Goal: Task Accomplishment & Management: Use online tool/utility

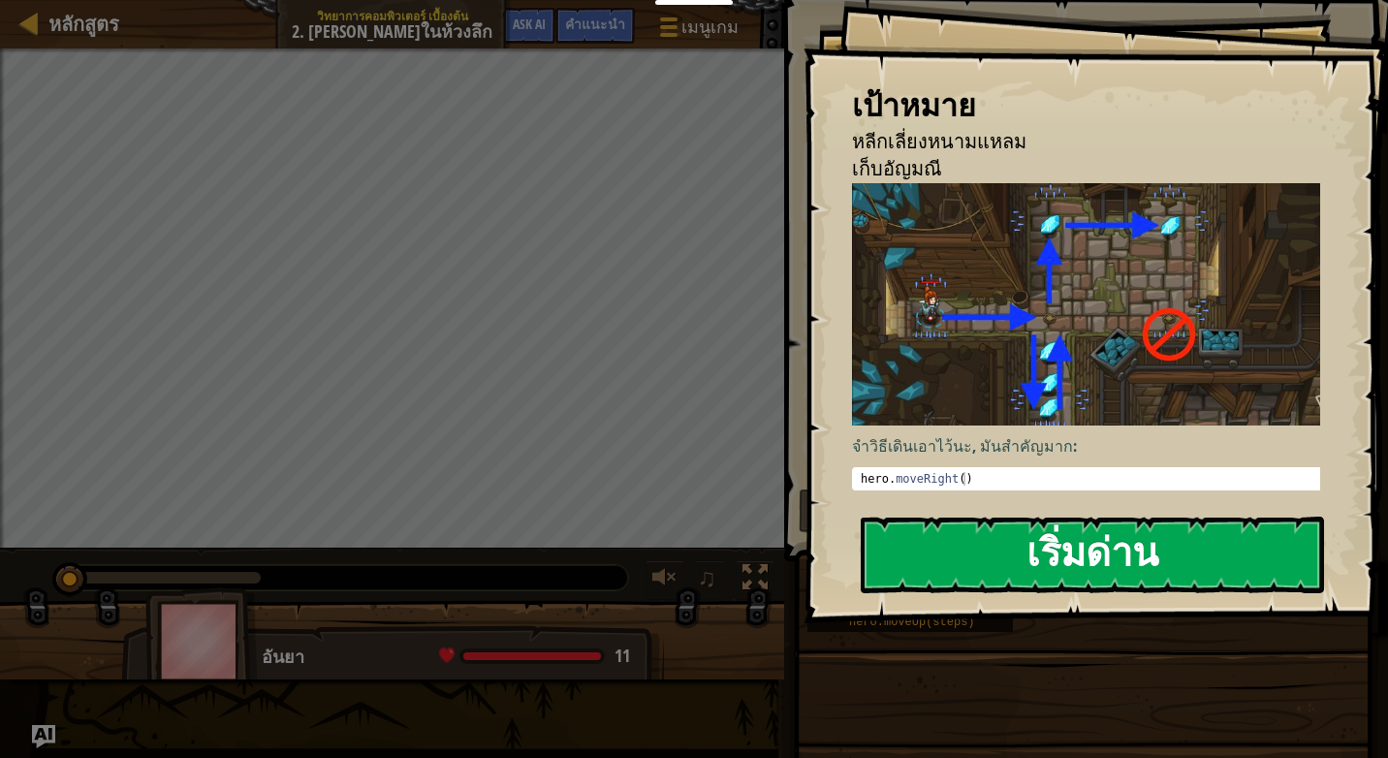
click at [1127, 552] on button "เริ่มด่าน" at bounding box center [1092, 555] width 463 height 77
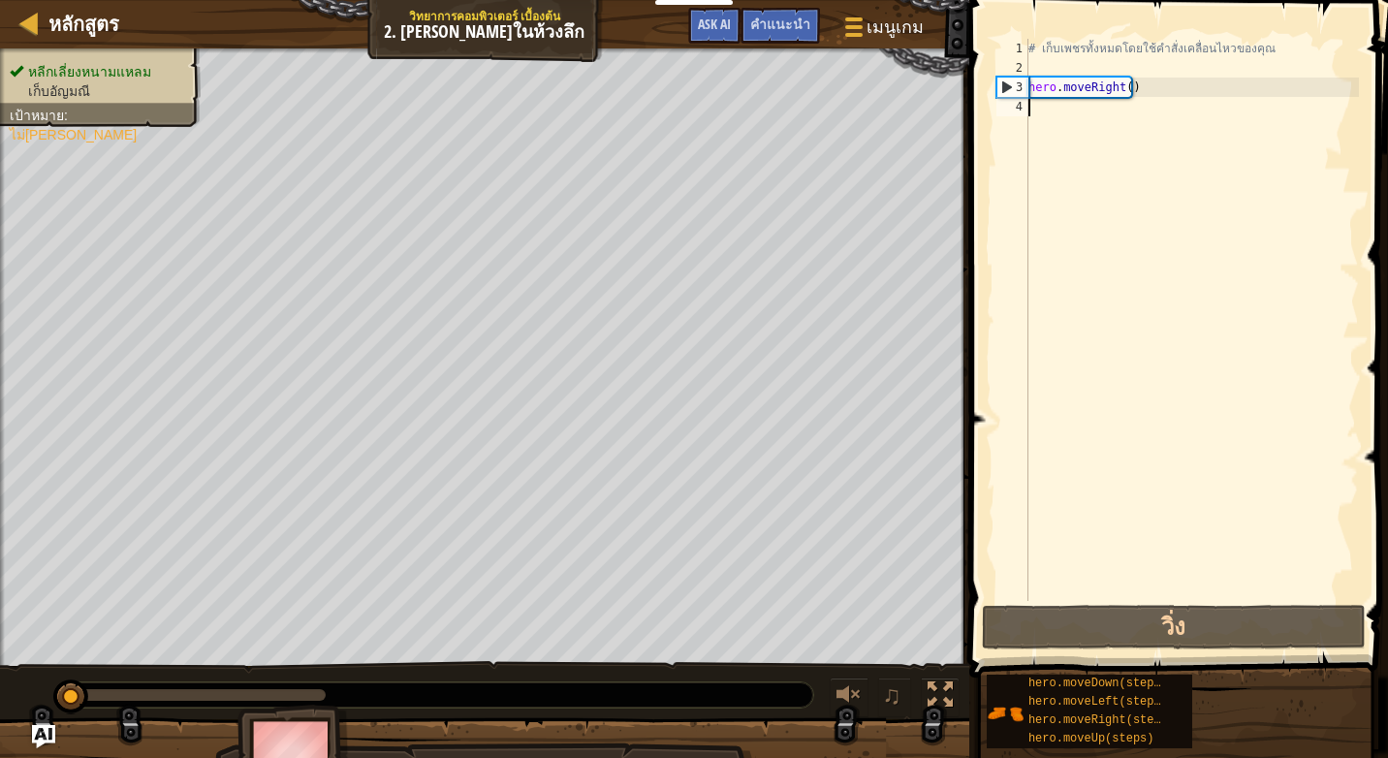
click at [1096, 119] on div "# เก็บเพชรทั้งหมดโดยใช้คำสั่งเคลื่อนไหวของคุณ hero . moveRight ( )" at bounding box center [1191, 339] width 334 height 601
type textarea "h"
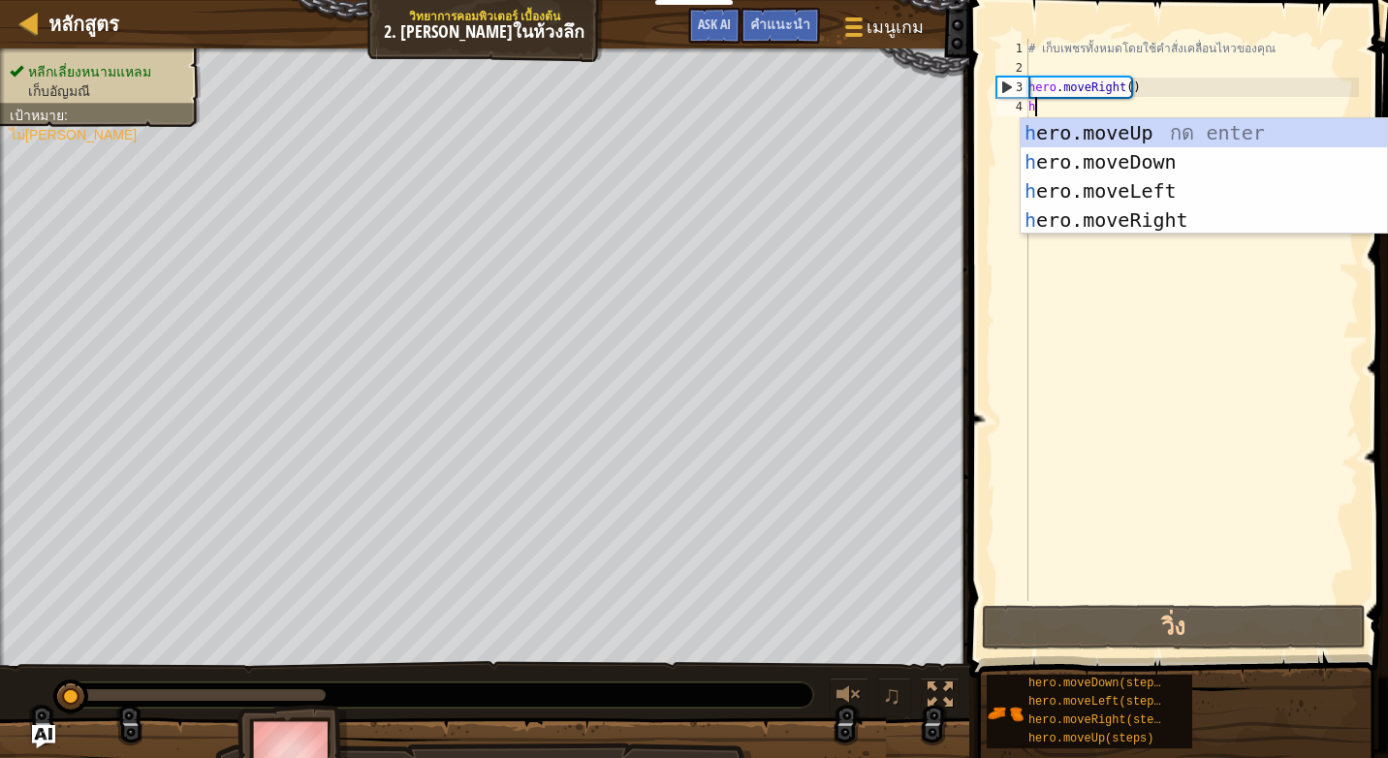
scroll to position [9, 0]
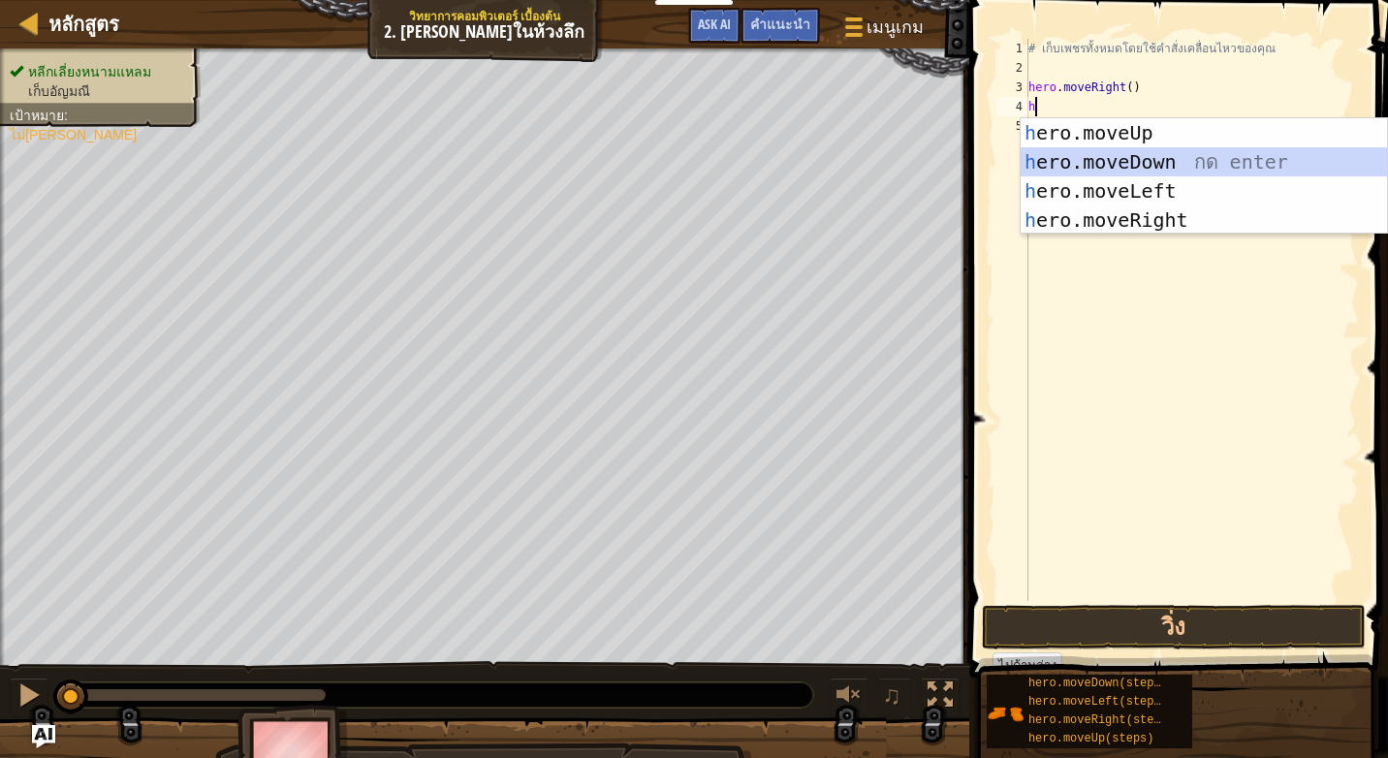
click at [1138, 166] on div "h ero.moveUp กด enter h ero.moveDown กด enter h ero.moveLeft กด enter h ero.mov…" at bounding box center [1203, 205] width 366 height 174
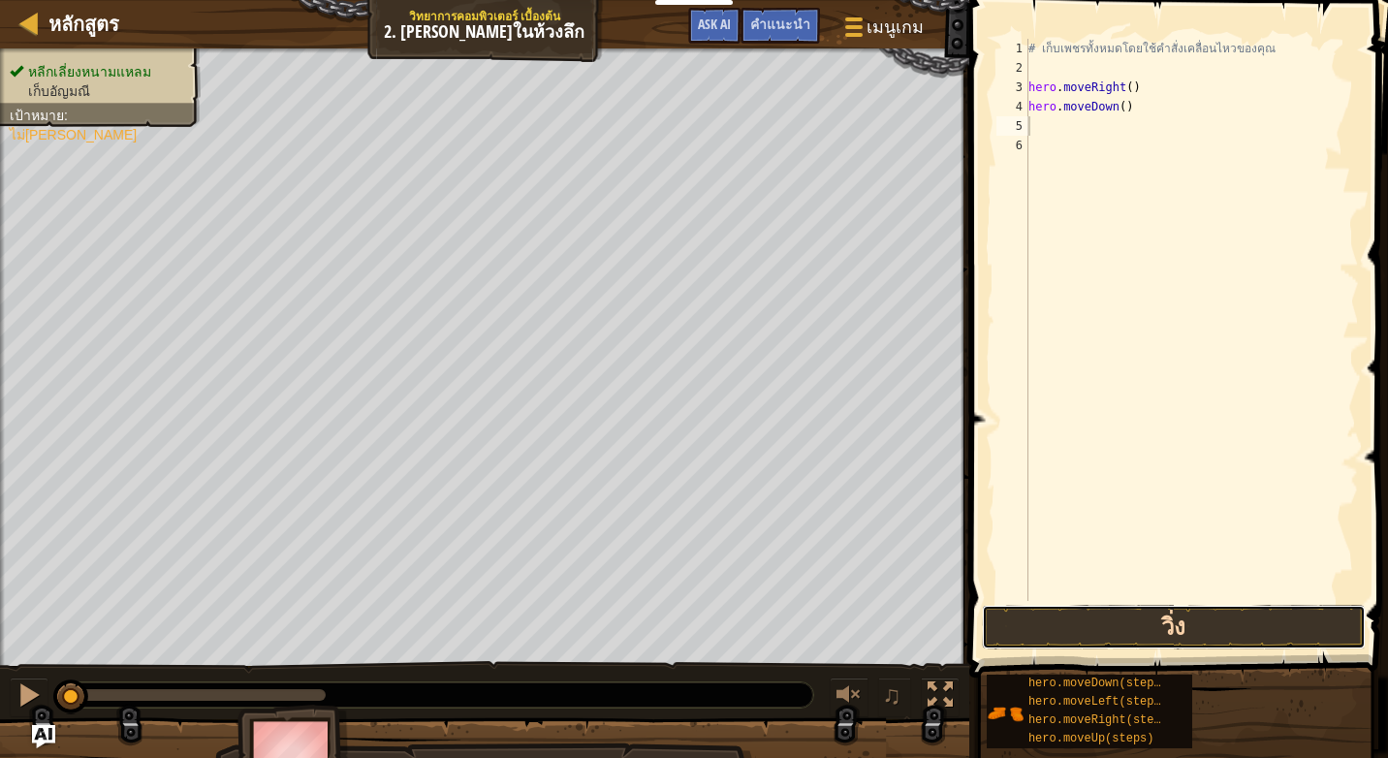
click at [1192, 634] on button "วิ่ง" at bounding box center [1174, 627] width 384 height 45
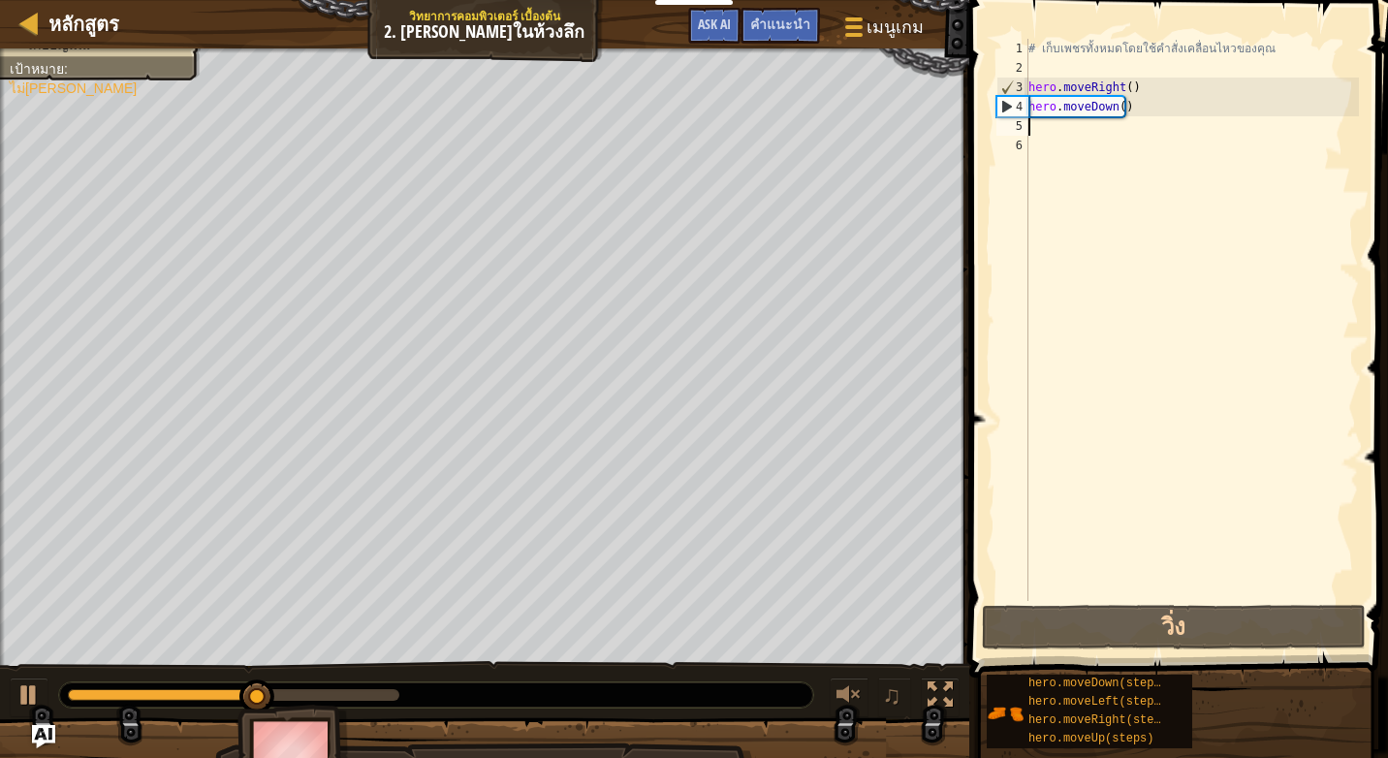
click at [1073, 130] on div "# เก็บเพชรทั้งหมดโดยใช้คำสั่งเคลื่อนไหวของคุณ hero . moveRight ( ) hero . moveD…" at bounding box center [1191, 339] width 334 height 601
type textarea "h"
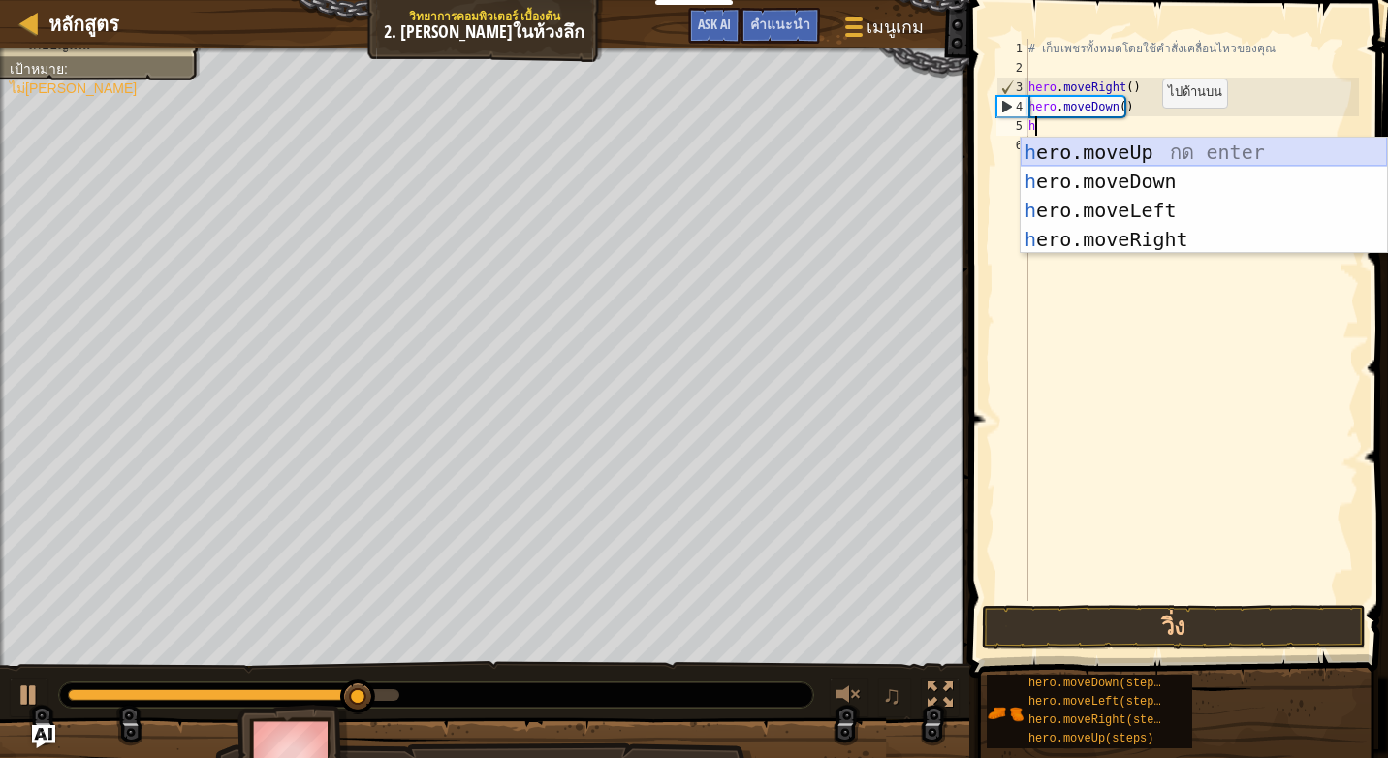
click at [1198, 153] on div "h ero.moveUp กด enter h ero.moveDown กด enter h ero.moveLeft กด enter h ero.mov…" at bounding box center [1203, 225] width 366 height 174
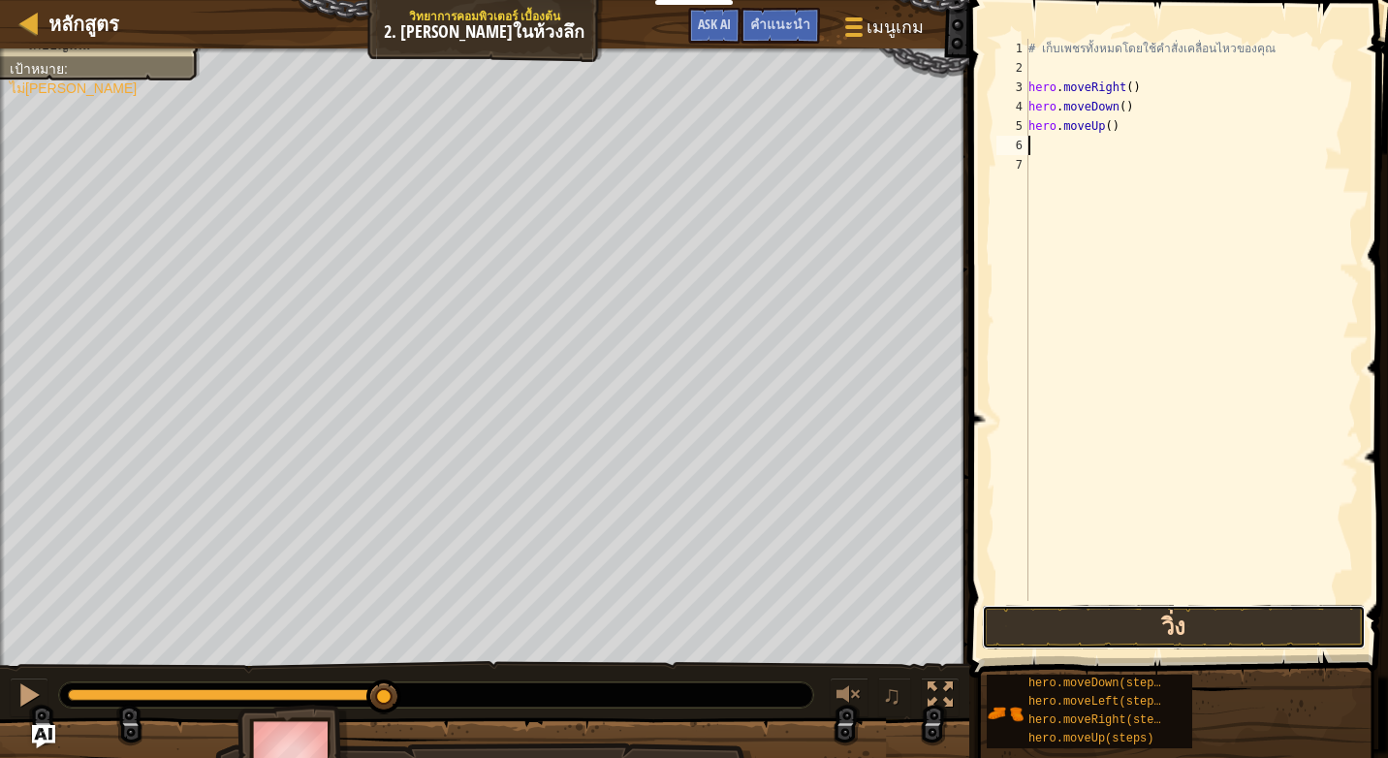
click at [1158, 629] on button "วิ่ง" at bounding box center [1174, 627] width 384 height 45
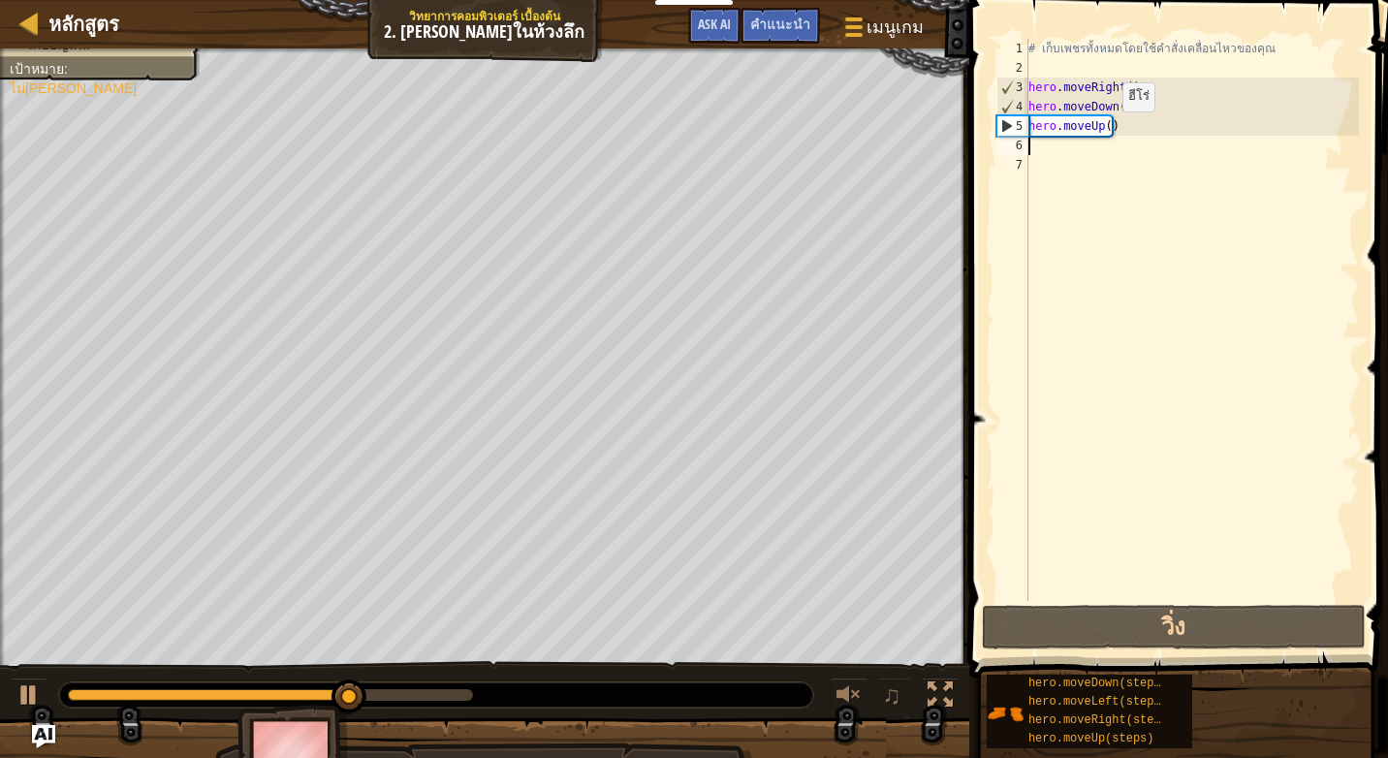
click at [1106, 131] on div "# เก็บเพชรทั้งหมดโดยใช้คำสั่งเคลื่อนไหวของคุณ hero . moveRight ( ) hero . moveD…" at bounding box center [1191, 339] width 334 height 601
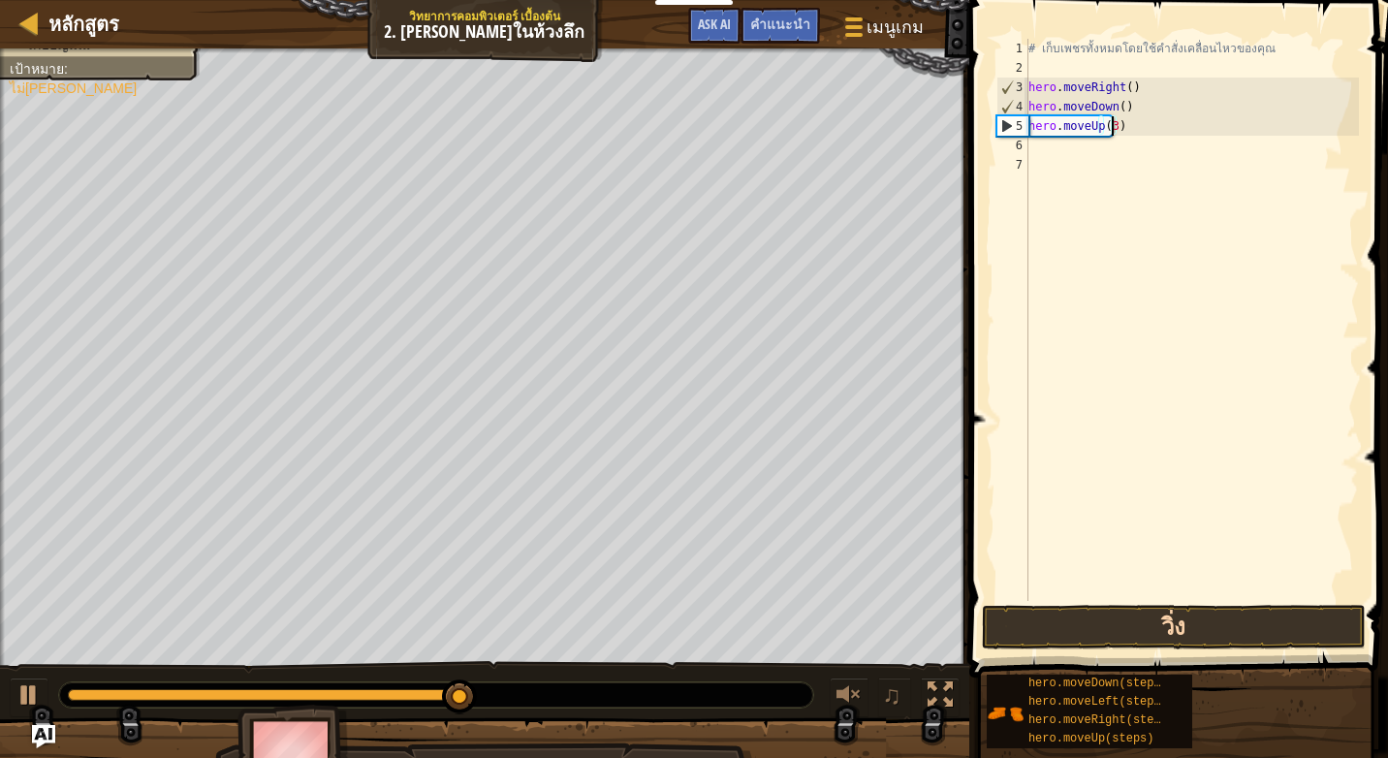
type textarea "hero.moveUp(3)"
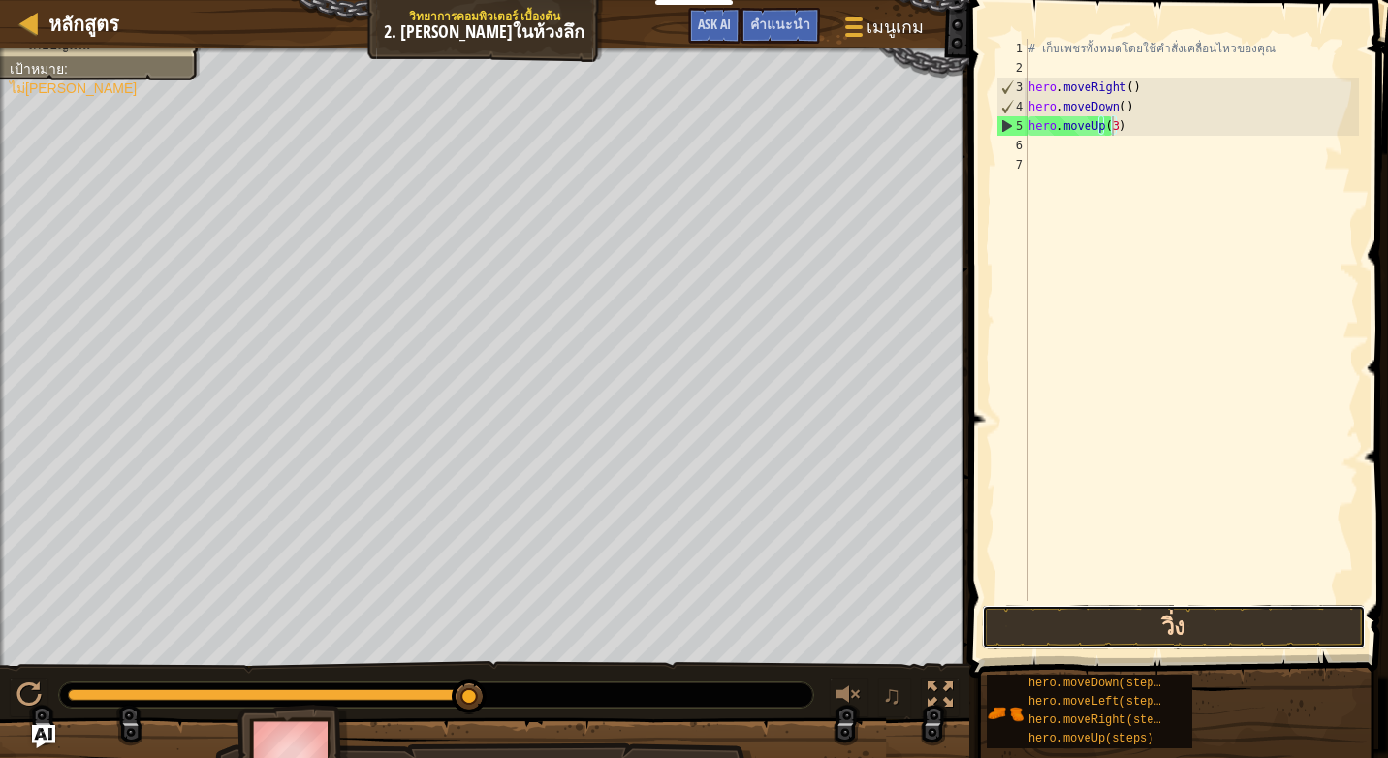
click at [1189, 618] on button "วิ่ง" at bounding box center [1174, 627] width 384 height 45
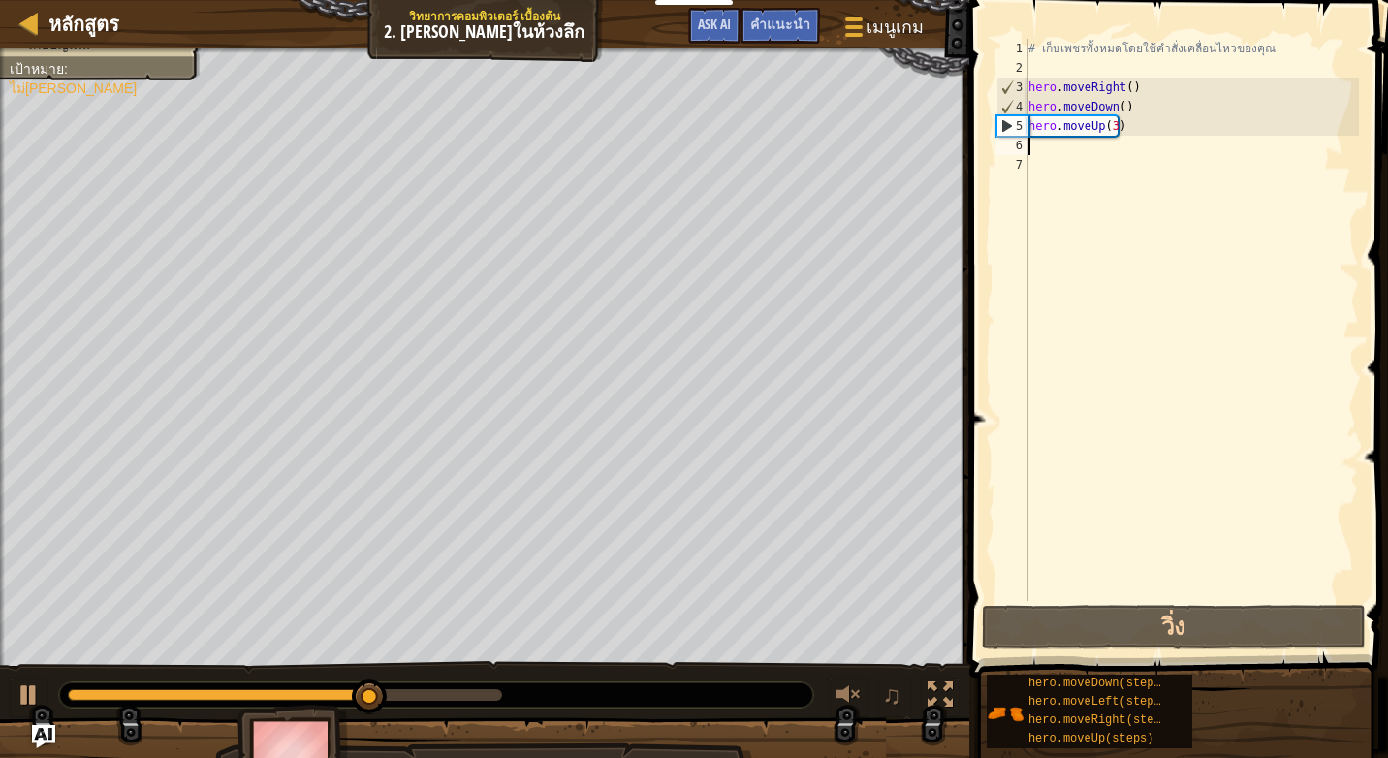
click at [1056, 154] on div "# เก็บเพชรทั้งหมดโดยใช้คำสั่งเคลื่อนไหวของคุณ hero . moveRight ( ) hero . moveD…" at bounding box center [1191, 339] width 334 height 601
click at [1111, 121] on div "# เก็บเพชรทั้งหมดโดยใช้คำสั่งเคลื่อนไหวของคุณ hero . moveRight ( ) hero . moveD…" at bounding box center [1191, 339] width 334 height 601
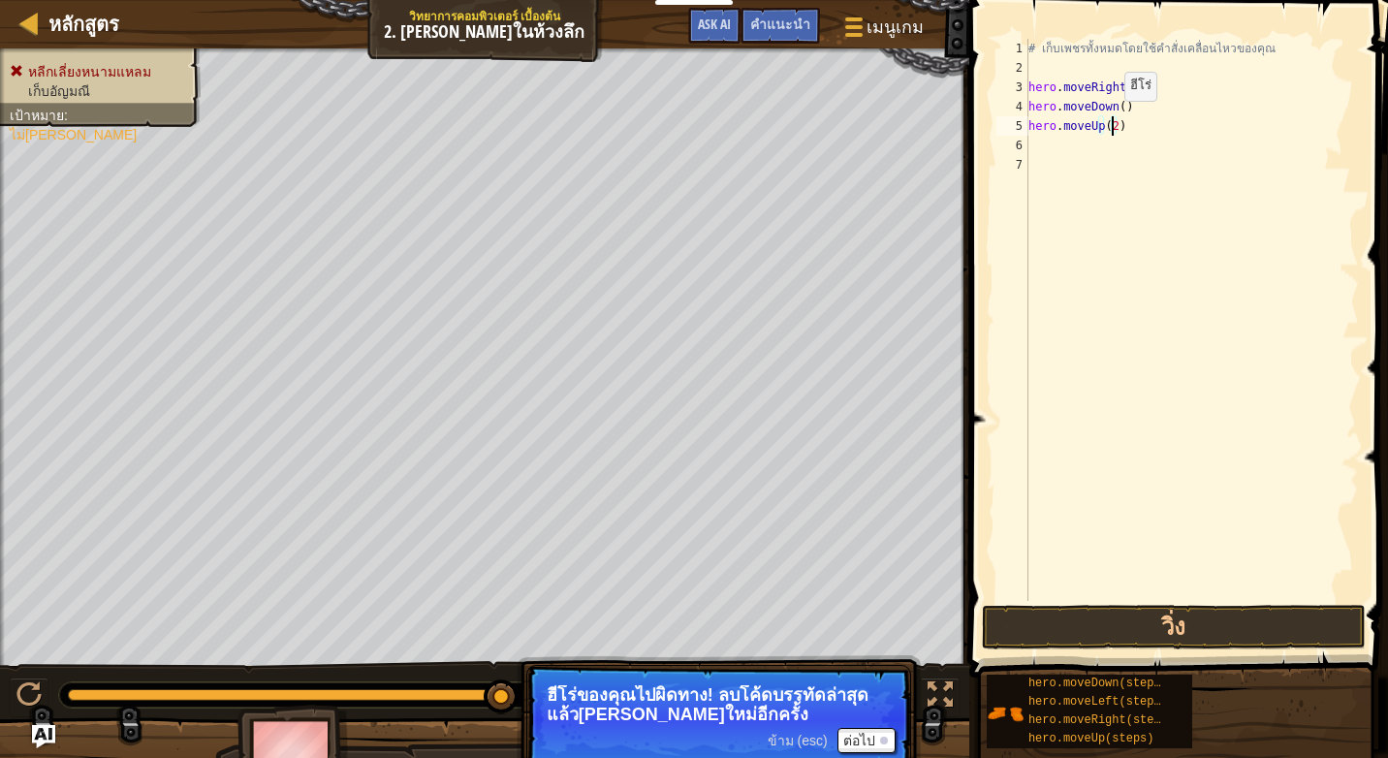
scroll to position [9, 6]
type textarea "hero.moveUp(2)"
click at [1166, 617] on button "วิ่ง" at bounding box center [1174, 627] width 384 height 45
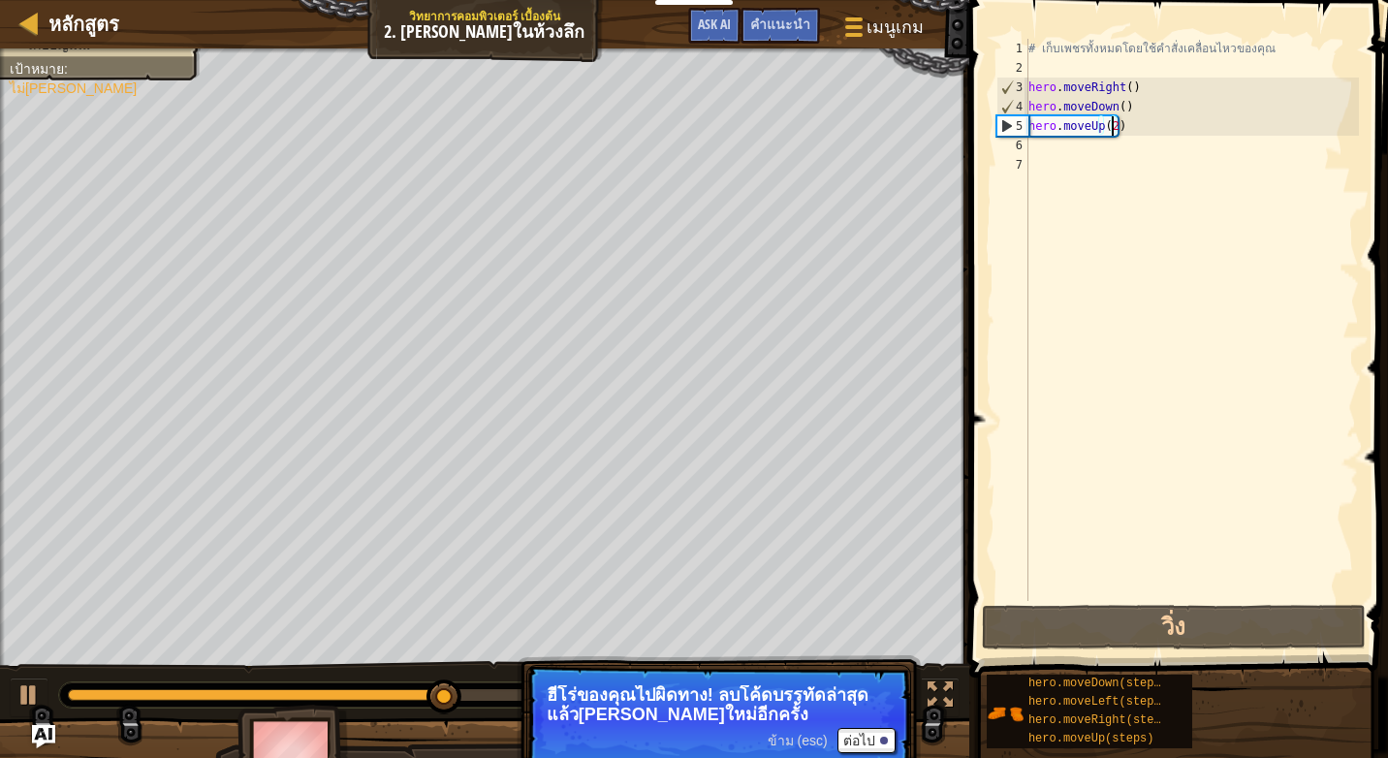
click at [1027, 141] on div "6" at bounding box center [1012, 145] width 32 height 19
type textarea "h"
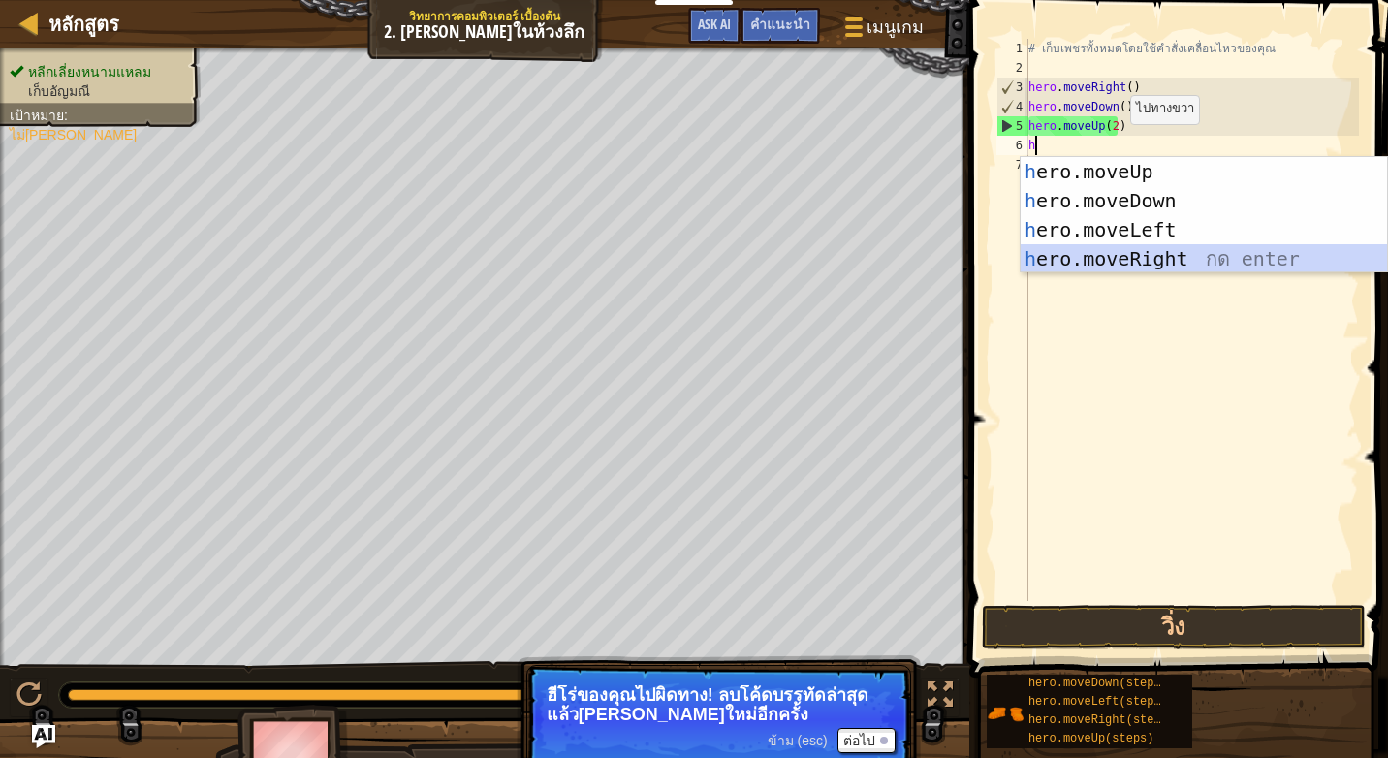
click at [1142, 255] on div "h ero.moveUp กด enter h ero.moveDown กด enter h ero.moveLeft กด enter h ero.mov…" at bounding box center [1203, 244] width 366 height 174
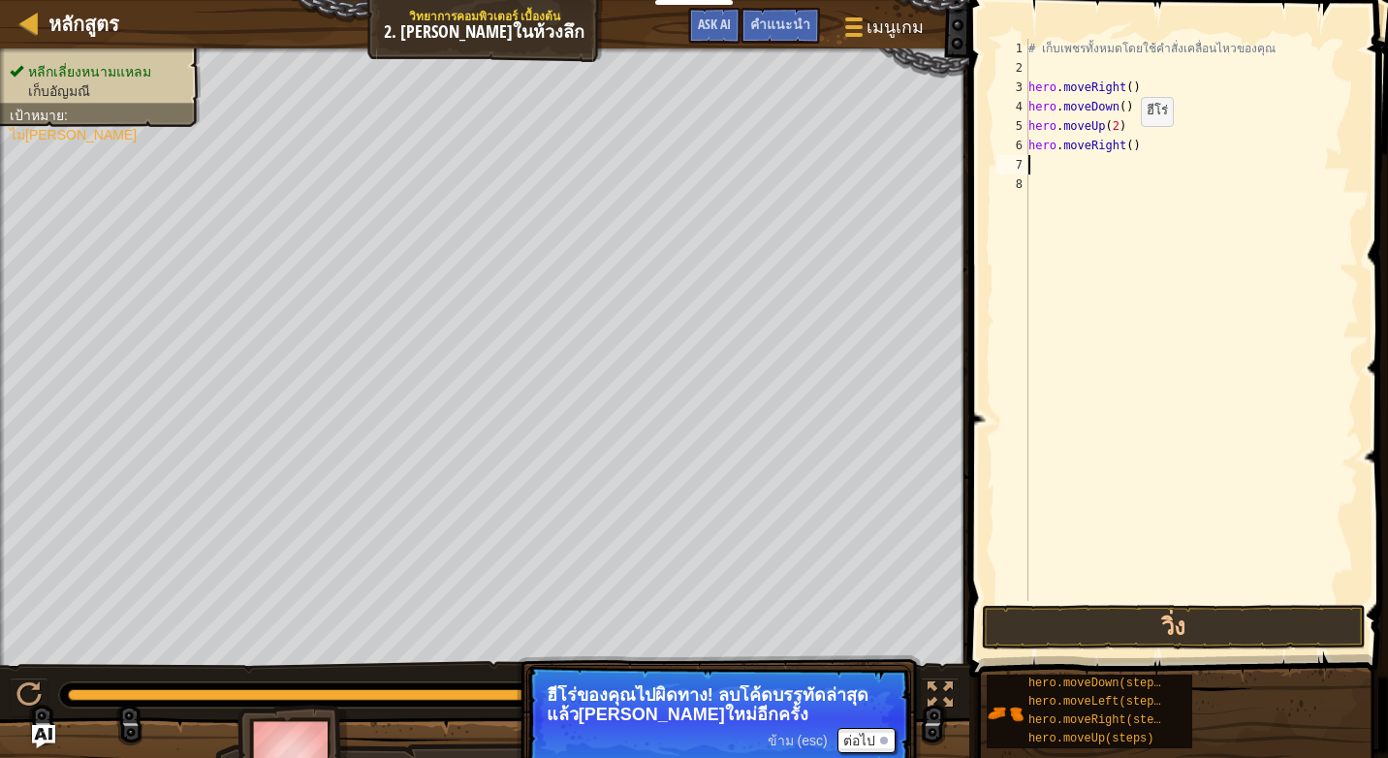
click at [1124, 145] on div "# เก็บเพชรทั้งหมดโดยใช้คำสั่งเคลื่อนไหวของคุณ hero . moveRight ( ) hero . moveD…" at bounding box center [1191, 339] width 334 height 601
type textarea "hero.moveRight(6)"
click at [1270, 626] on button "วิ่ง" at bounding box center [1174, 627] width 384 height 45
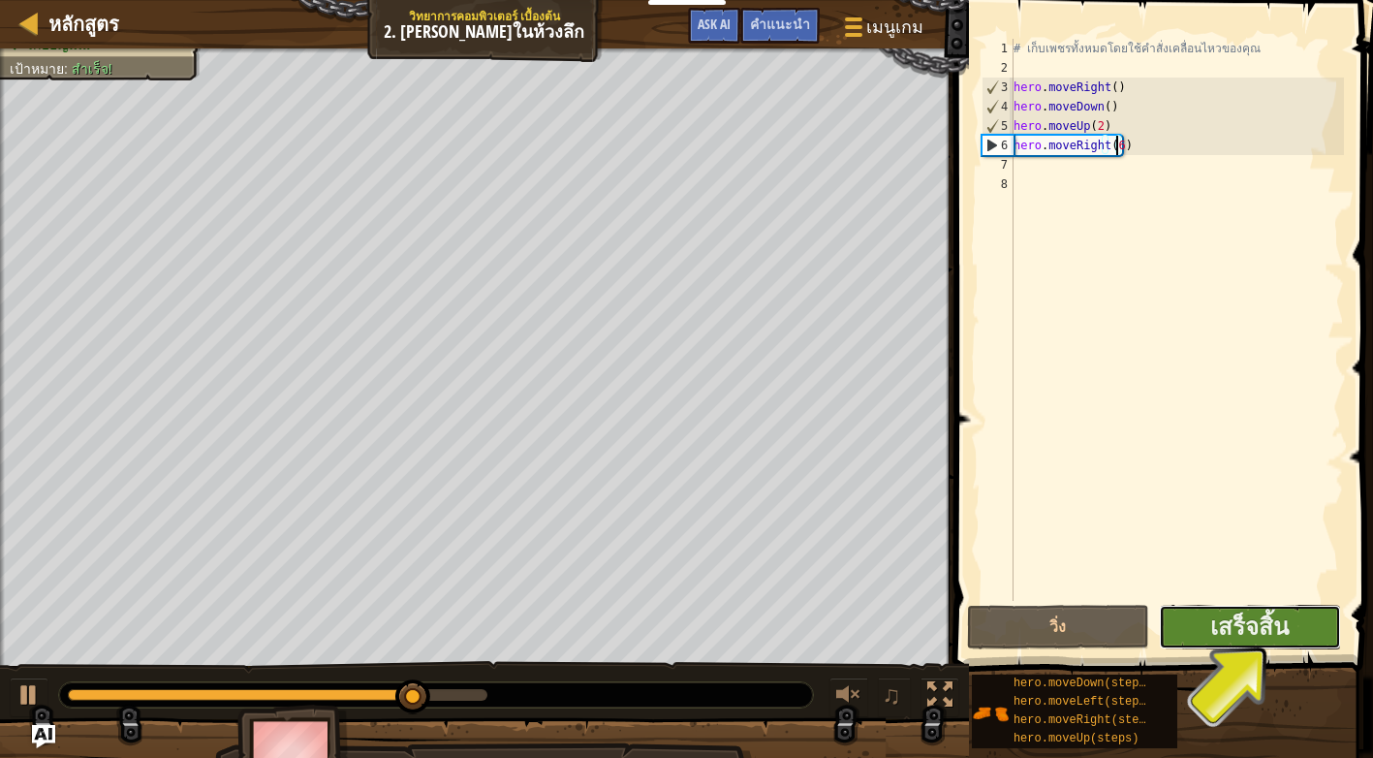
click at [1295, 638] on button "เสร็จสิ้น" at bounding box center [1250, 627] width 182 height 45
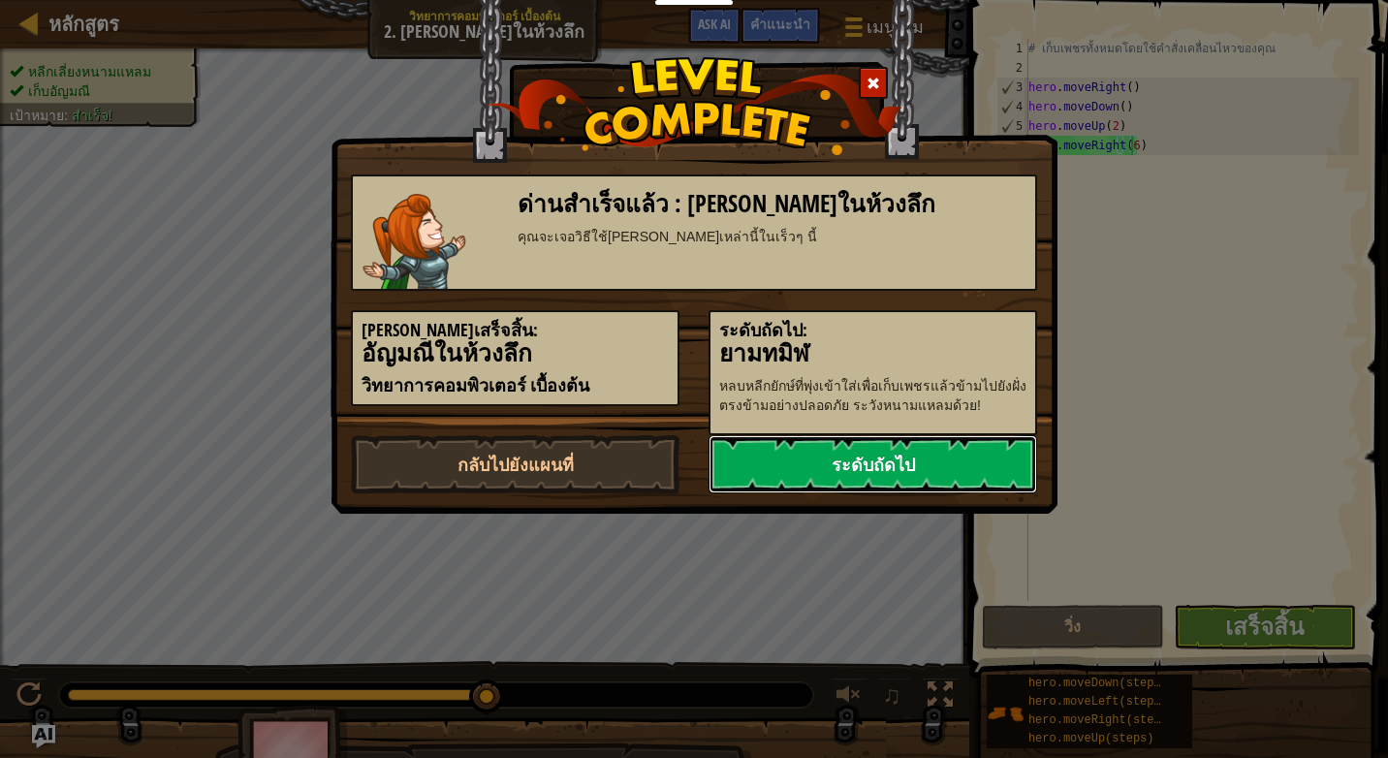
click at [1011, 468] on link "ระดับถัดไป" at bounding box center [872, 464] width 329 height 58
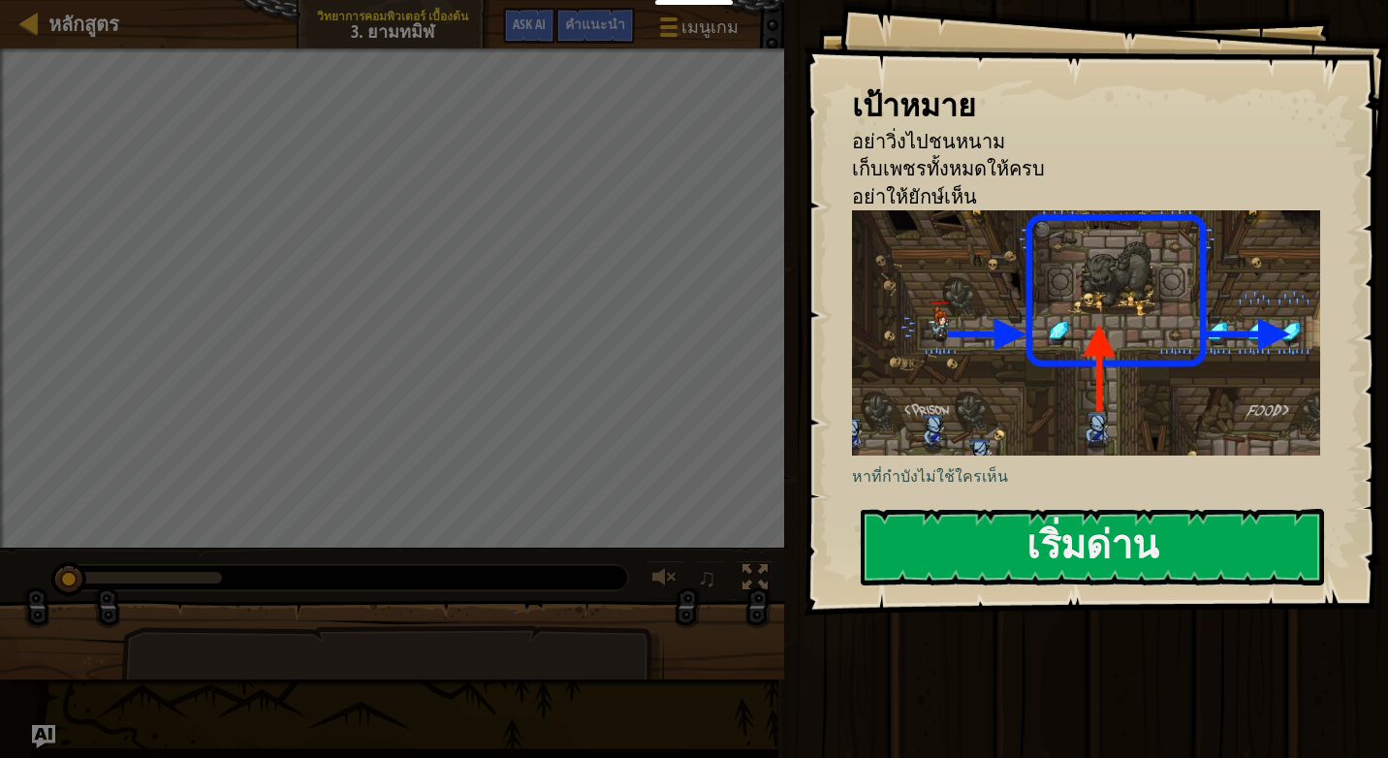
click at [1029, 465] on p "หาที่กำบังไม่ใช้ใครเห็น" at bounding box center [1093, 476] width 483 height 22
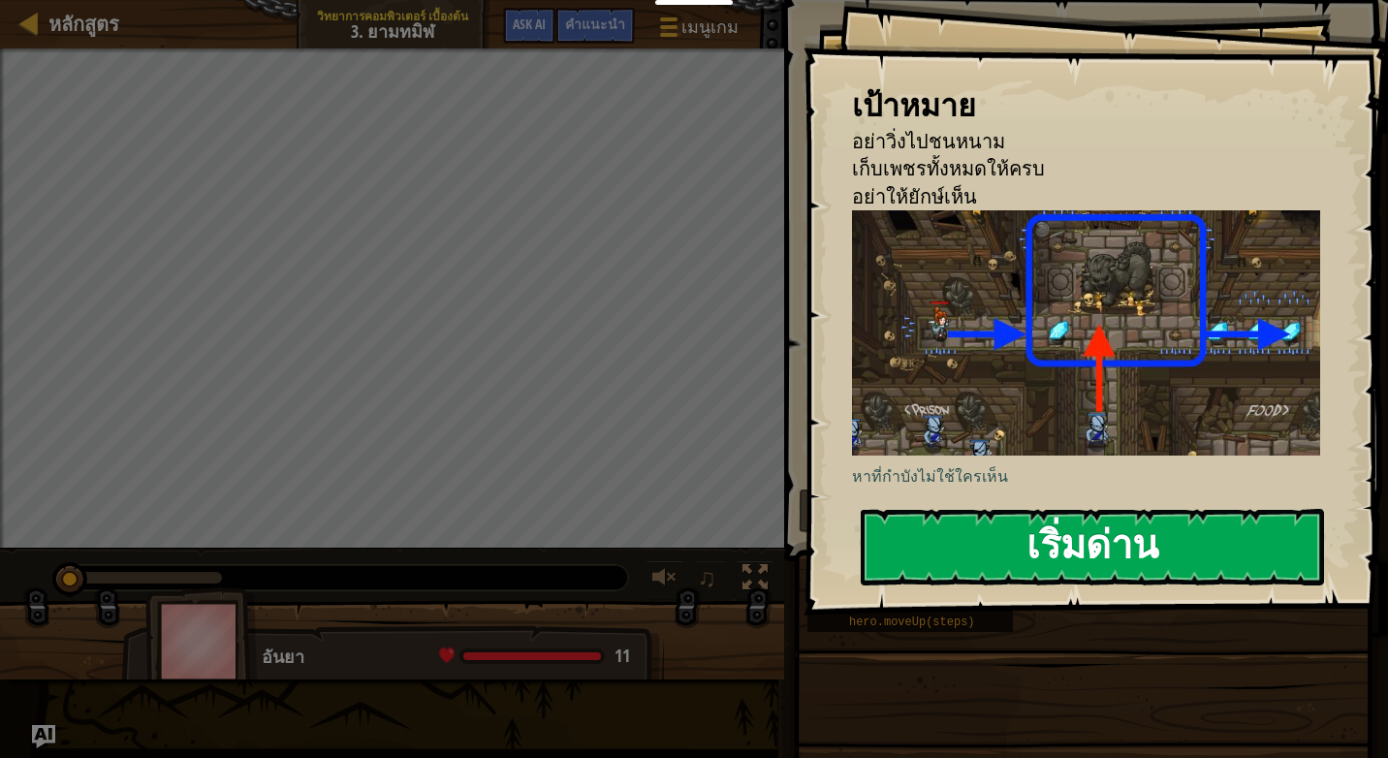
click at [1077, 558] on button "เริ่มด่าน" at bounding box center [1092, 547] width 463 height 77
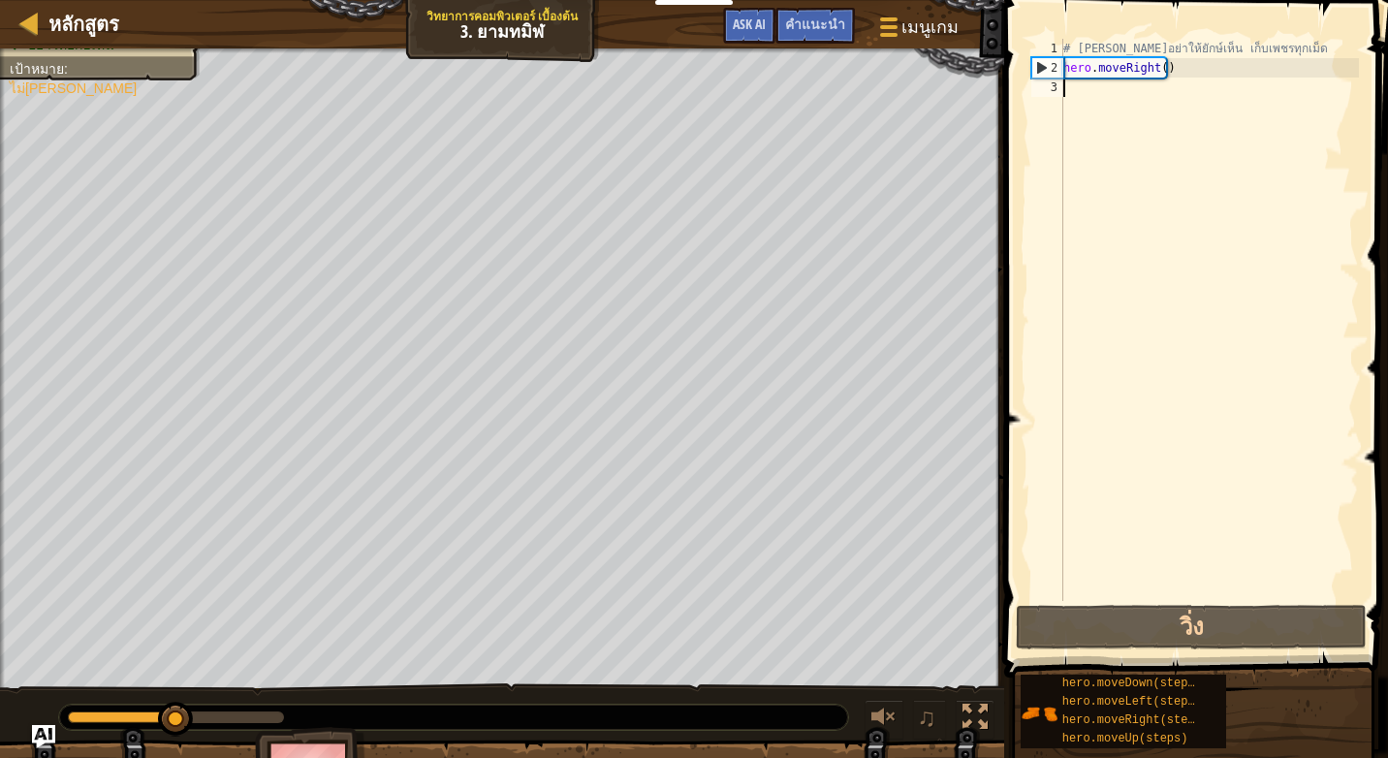
click at [1085, 93] on div "# [PERSON_NAME]อย่าให้ยักษ์เห็น เก็บเพชรทุกเม็ด hero . moveRight ( )" at bounding box center [1208, 339] width 299 height 601
type textarea "h"
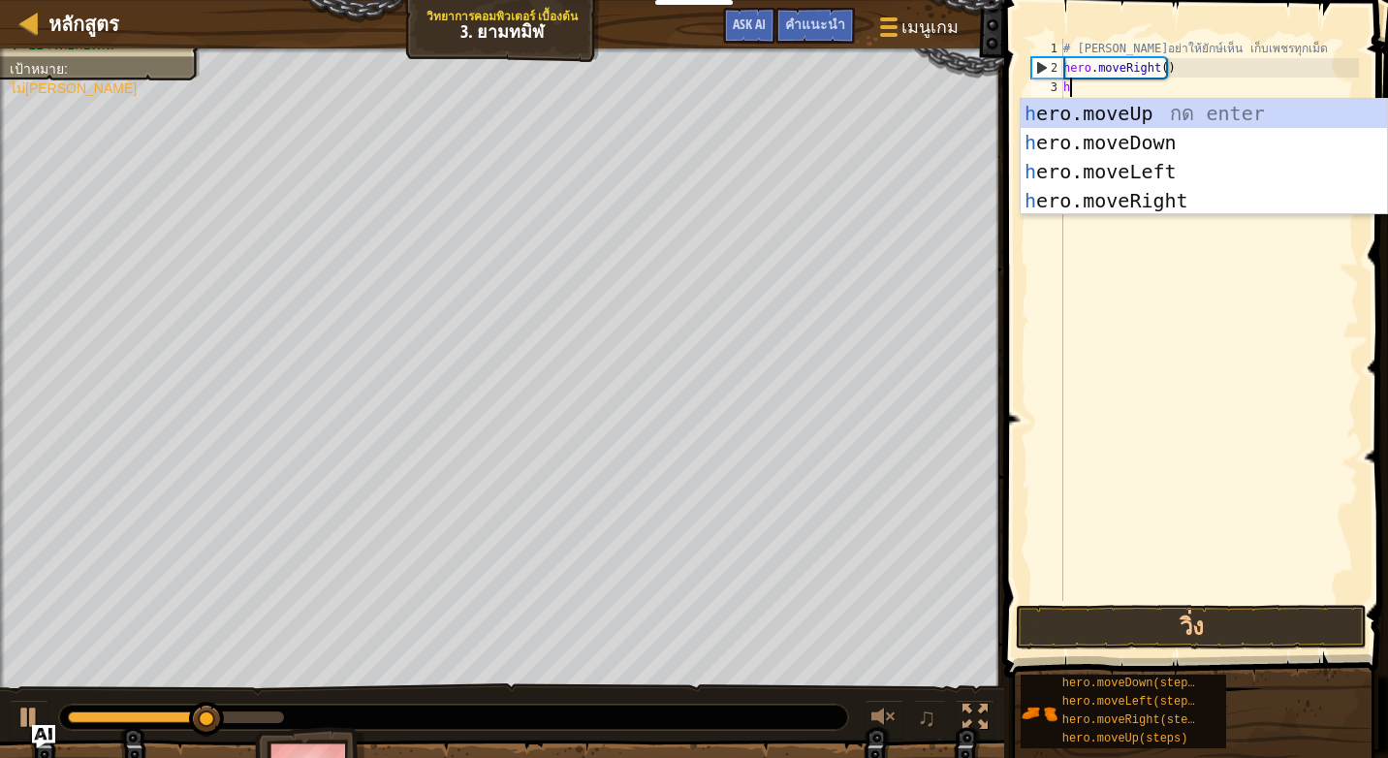
scroll to position [9, 0]
click at [1123, 116] on div "h ero.moveUp กด enter h ero.moveDown กด enter h ero.moveLeft กด enter h ero.mov…" at bounding box center [1203, 186] width 366 height 174
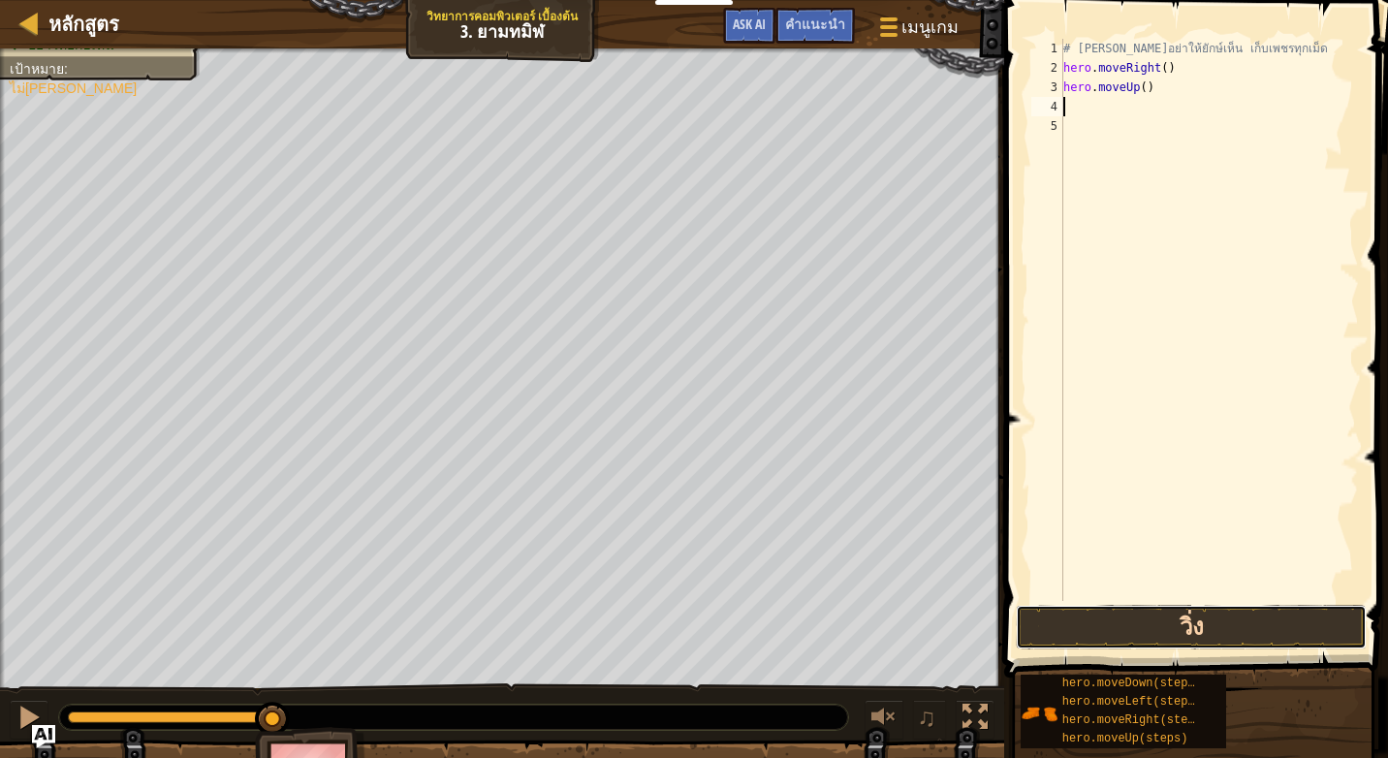
click at [1167, 607] on button "วิ่ง" at bounding box center [1191, 627] width 350 height 45
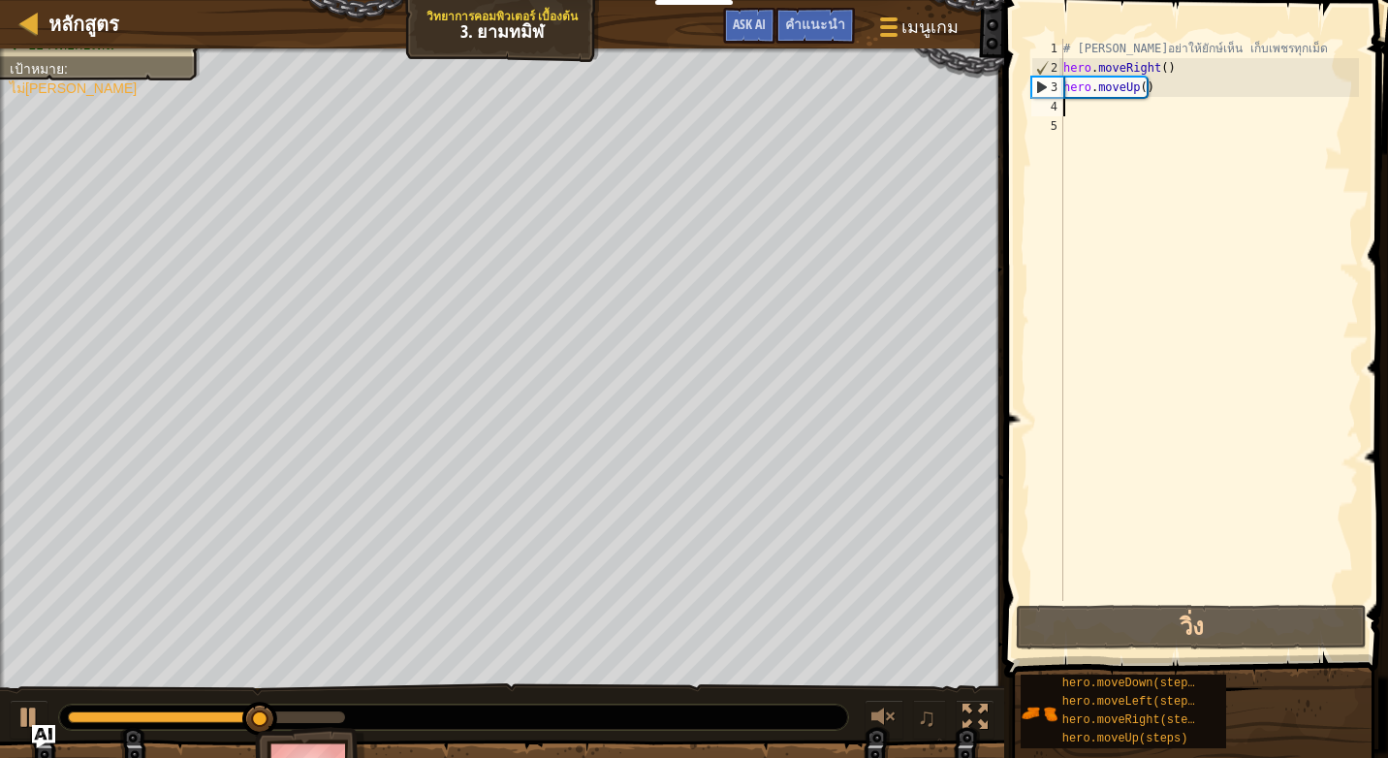
type textarea "h"
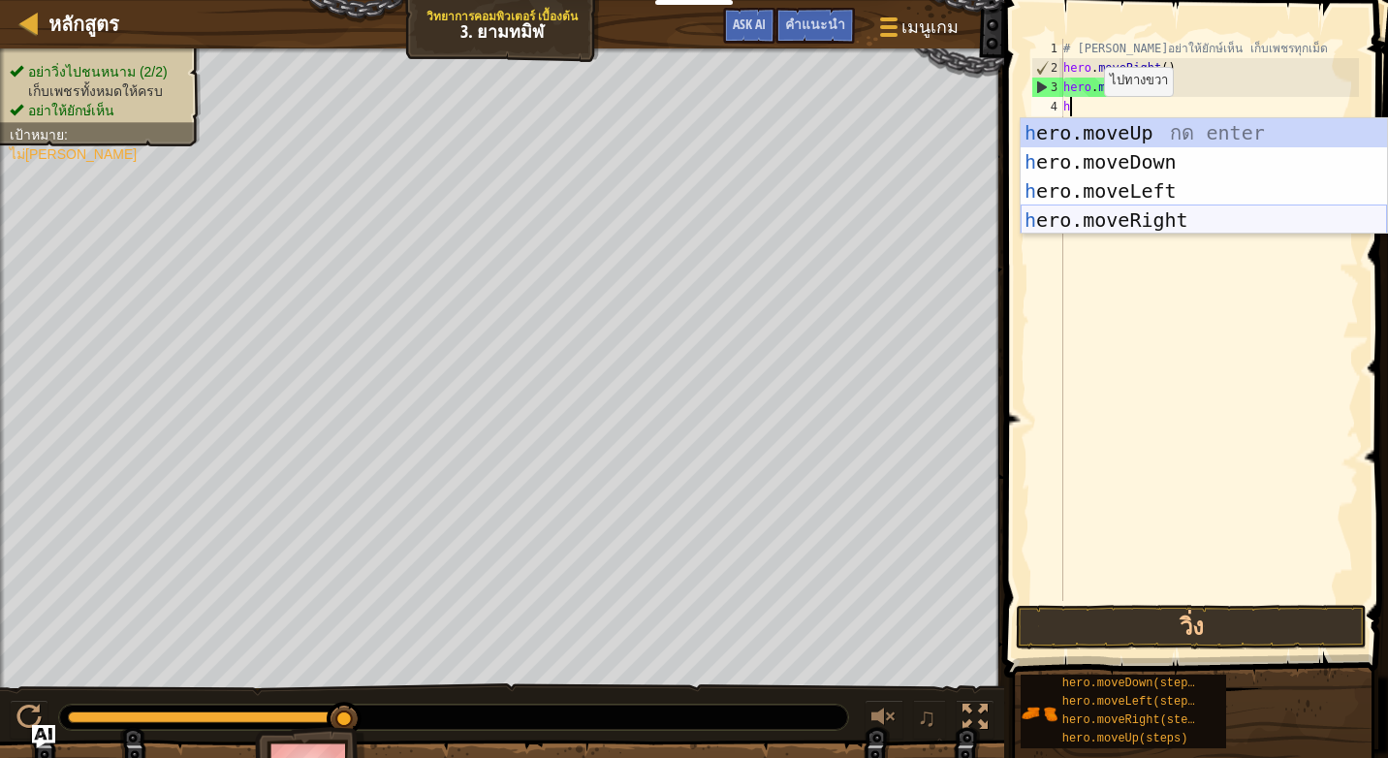
click at [1122, 216] on div "h ero.moveUp กด enter h ero.moveDown กด enter h ero.moveLeft กด enter h ero.mov…" at bounding box center [1203, 205] width 366 height 174
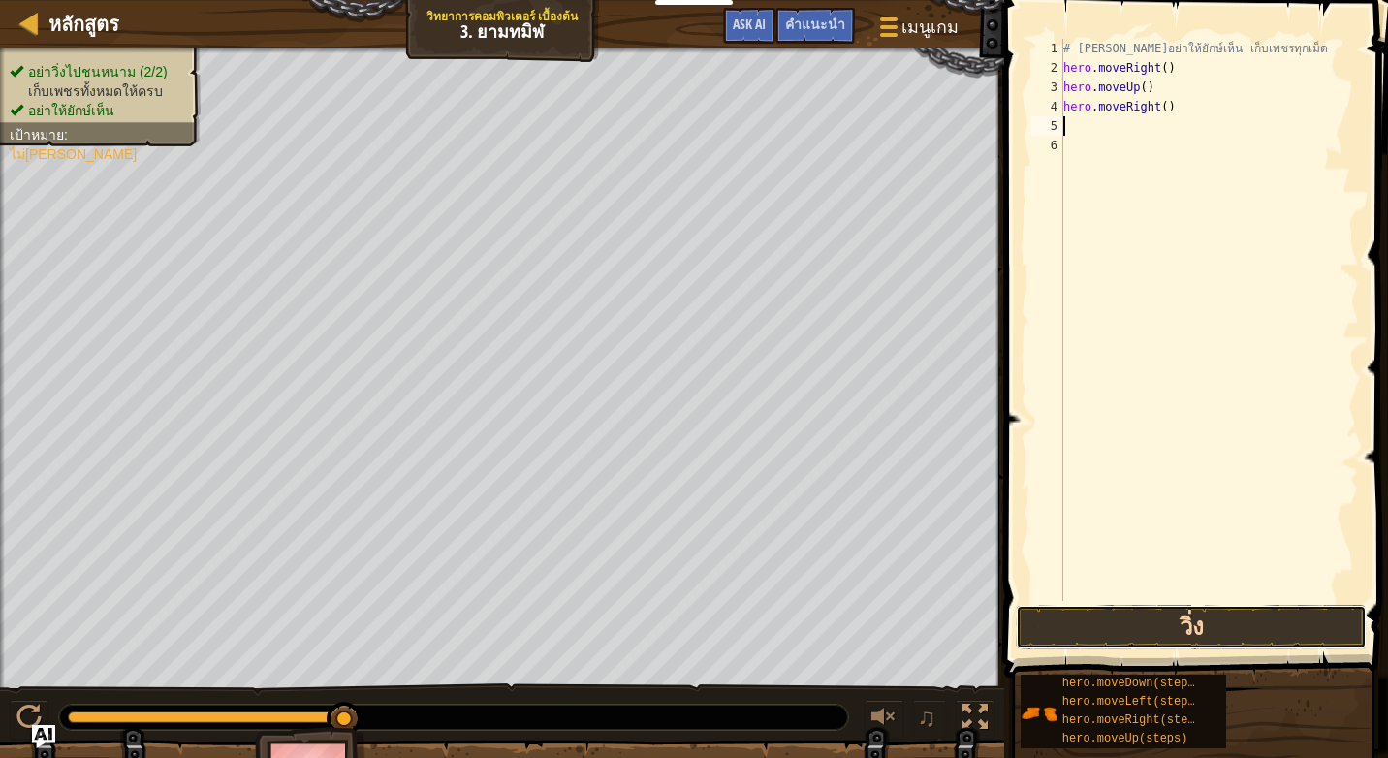
click at [1178, 620] on button "วิ่ง" at bounding box center [1191, 627] width 350 height 45
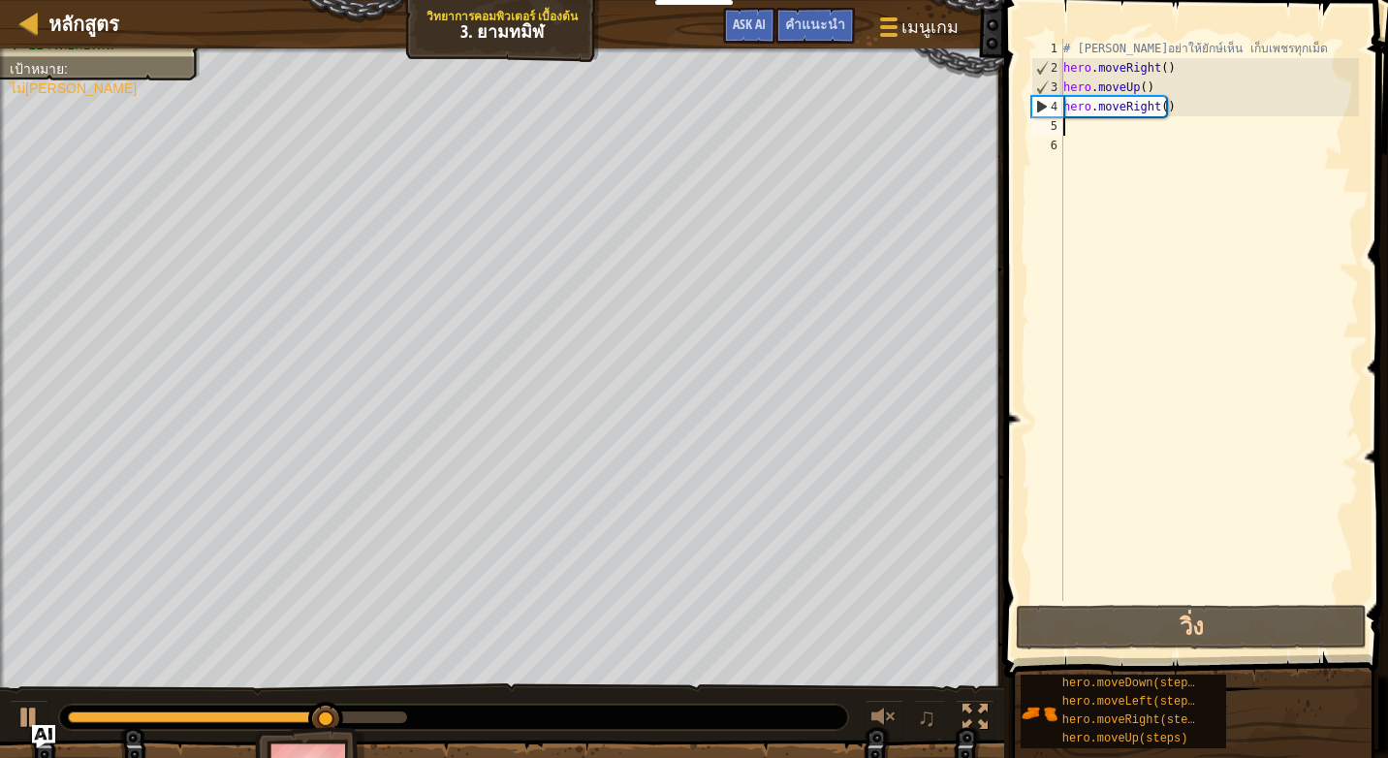
click at [1091, 129] on div "# [PERSON_NAME]อย่าให้ยักษ์เห็น เก็บเพชรทุกเม็ด hero . moveRight ( ) hero . mov…" at bounding box center [1208, 339] width 299 height 601
type textarea "h"
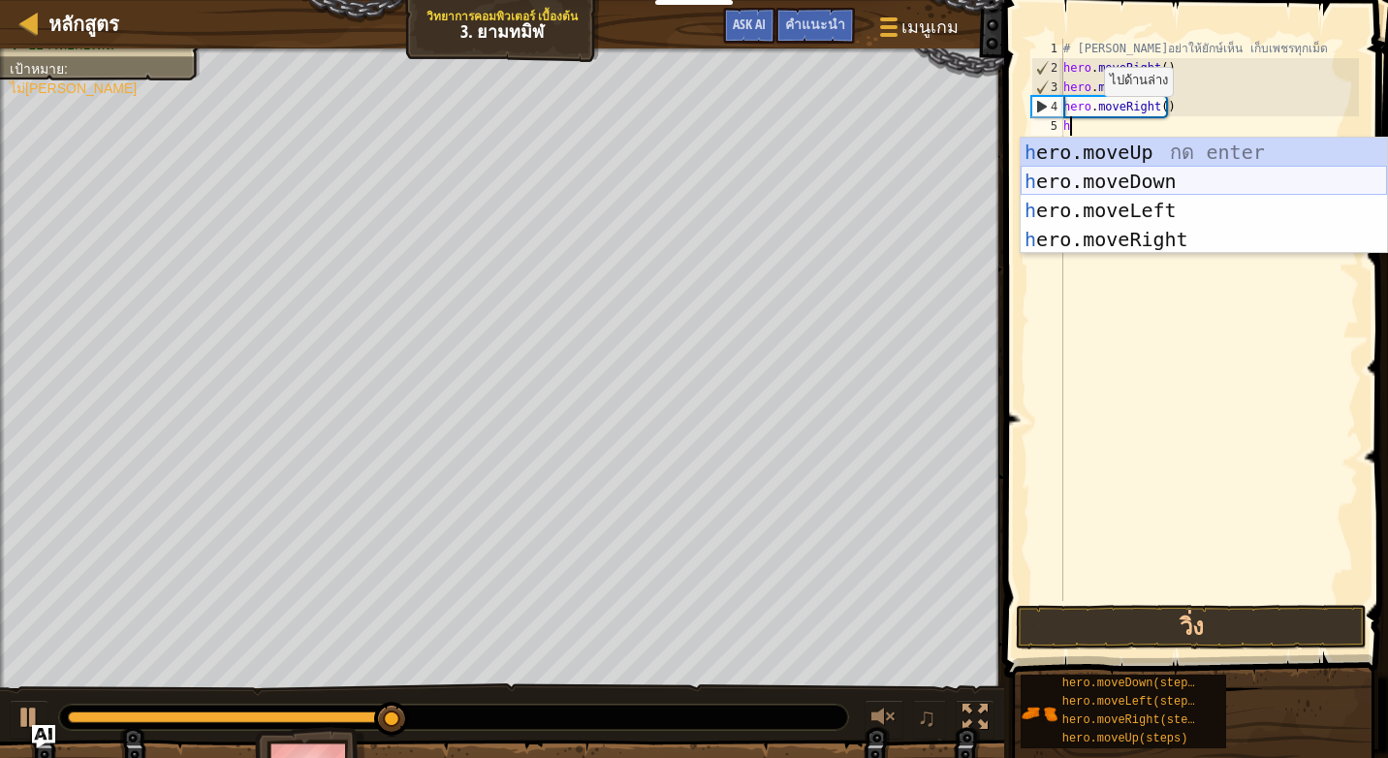
click at [1113, 174] on div "h ero.moveUp กด enter h ero.moveDown กด enter h ero.moveLeft กด enter h ero.mov…" at bounding box center [1203, 225] width 366 height 174
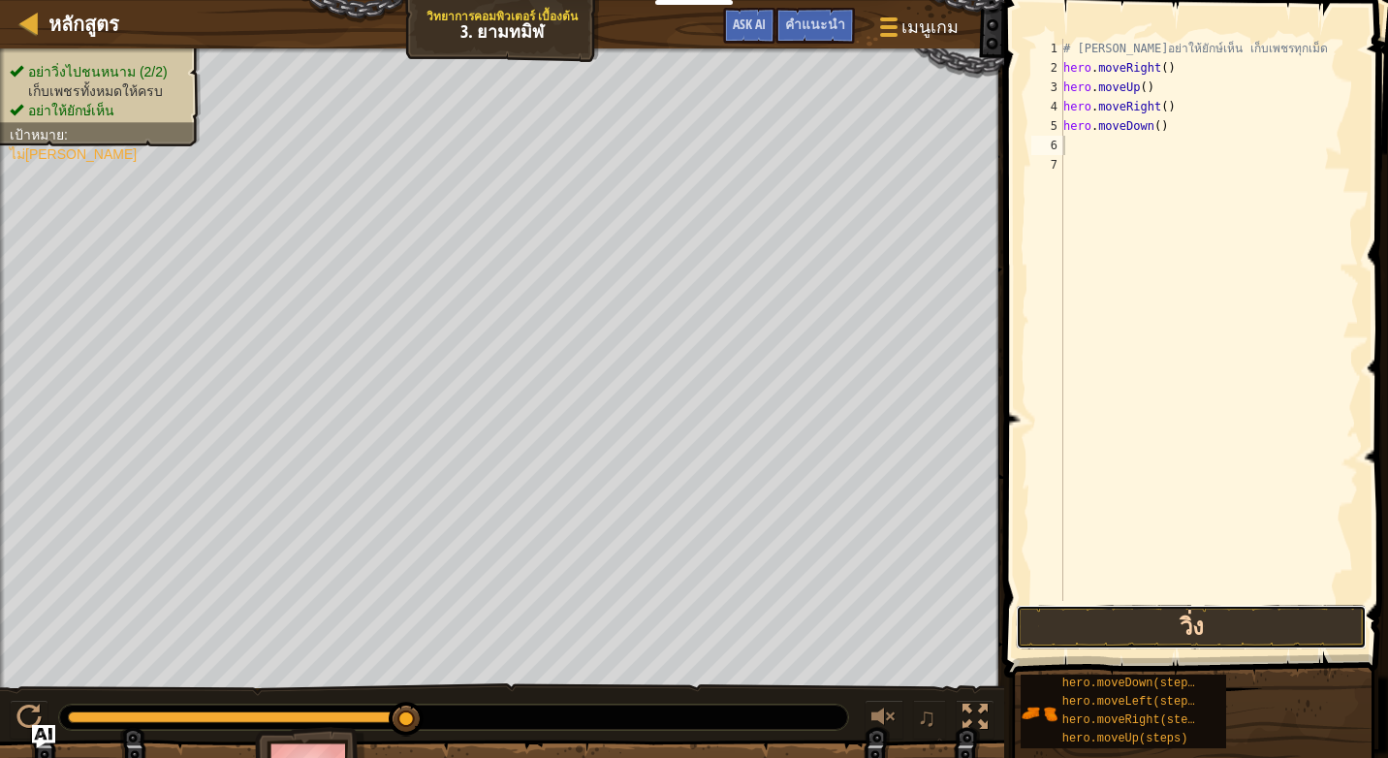
click at [1116, 622] on button "วิ่ง" at bounding box center [1191, 627] width 350 height 45
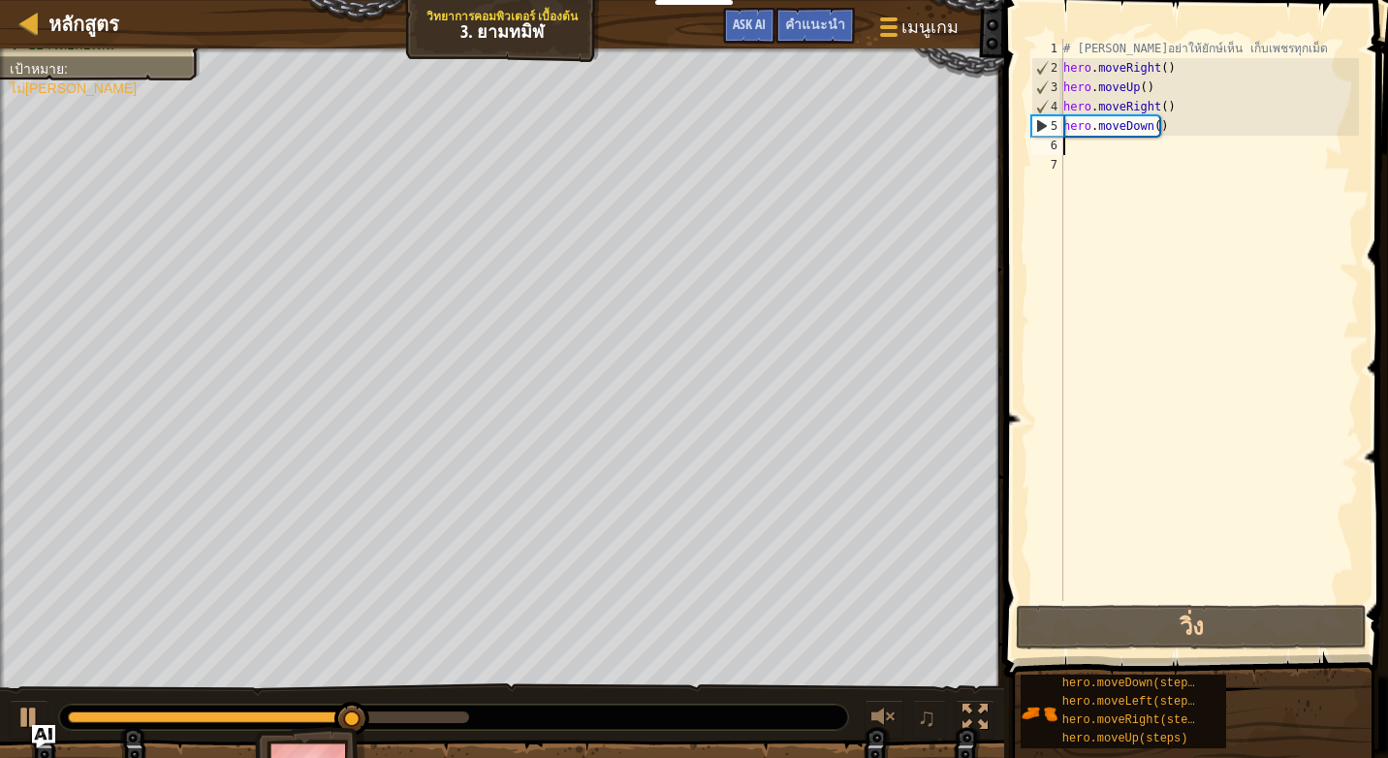
click at [1064, 148] on div "# [PERSON_NAME]อย่าให้ยักษ์เห็น เก็บเพชรทุกเม็ด hero . moveRight ( ) hero . mov…" at bounding box center [1208, 339] width 299 height 601
type textarea "h"
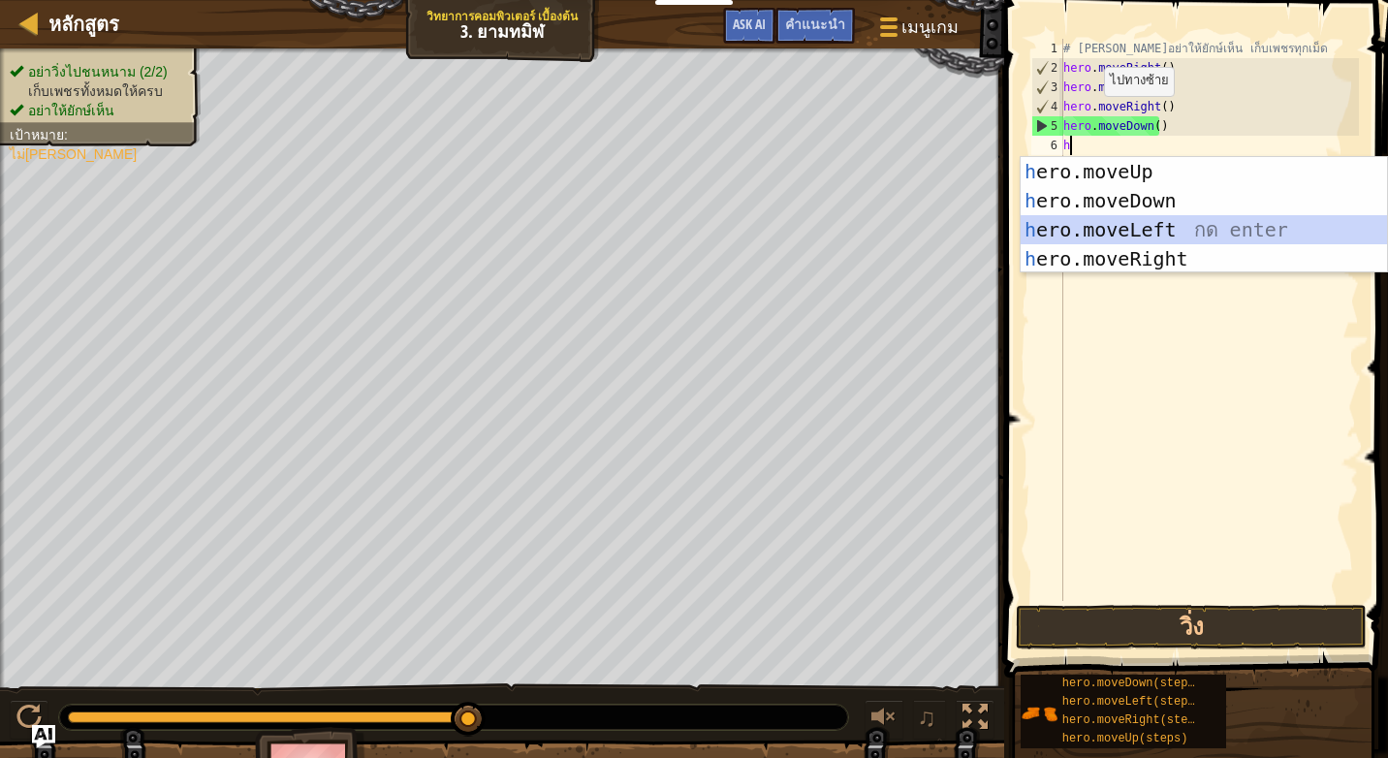
click at [1102, 235] on div "h ero.moveUp กด enter h ero.moveDown กด enter h ero.moveLeft กด enter h ero.mov…" at bounding box center [1203, 244] width 366 height 174
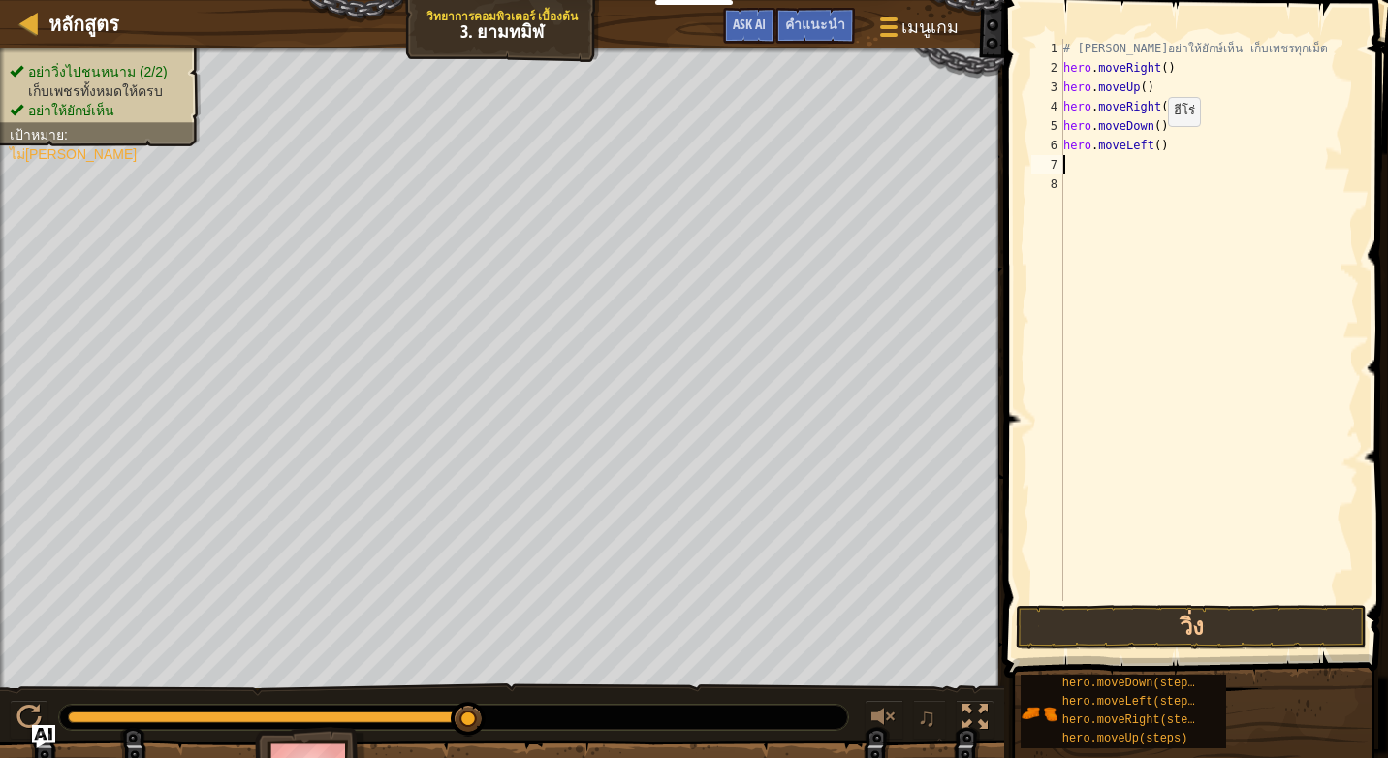
click at [1151, 145] on div "# [PERSON_NAME]อย่าให้ยักษ์เห็น เก็บเพชรทุกเม็ด hero . moveRight ( ) hero . mov…" at bounding box center [1208, 339] width 299 height 601
click at [1227, 631] on button "วิ่ง" at bounding box center [1191, 627] width 350 height 45
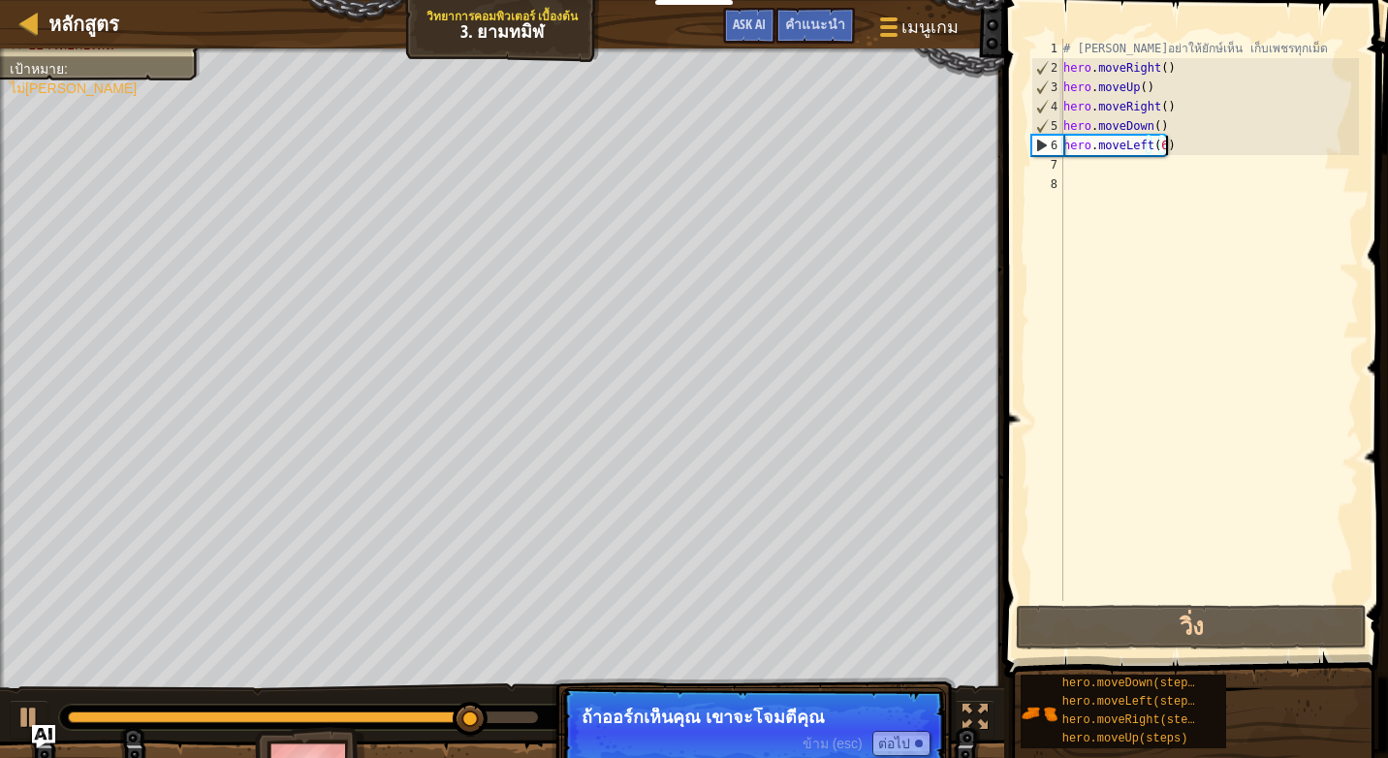
click at [1167, 151] on div "# [PERSON_NAME]อย่าให้ยักษ์เห็น เก็บเพชรทุกเม็ด hero . moveRight ( ) hero . mov…" at bounding box center [1208, 339] width 299 height 601
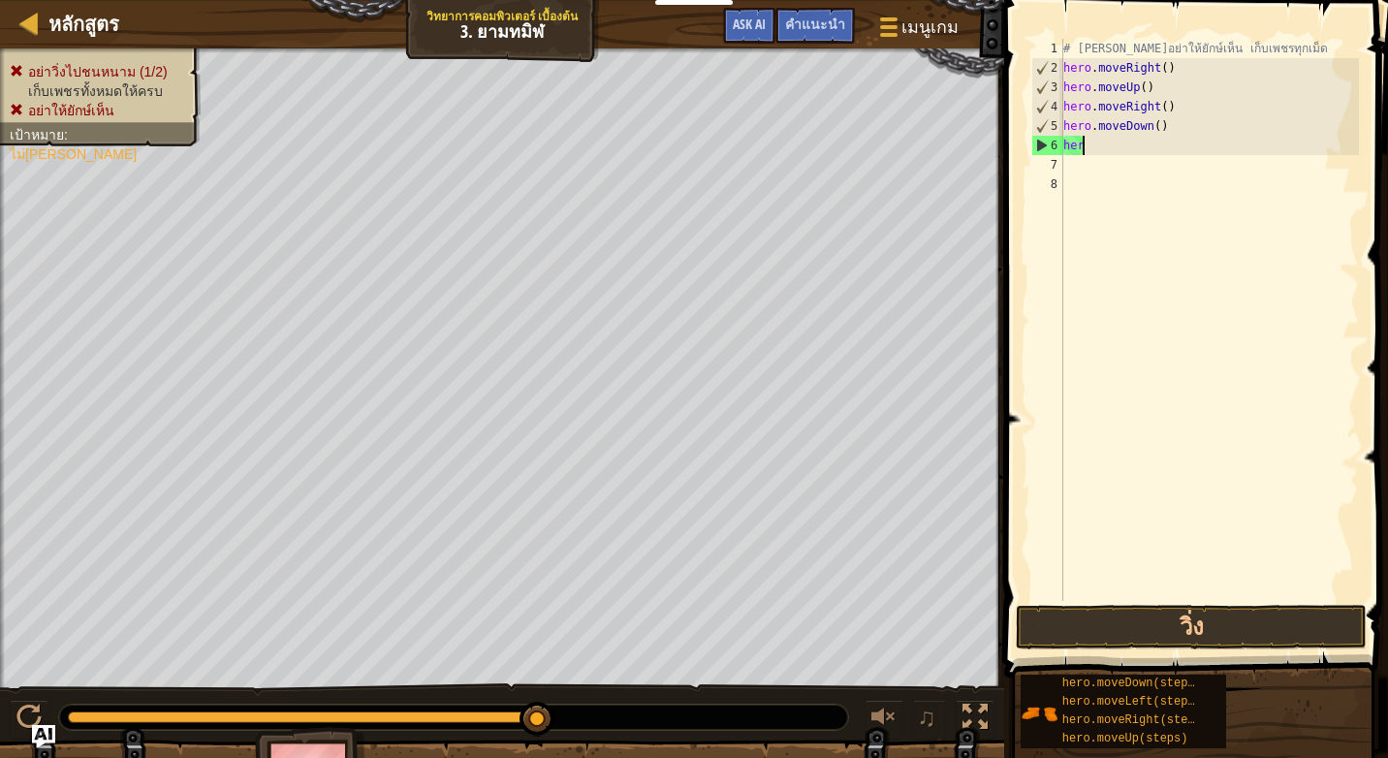
scroll to position [9, 0]
type textarea "h"
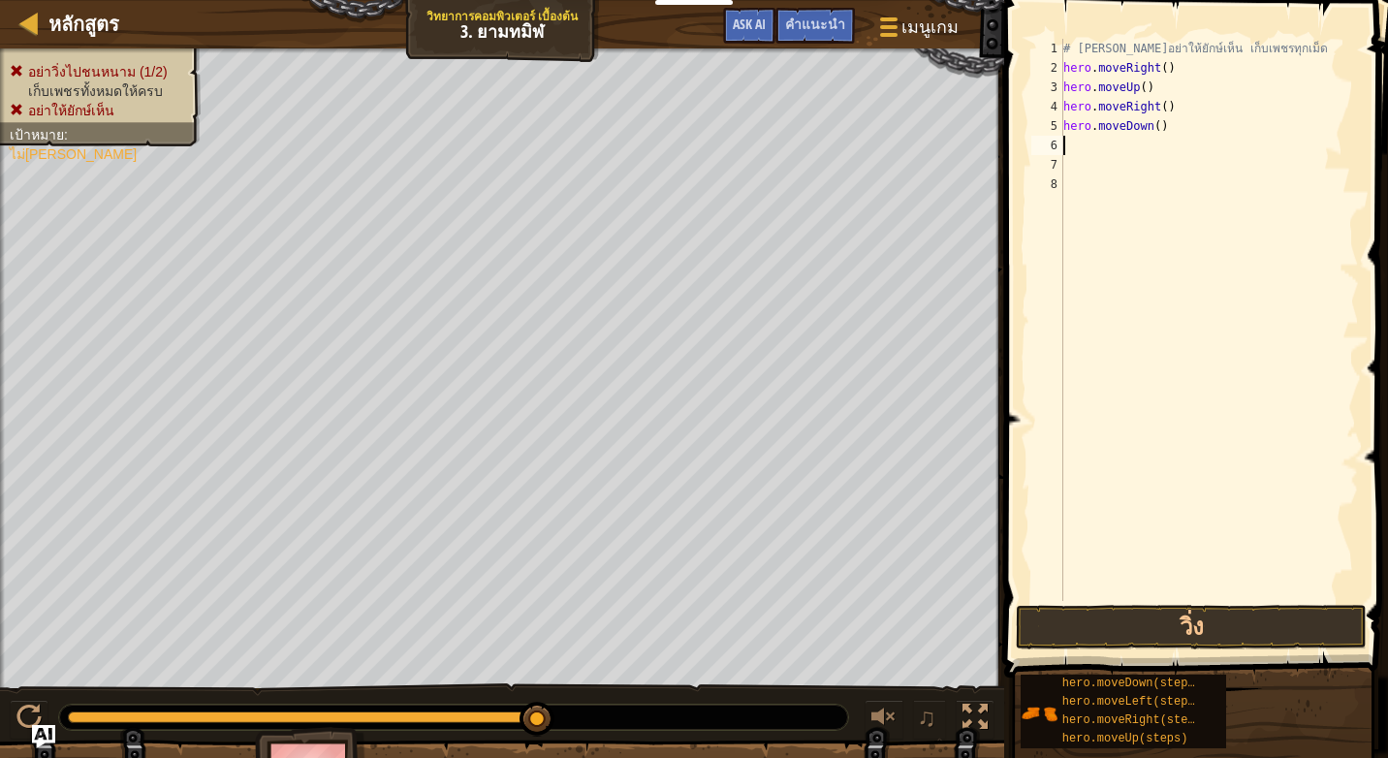
type textarea "h"
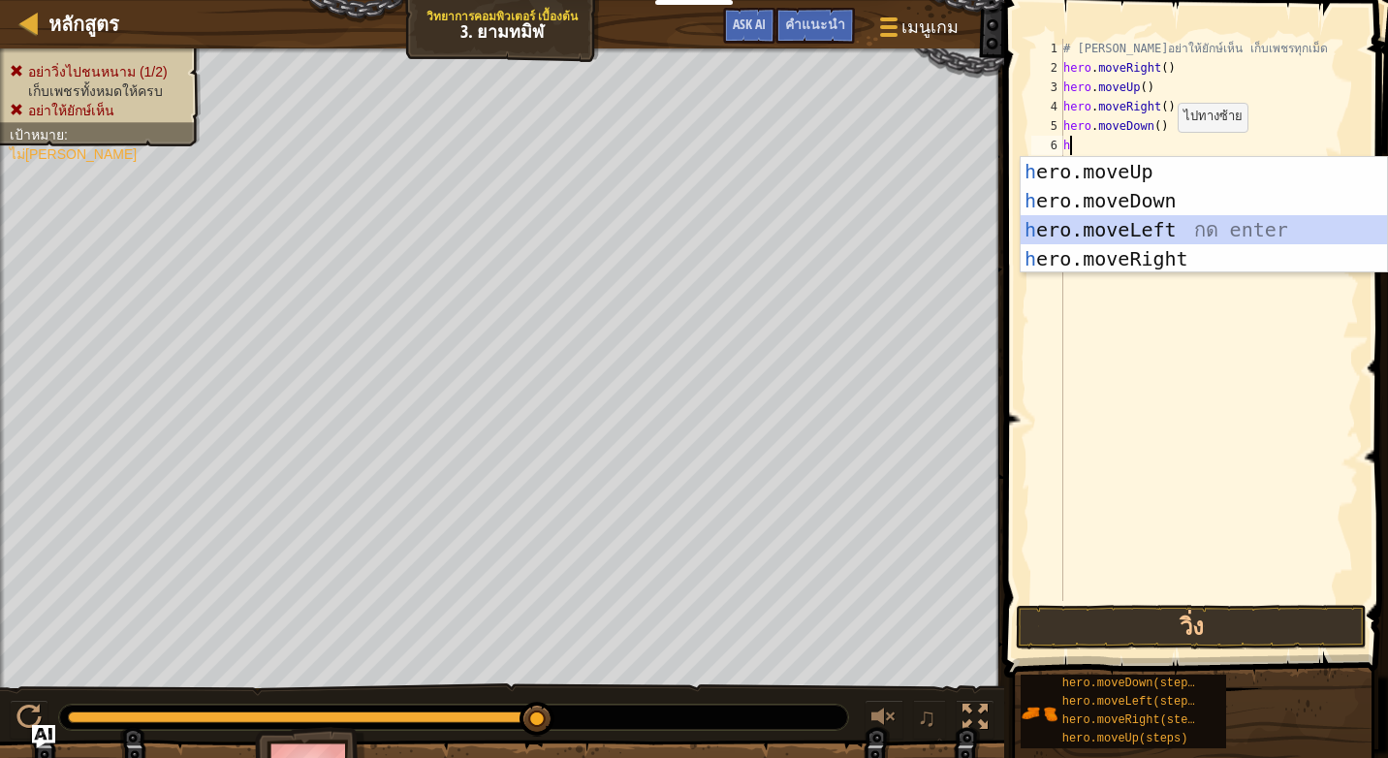
click at [1141, 229] on div "h ero.moveUp กด enter h ero.moveDown กด enter h ero.moveLeft กด enter h ero.mov…" at bounding box center [1203, 244] width 366 height 174
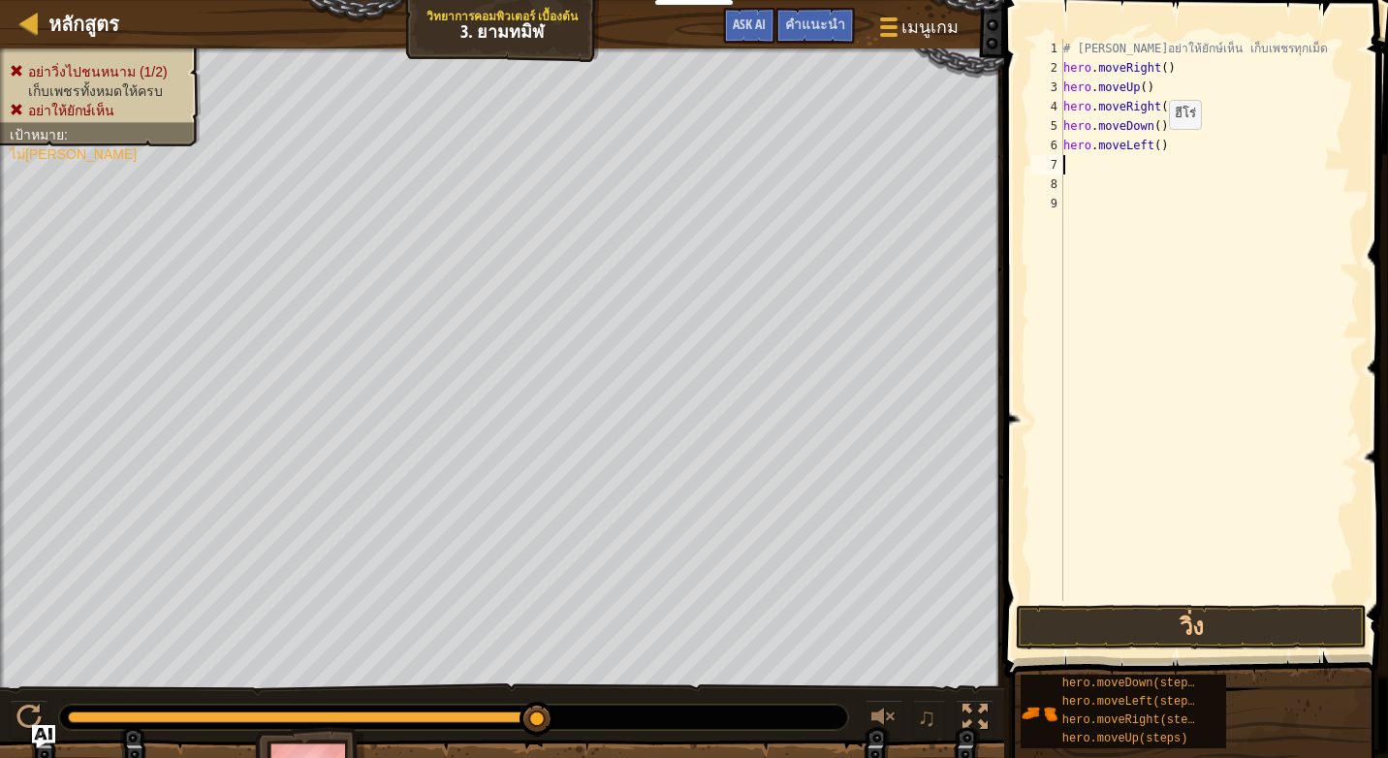
click at [1152, 148] on div "# [PERSON_NAME]อย่าให้ยักษ์เห็น เก็บเพชรทุกเม็ด hero . moveRight ( ) hero . mov…" at bounding box center [1208, 339] width 299 height 601
click at [1211, 618] on button "วิ่ง" at bounding box center [1191, 627] width 350 height 45
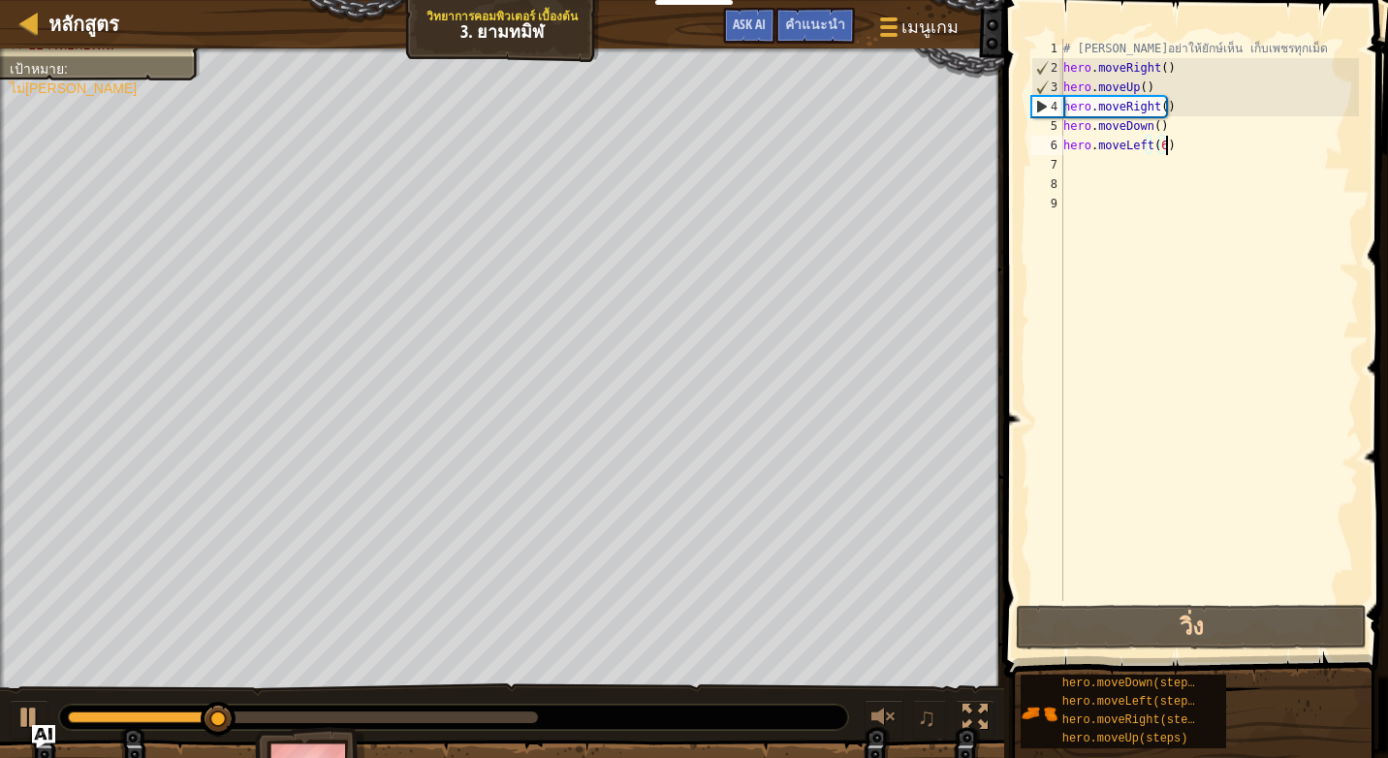
click at [1208, 152] on div "# [PERSON_NAME]อย่าให้ยักษ์เห็น เก็บเพชรทุกเม็ด hero . moveRight ( ) hero . mov…" at bounding box center [1208, 339] width 299 height 601
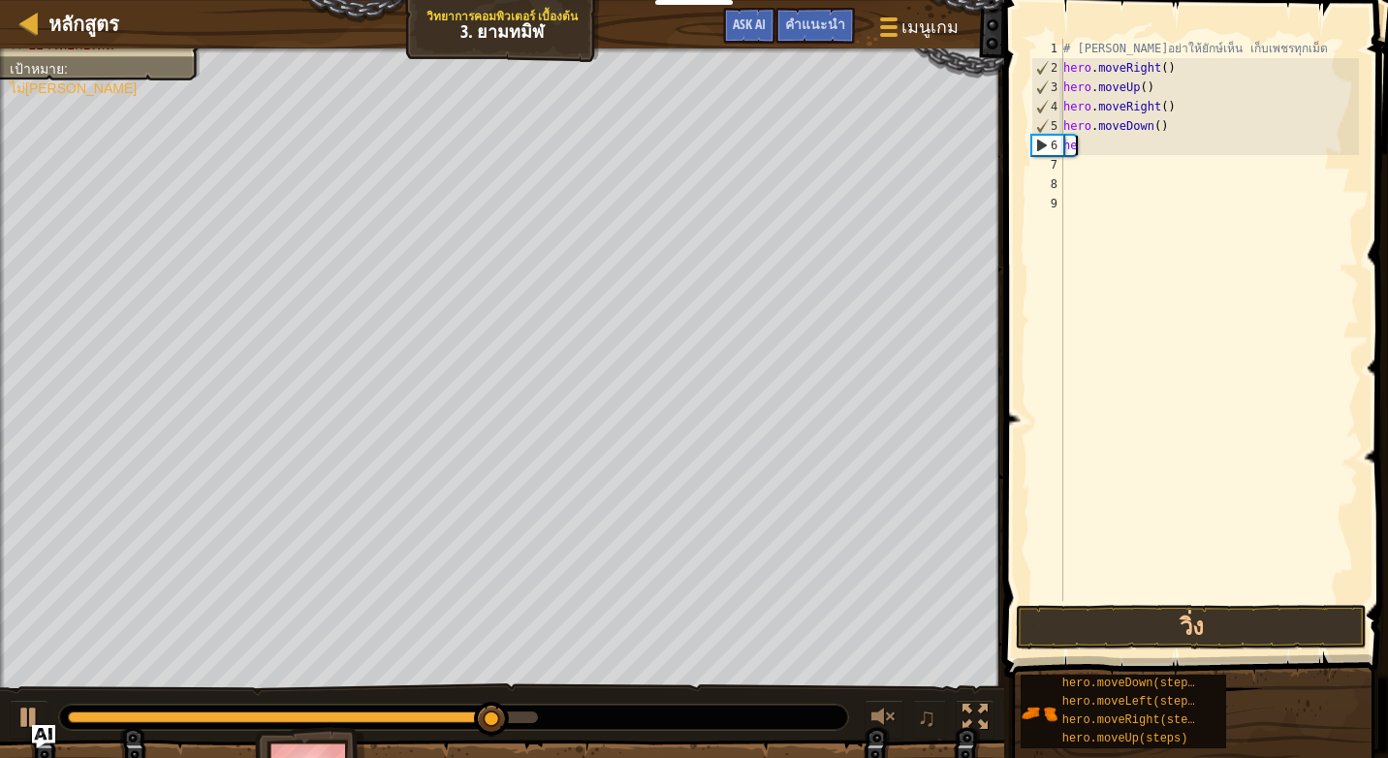
scroll to position [9, 0]
type textarea "h"
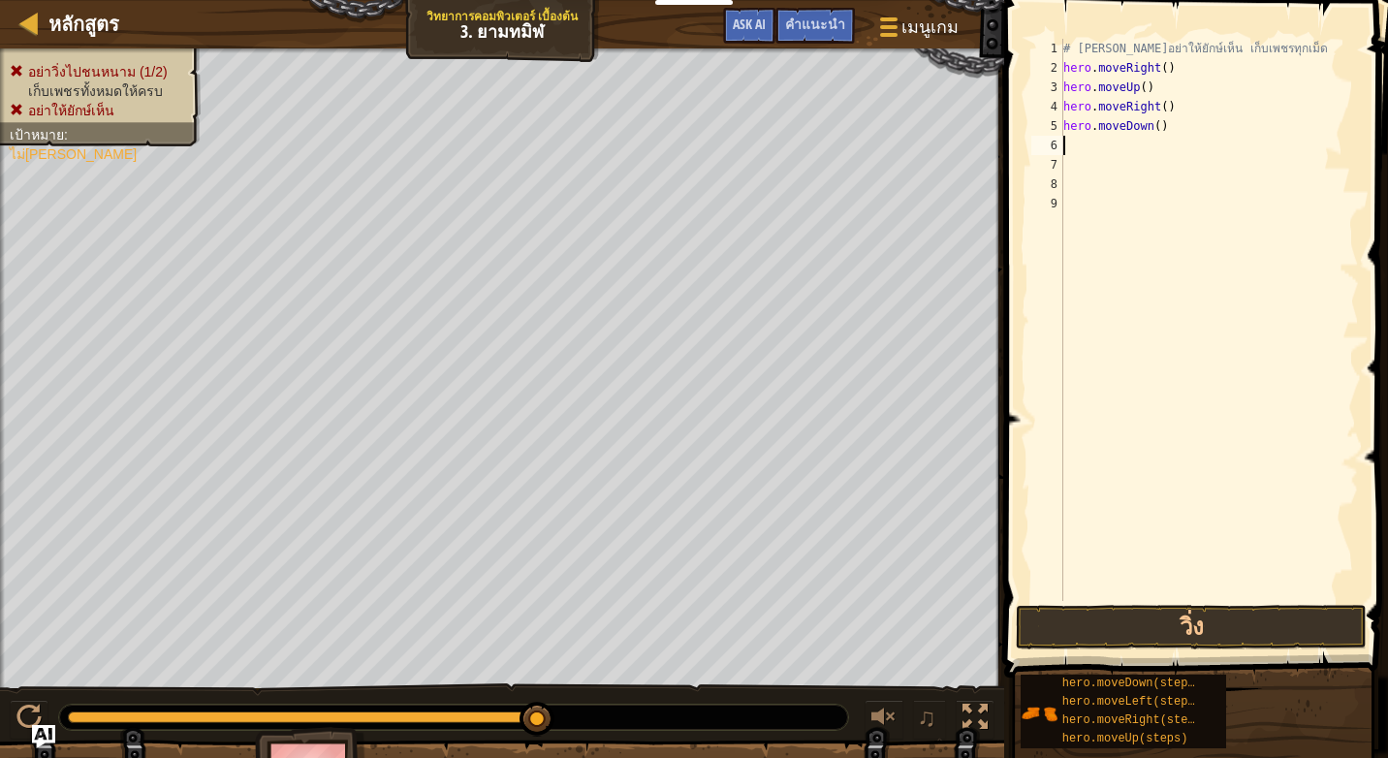
type textarea "h"
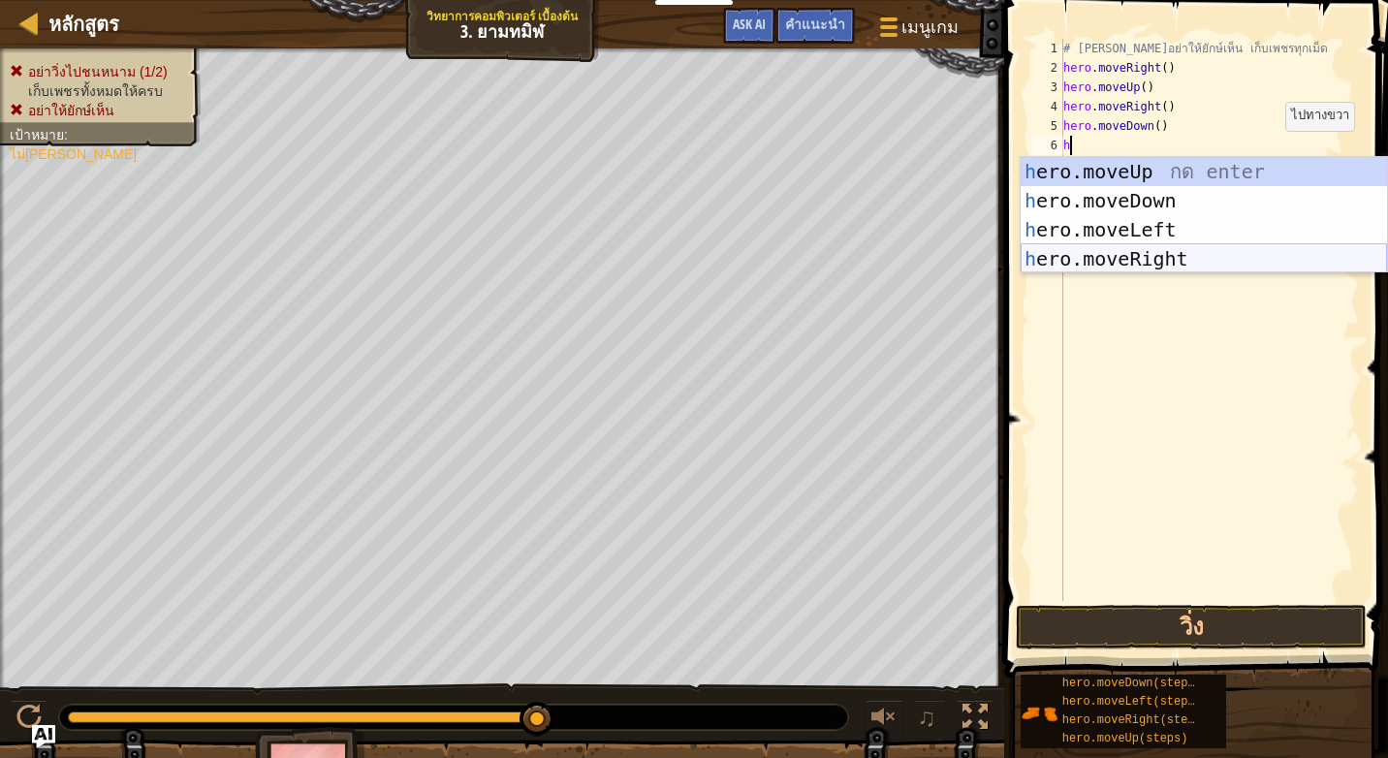
click at [1133, 253] on div "h ero.moveUp กด enter h ero.moveDown กด enter h ero.moveLeft กด enter h ero.mov…" at bounding box center [1203, 244] width 366 height 174
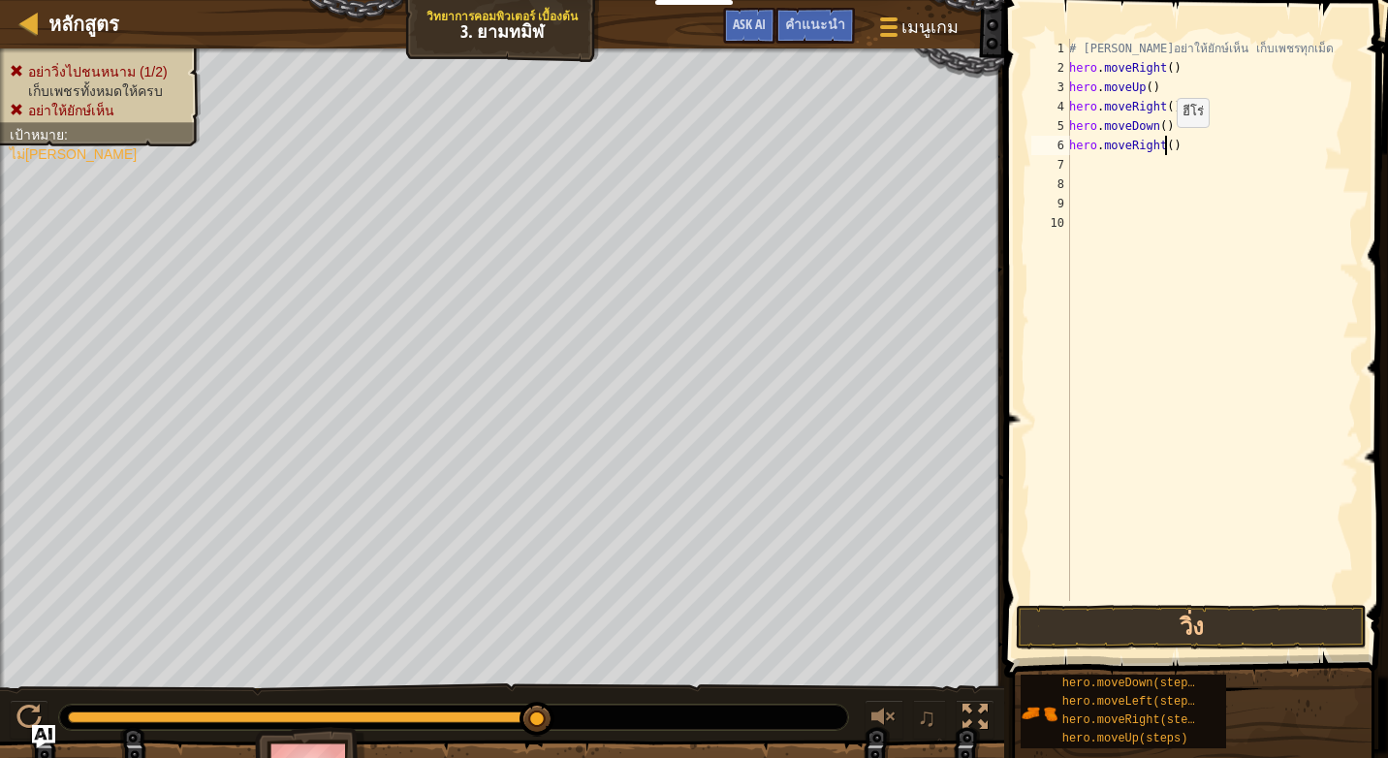
click at [1166, 146] on div "# [PERSON_NAME]อย่าให้ยักษ์เห็น เก็บเพชรทุกเม็ด hero . moveRight ( ) hero . mov…" at bounding box center [1212, 339] width 294 height 601
type textarea "hero.moveRight(6)"
click at [1164, 625] on button "วิ่ง" at bounding box center [1191, 627] width 350 height 45
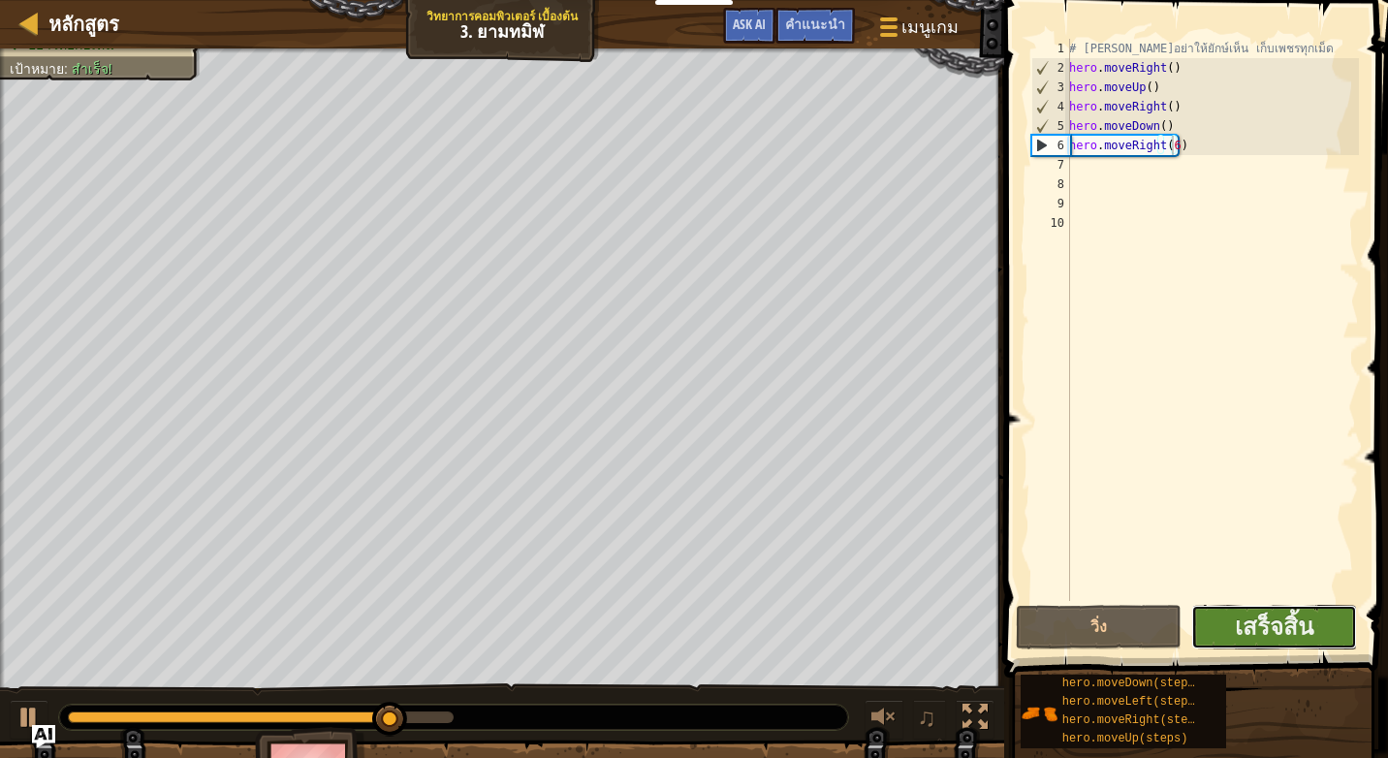
click at [1230, 616] on button "เสร็จสิ้น" at bounding box center [1274, 627] width 166 height 45
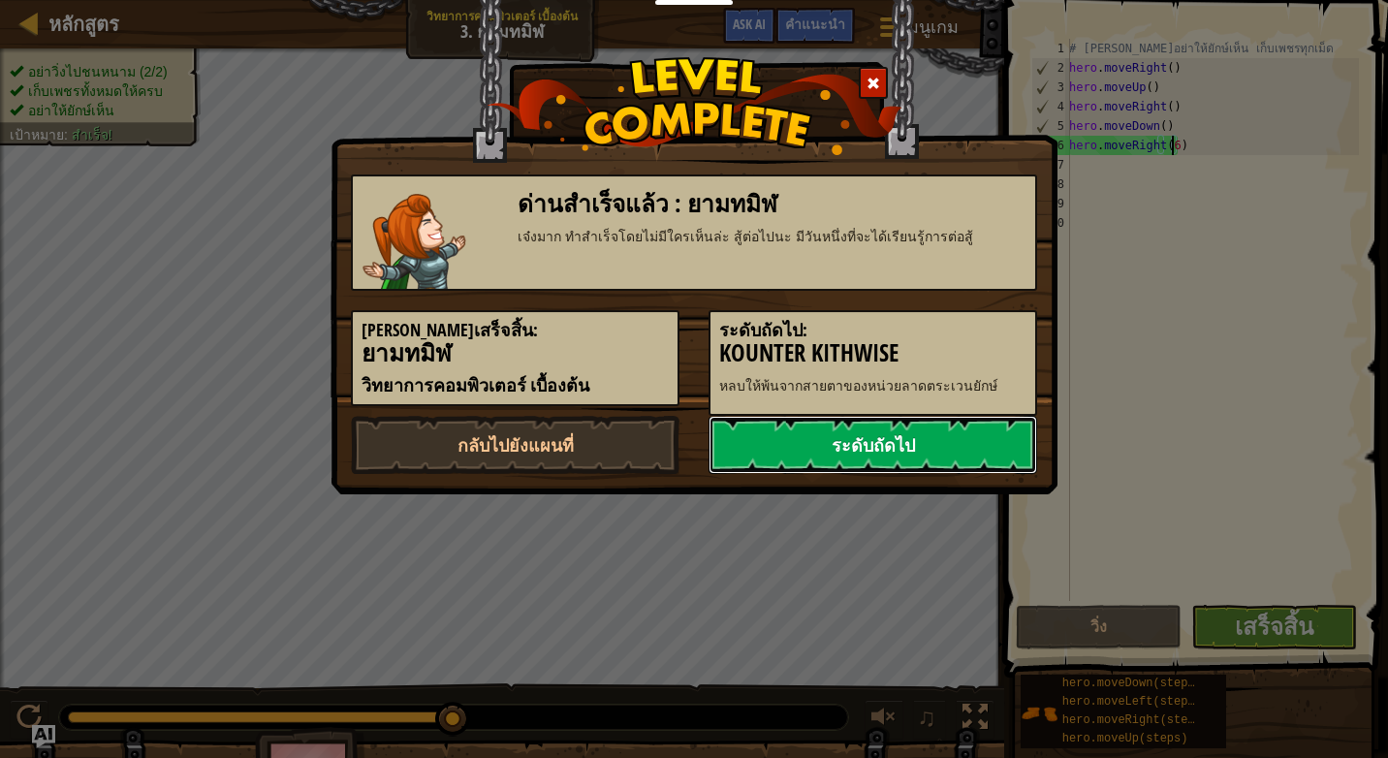
click at [869, 434] on link "ระดับถัดไป" at bounding box center [872, 445] width 329 height 58
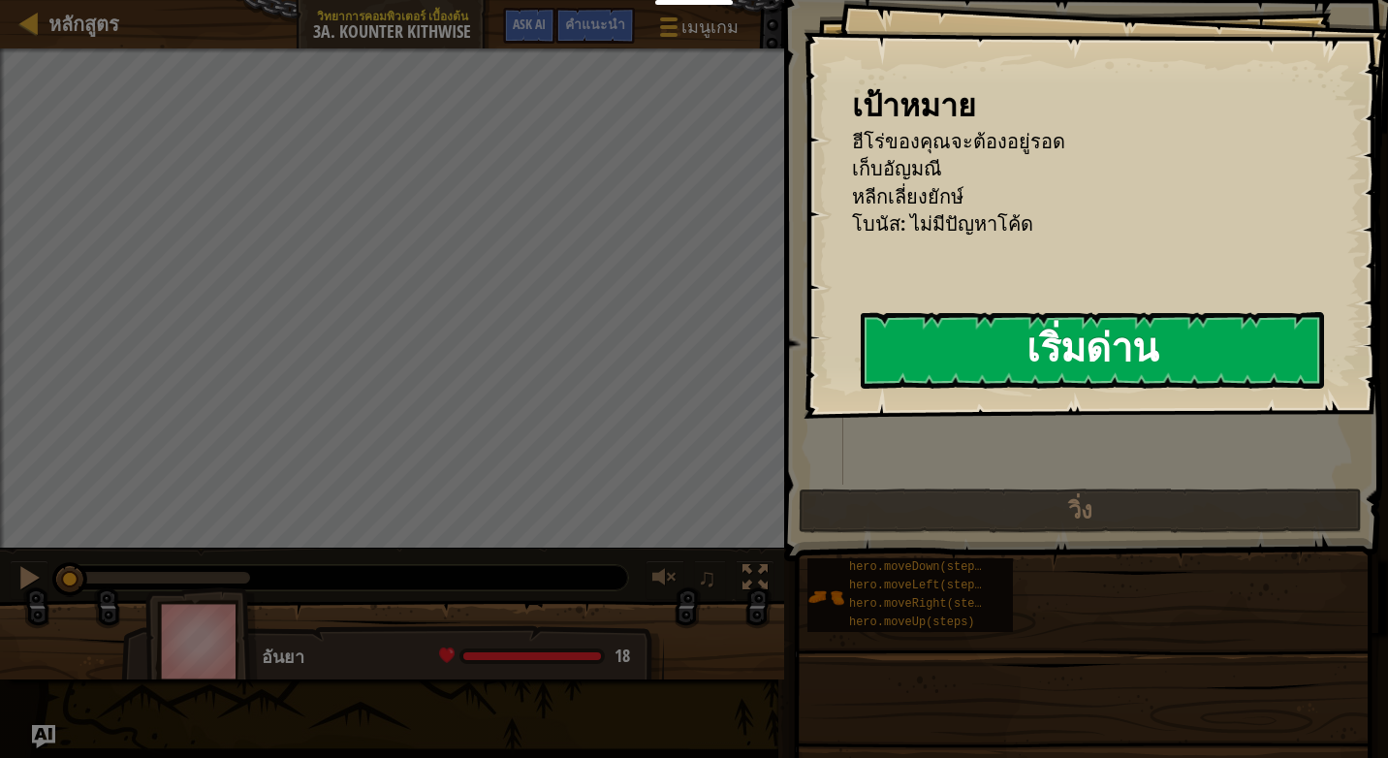
click at [970, 329] on button "เริ่มด่าน" at bounding box center [1092, 350] width 463 height 77
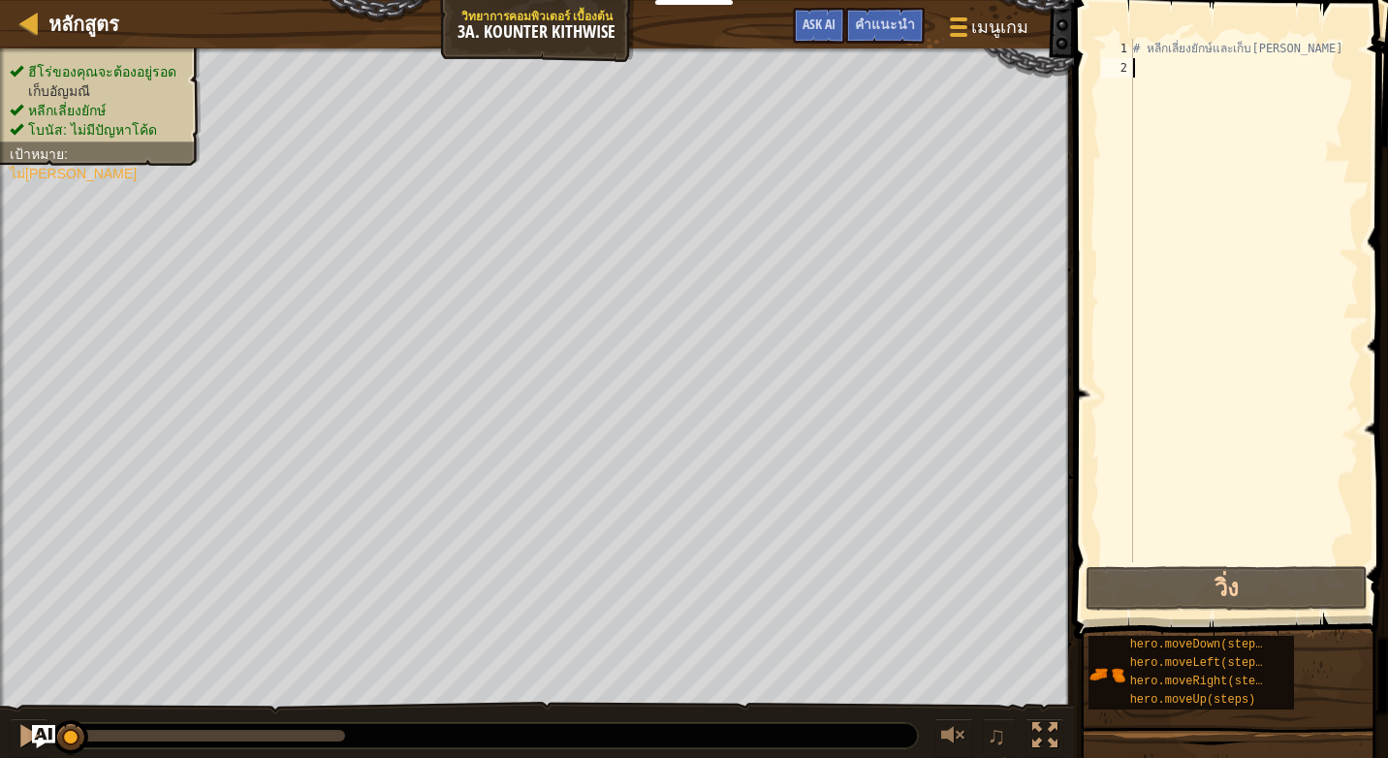
click at [1149, 60] on div "# หลีกเลี่ยงยักษ์และเก็บ[PERSON_NAME]" at bounding box center [1244, 320] width 230 height 562
type textarea "h"
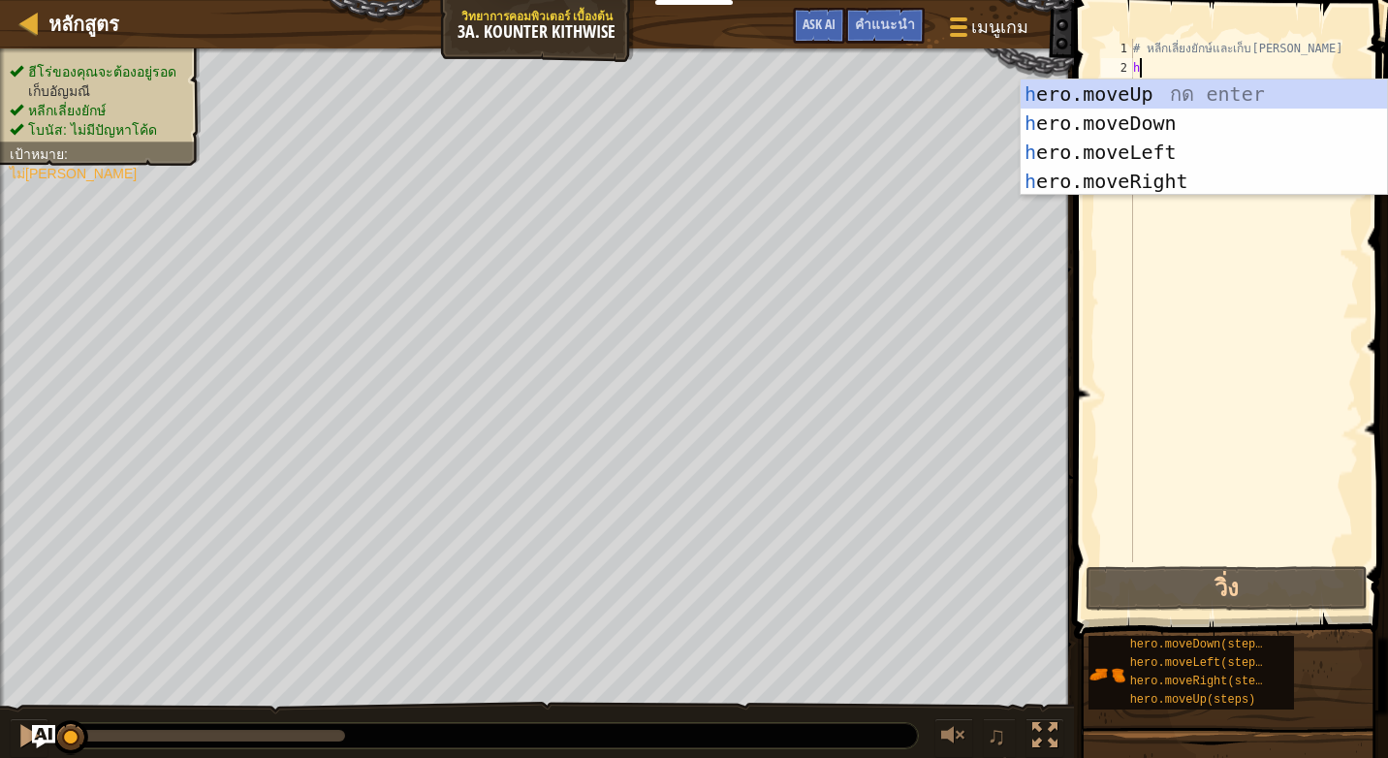
scroll to position [9, 0]
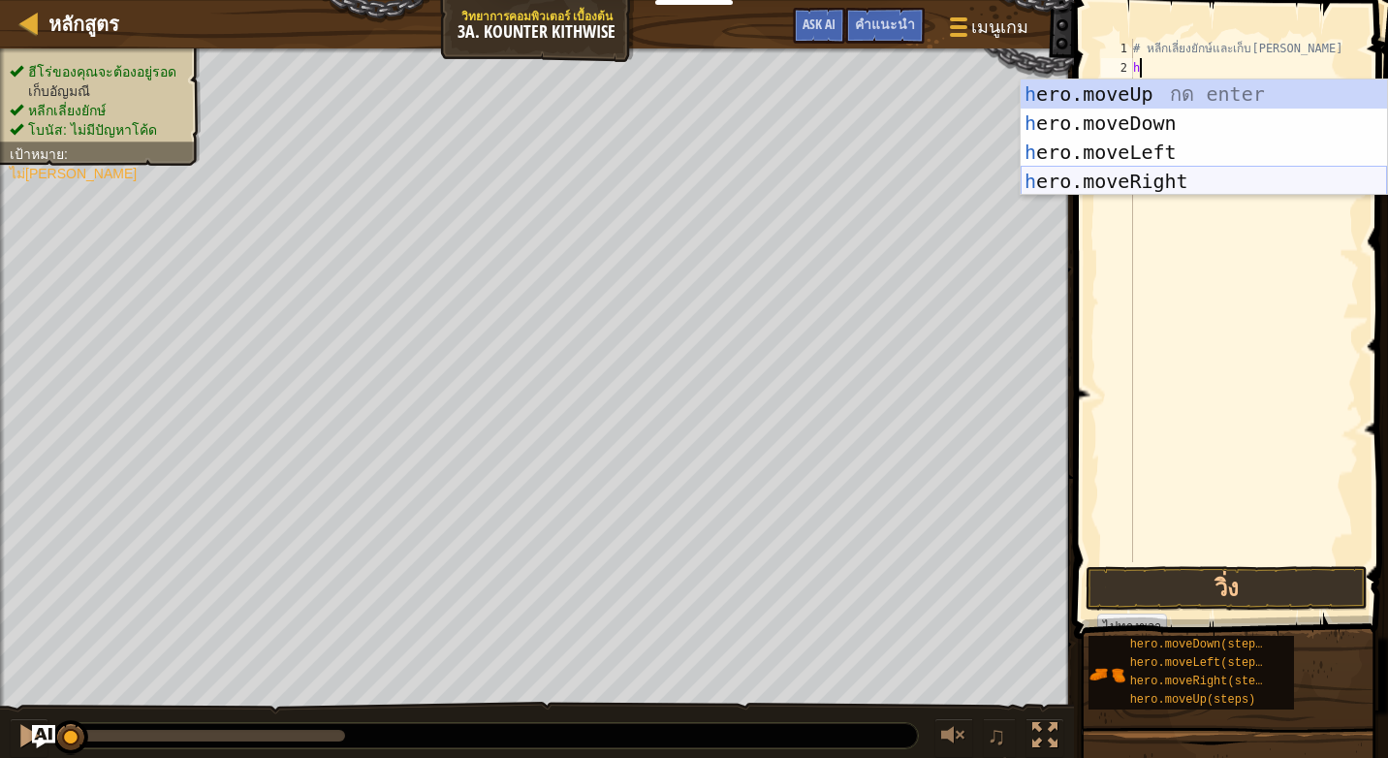
click at [1094, 176] on div "h ero.moveUp กด enter h ero.moveDown กด enter h ero.moveLeft กด enter h ero.mov…" at bounding box center [1203, 166] width 366 height 174
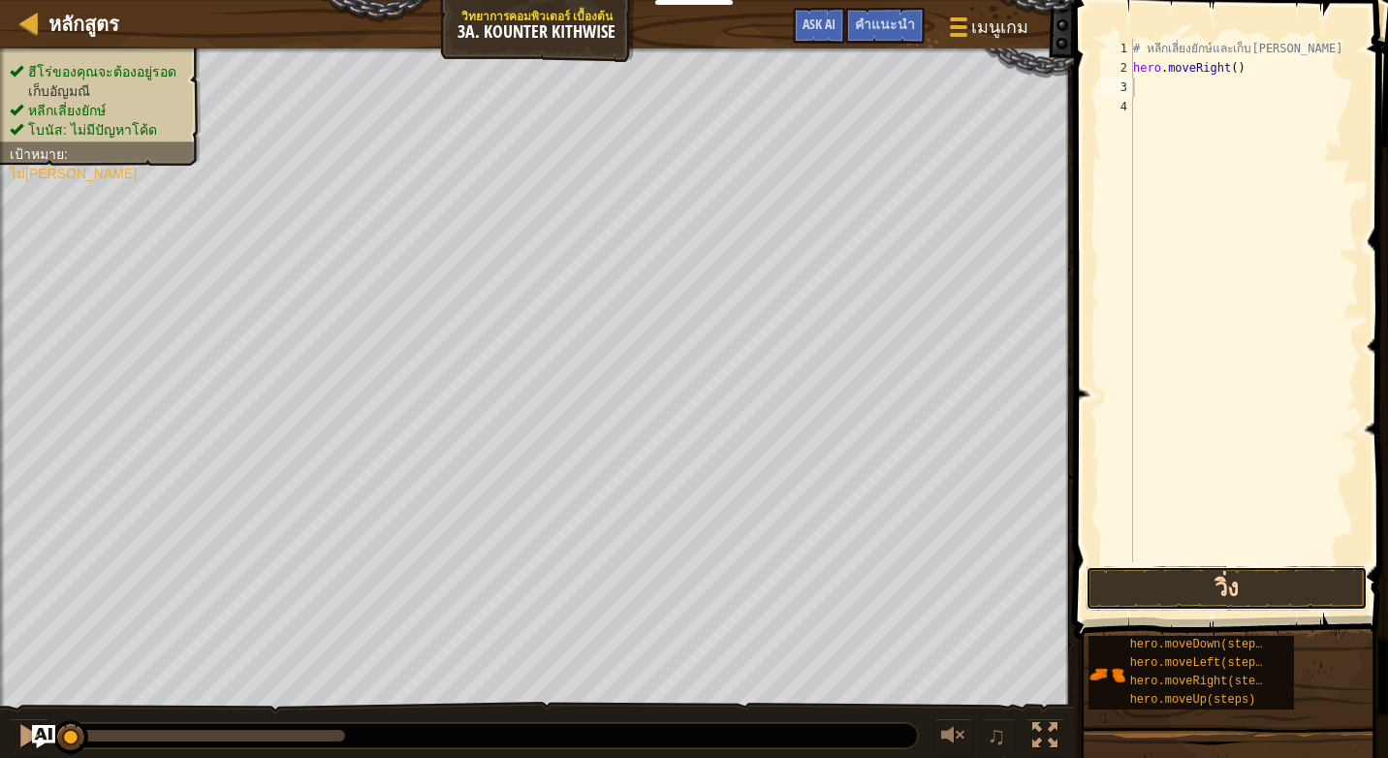
click at [1152, 586] on button "วิ่ง" at bounding box center [1226, 588] width 282 height 45
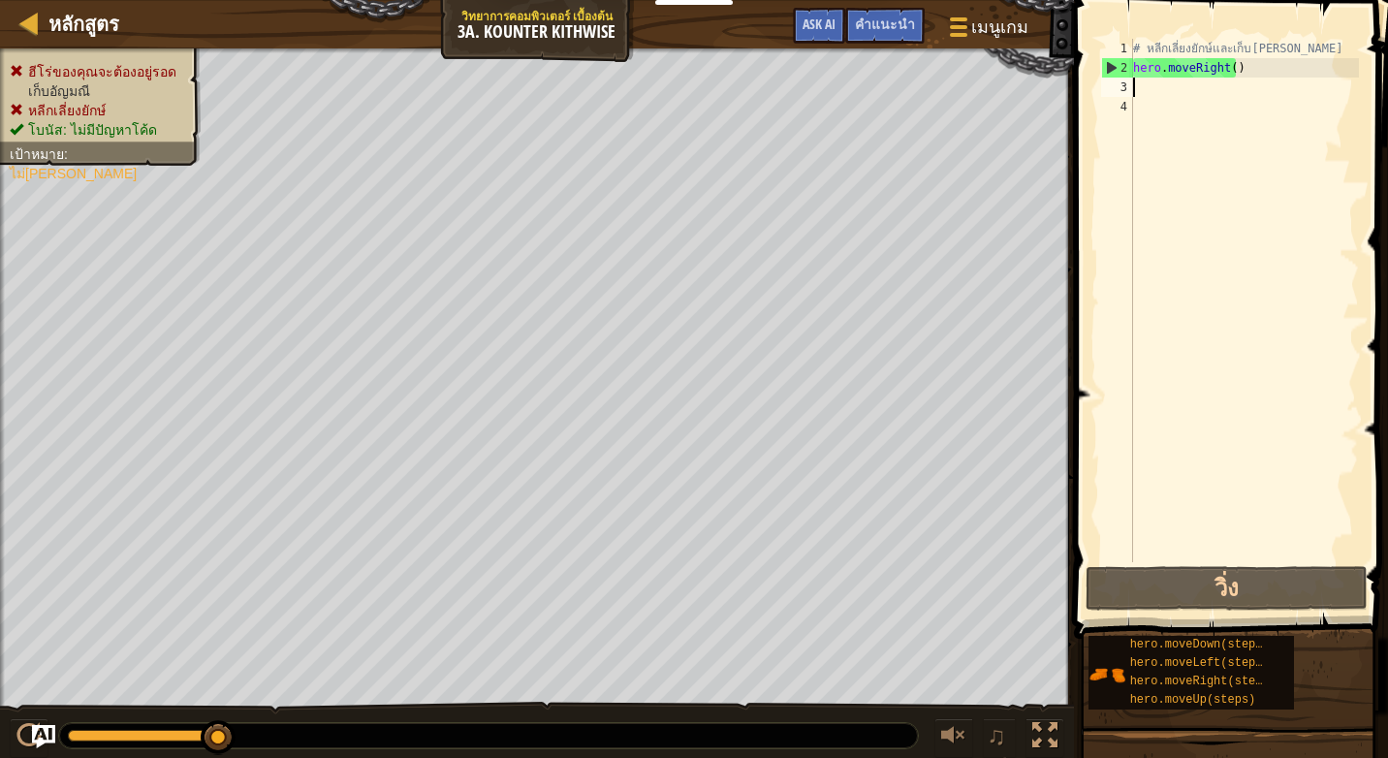
click at [1238, 63] on div "# หลีกเลี่ยงยักษ์และเก็บ[PERSON_NAME] hero . moveRight ( )" at bounding box center [1244, 320] width 230 height 562
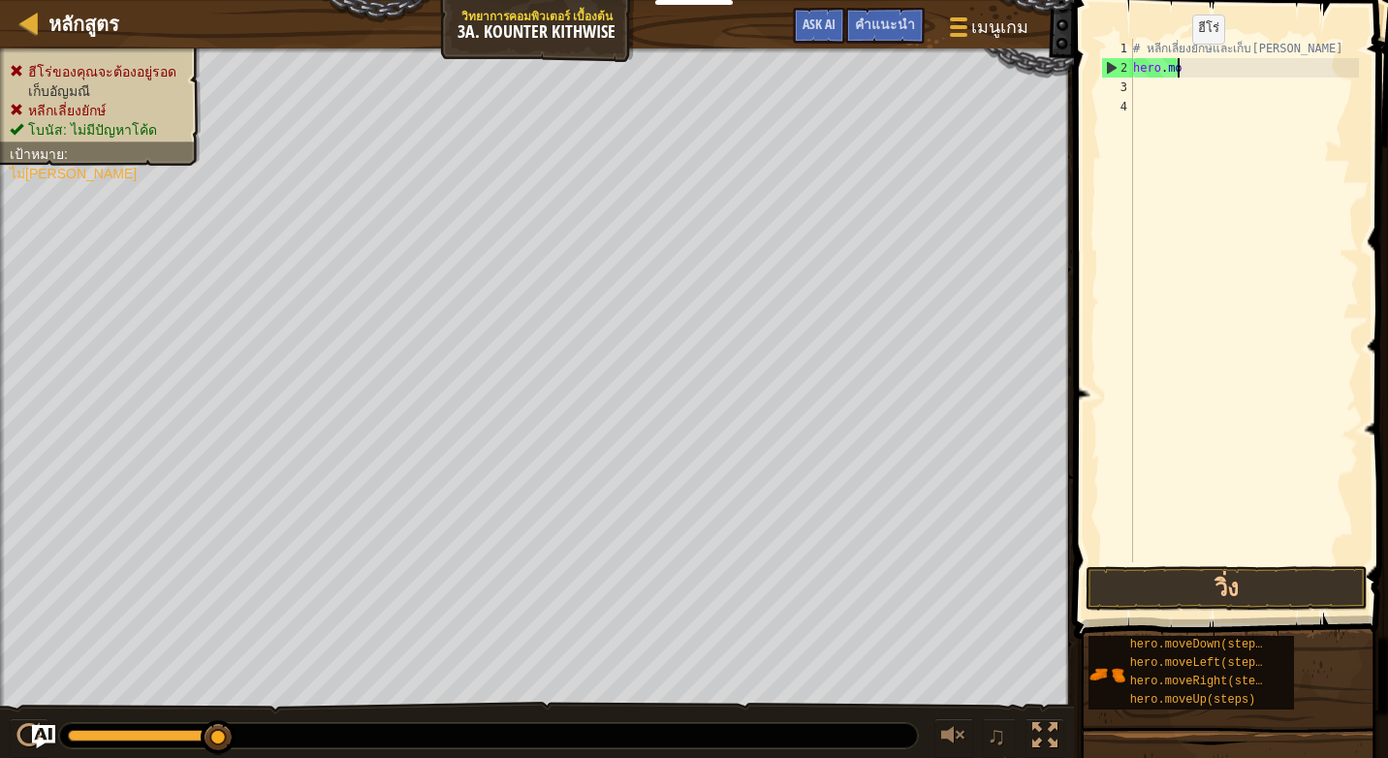
type textarea "h"
type textarea "# หลีกเลี่ยงยักษ์และเก็บ[PERSON_NAME]"
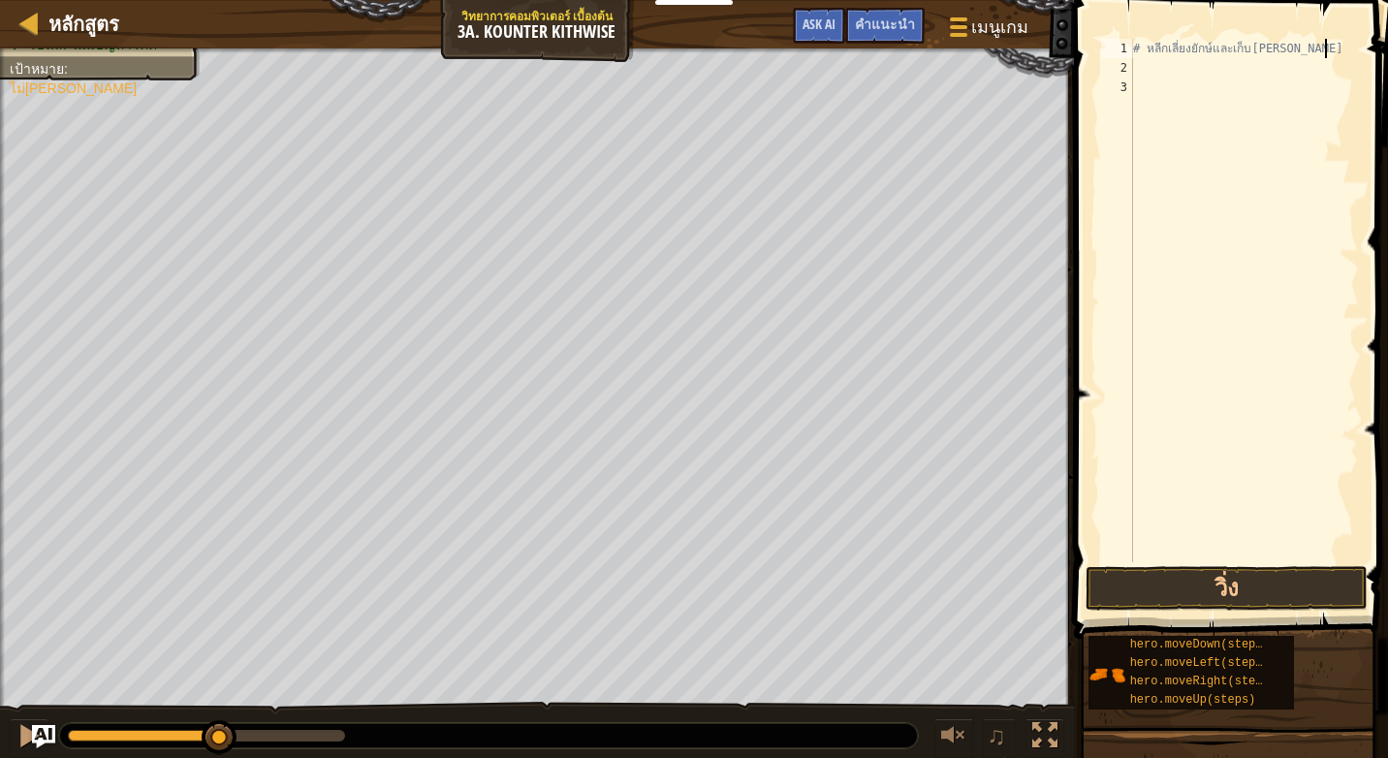
click at [1158, 67] on div "# หลีกเลี่ยงยักษ์และเก็บ[PERSON_NAME]" at bounding box center [1244, 320] width 230 height 562
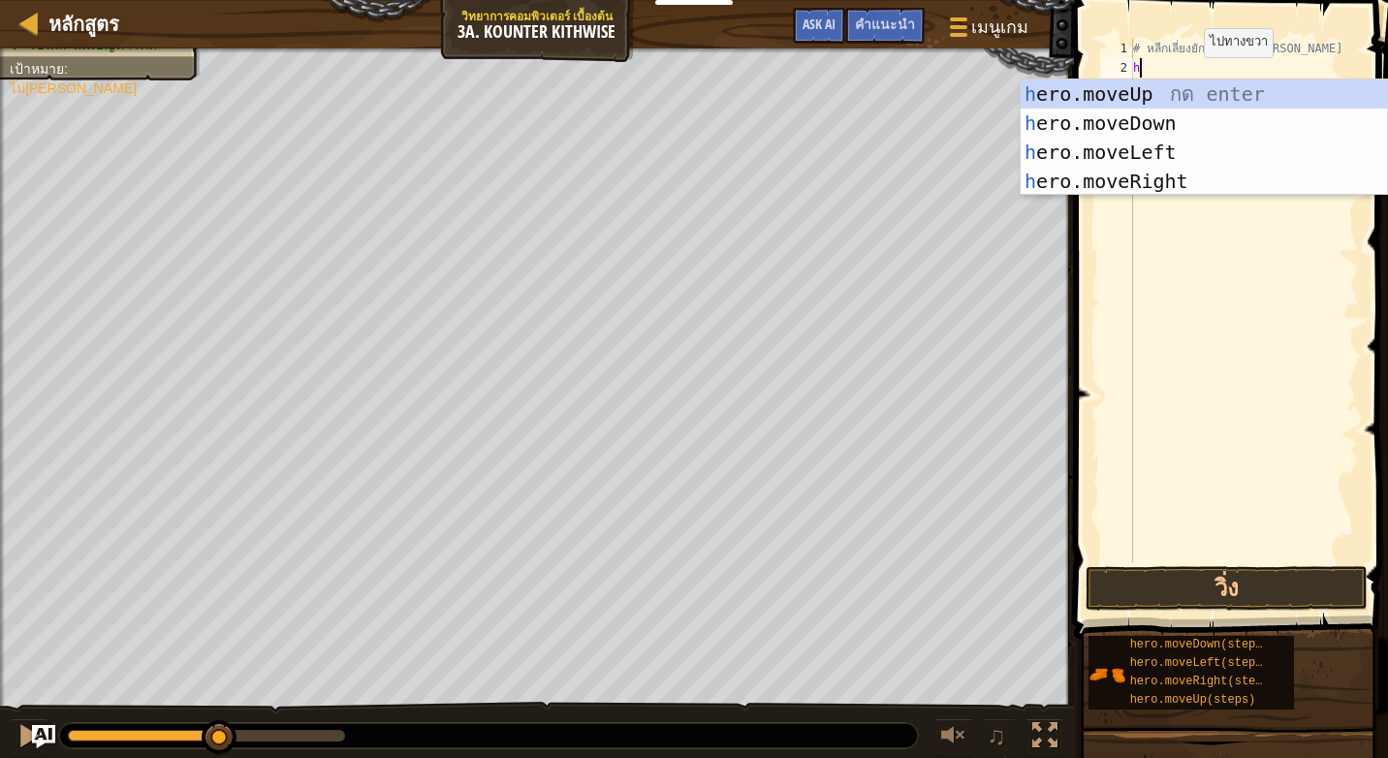
type textarea "h"
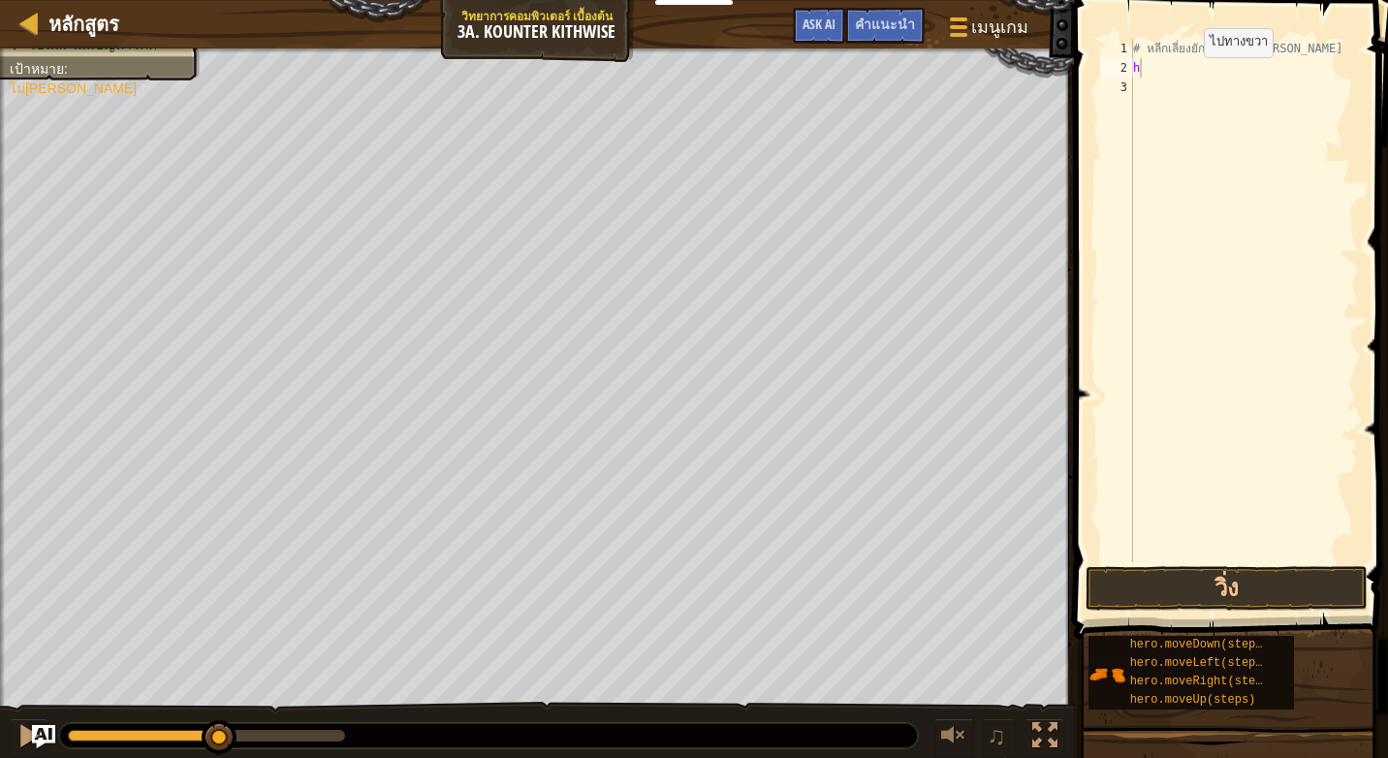
click at [1090, 235] on span at bounding box center [1232, 292] width 329 height 696
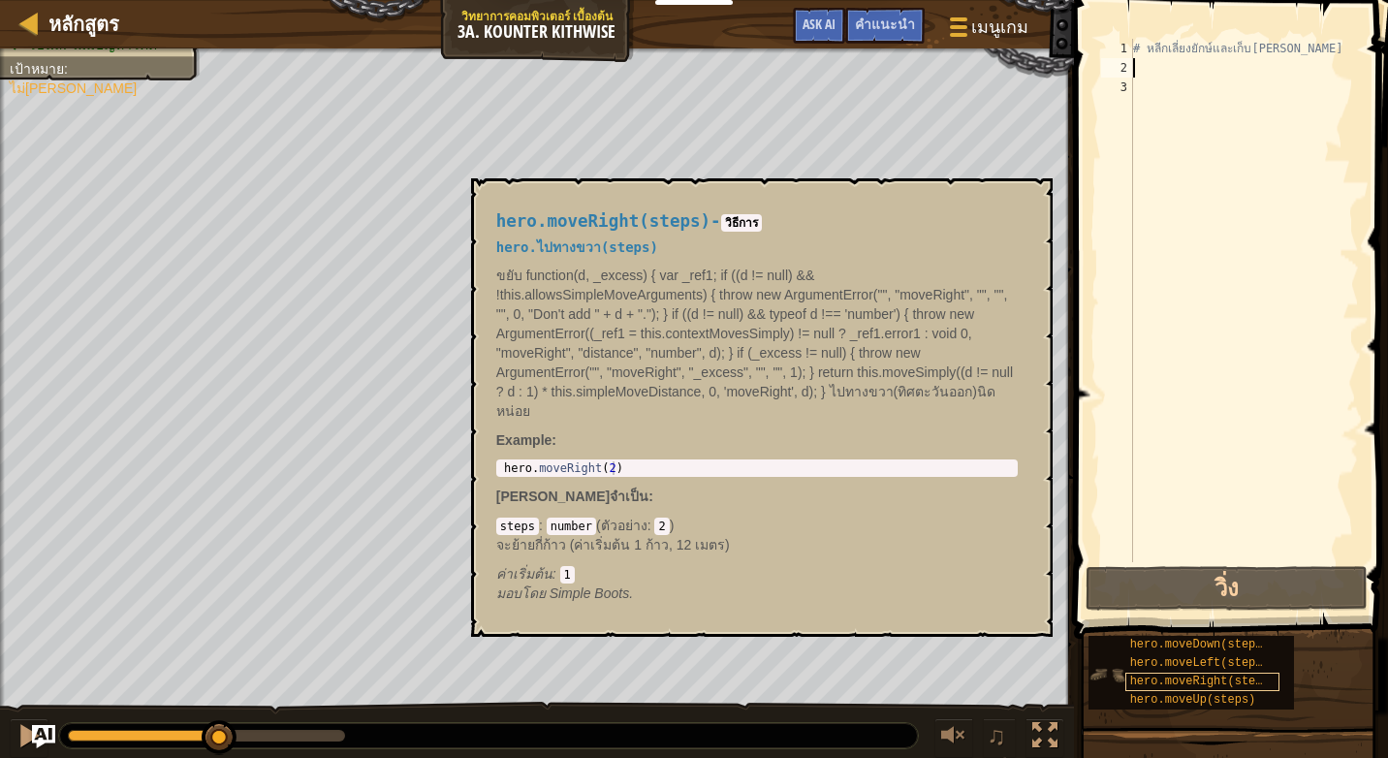
click at [1191, 675] on span "hero.moveRight(steps)" at bounding box center [1203, 681] width 146 height 14
click at [1035, 194] on button "×" at bounding box center [1030, 200] width 16 height 27
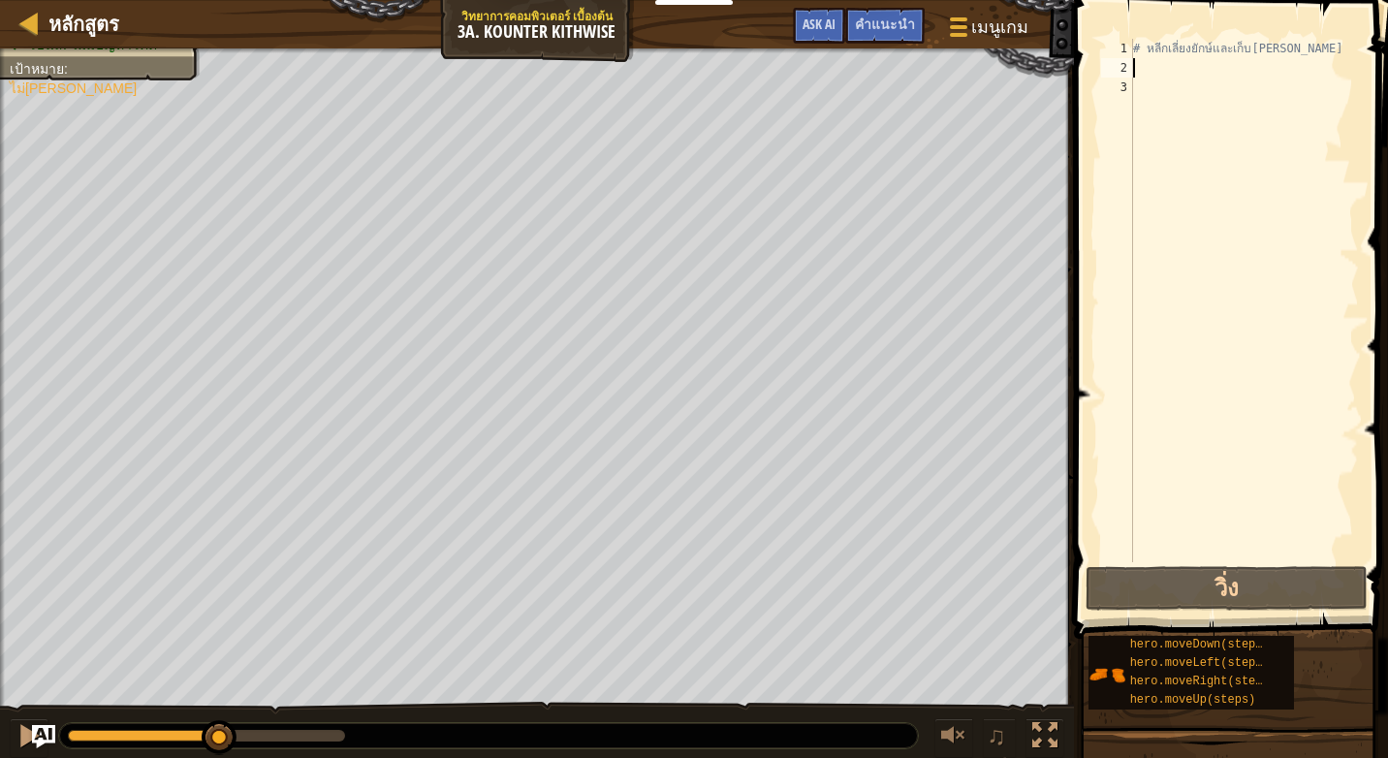
click at [1149, 71] on div "# หลีกเลี่ยงยักษ์และเก็บ[PERSON_NAME]" at bounding box center [1244, 320] width 230 height 562
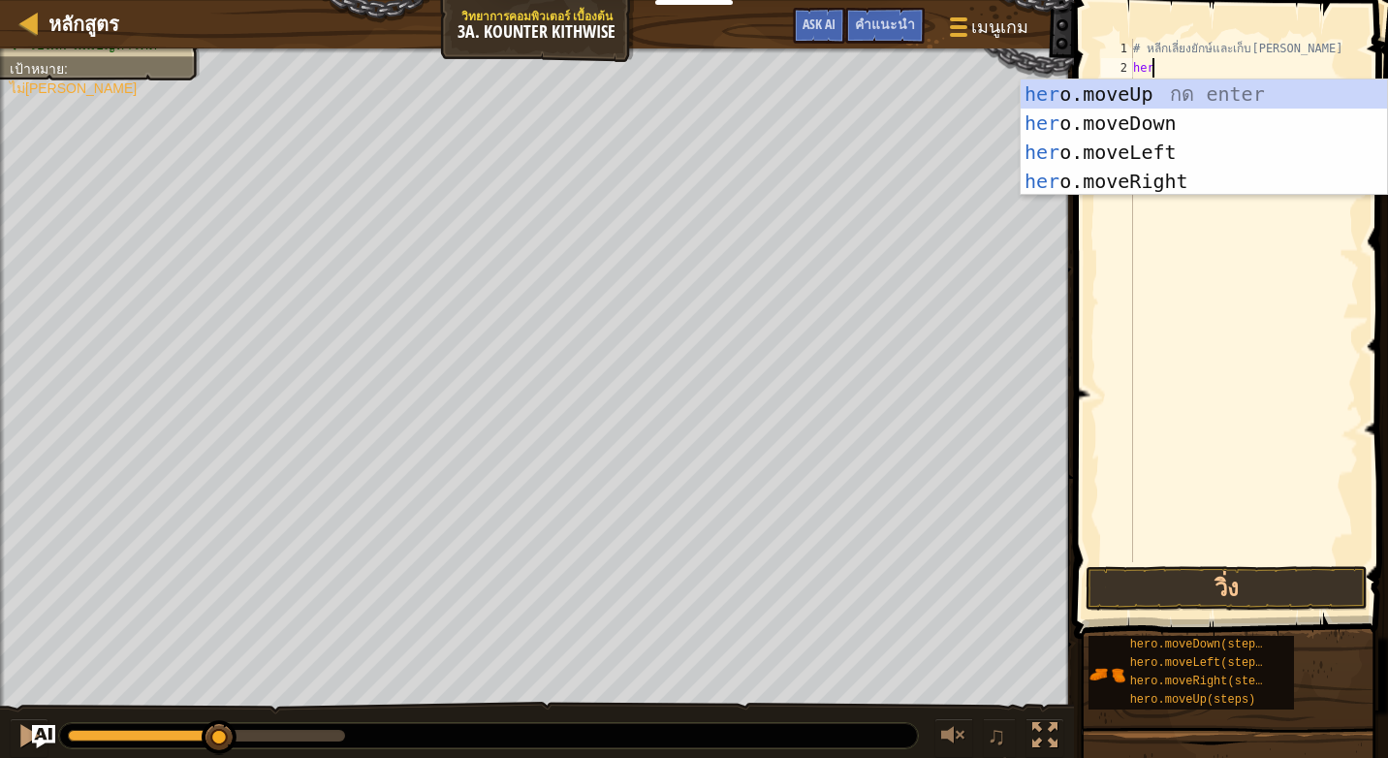
scroll to position [9, 1]
type textarea "h"
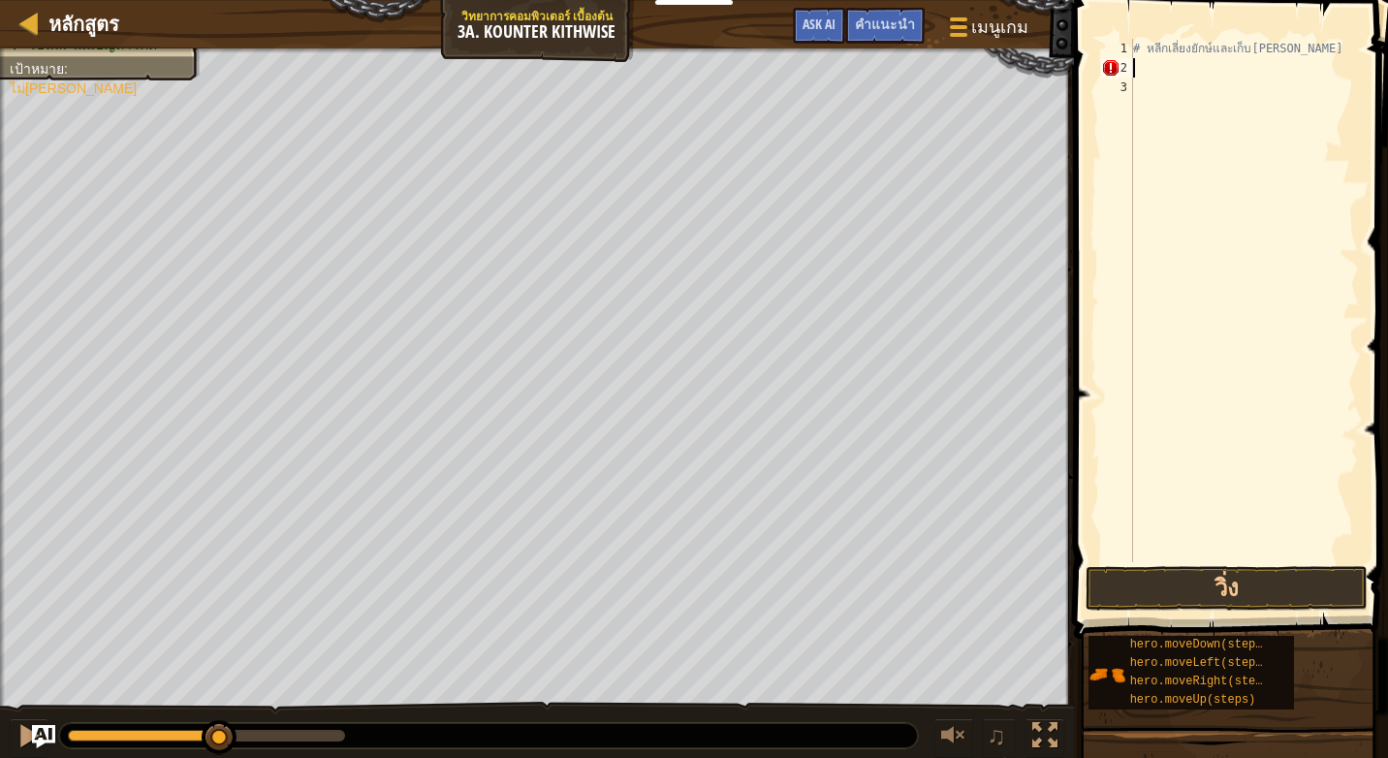
scroll to position [9, 0]
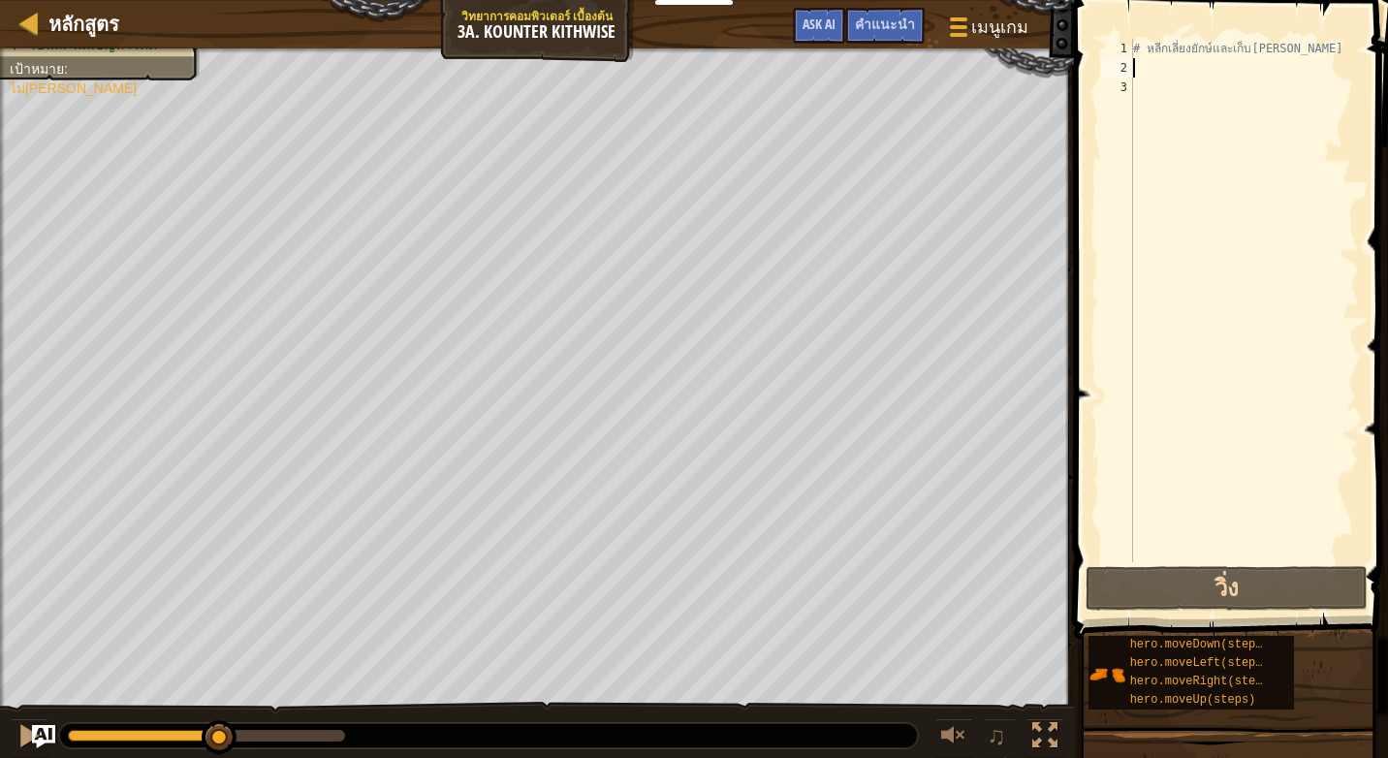
click at [1163, 69] on div "# หลีกเลี่ยงยักษ์และเก็บ[PERSON_NAME]" at bounding box center [1244, 320] width 230 height 562
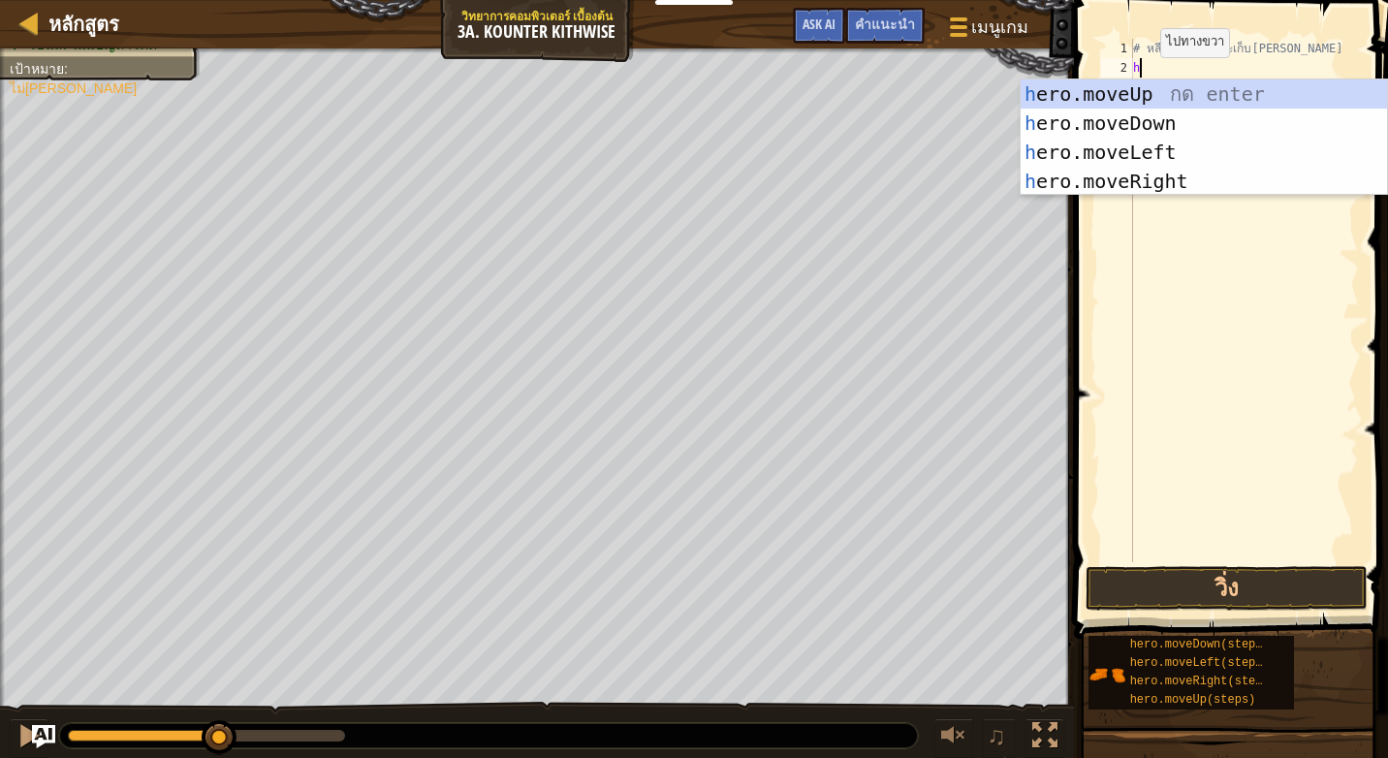
type textarea "h"
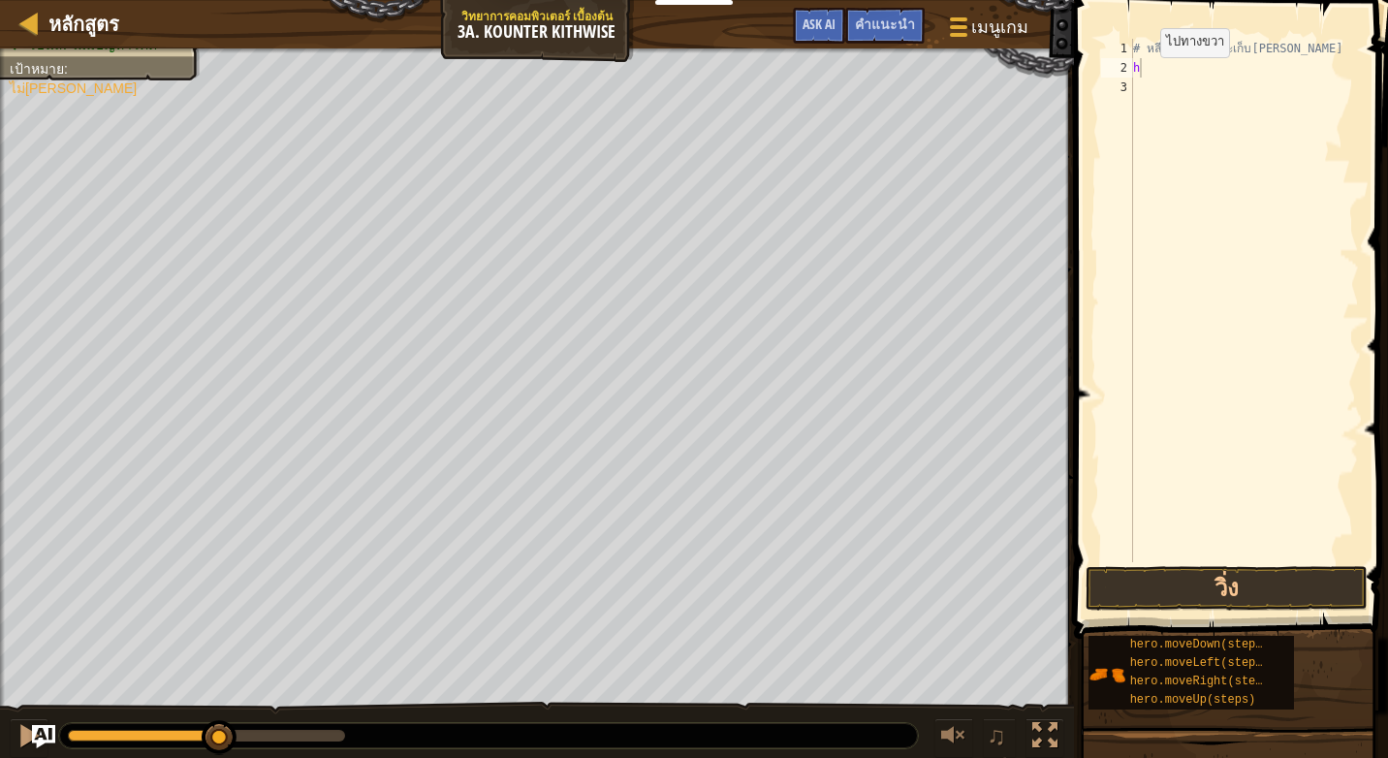
click at [598, 42] on div "หลักสูตร วิทยาการคอมพิวเตอร์ เบื้องต้น 3a. Kounter Kithwise เมนูเกม เสร็จ[PERSO…" at bounding box center [537, 24] width 1074 height 48
click at [890, 19] on span "คำแนะนำ" at bounding box center [885, 24] width 60 height 18
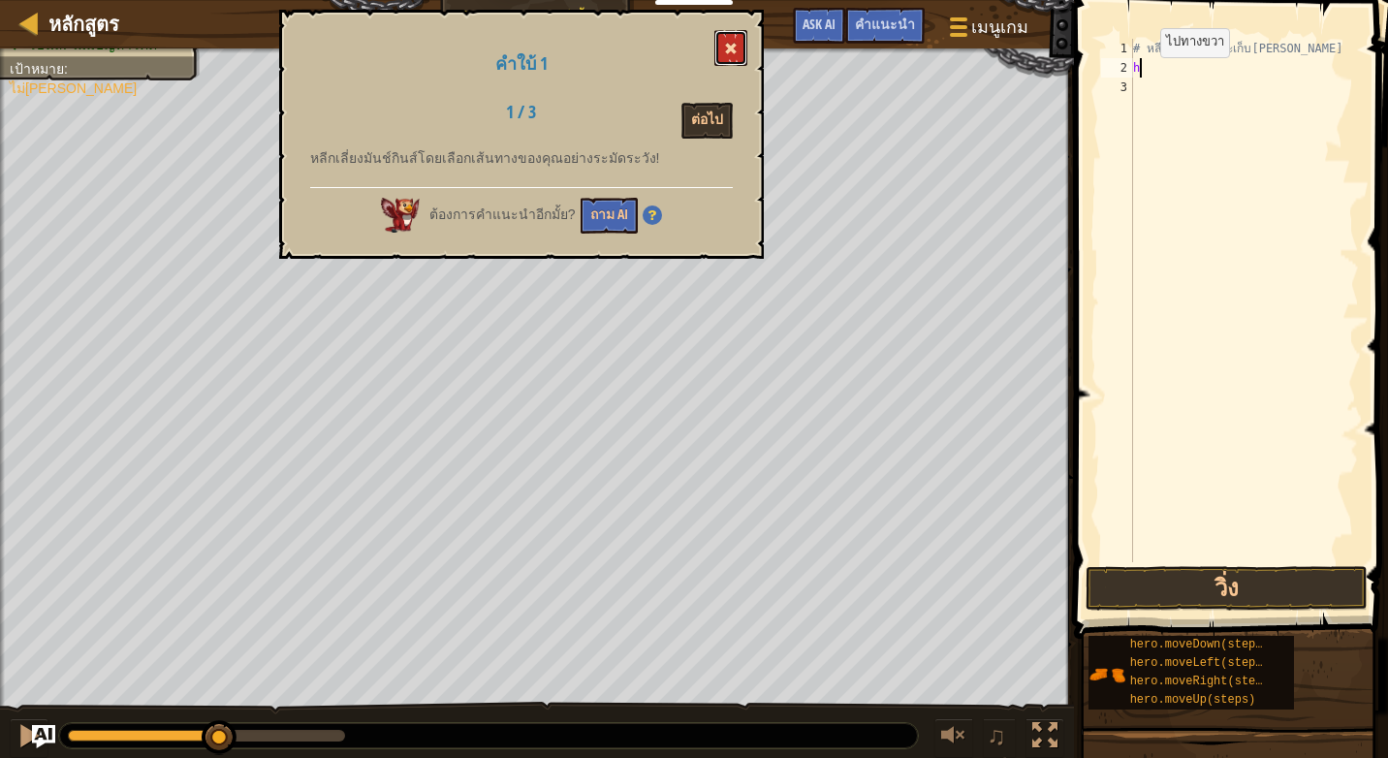
click at [735, 42] on button at bounding box center [730, 48] width 33 height 36
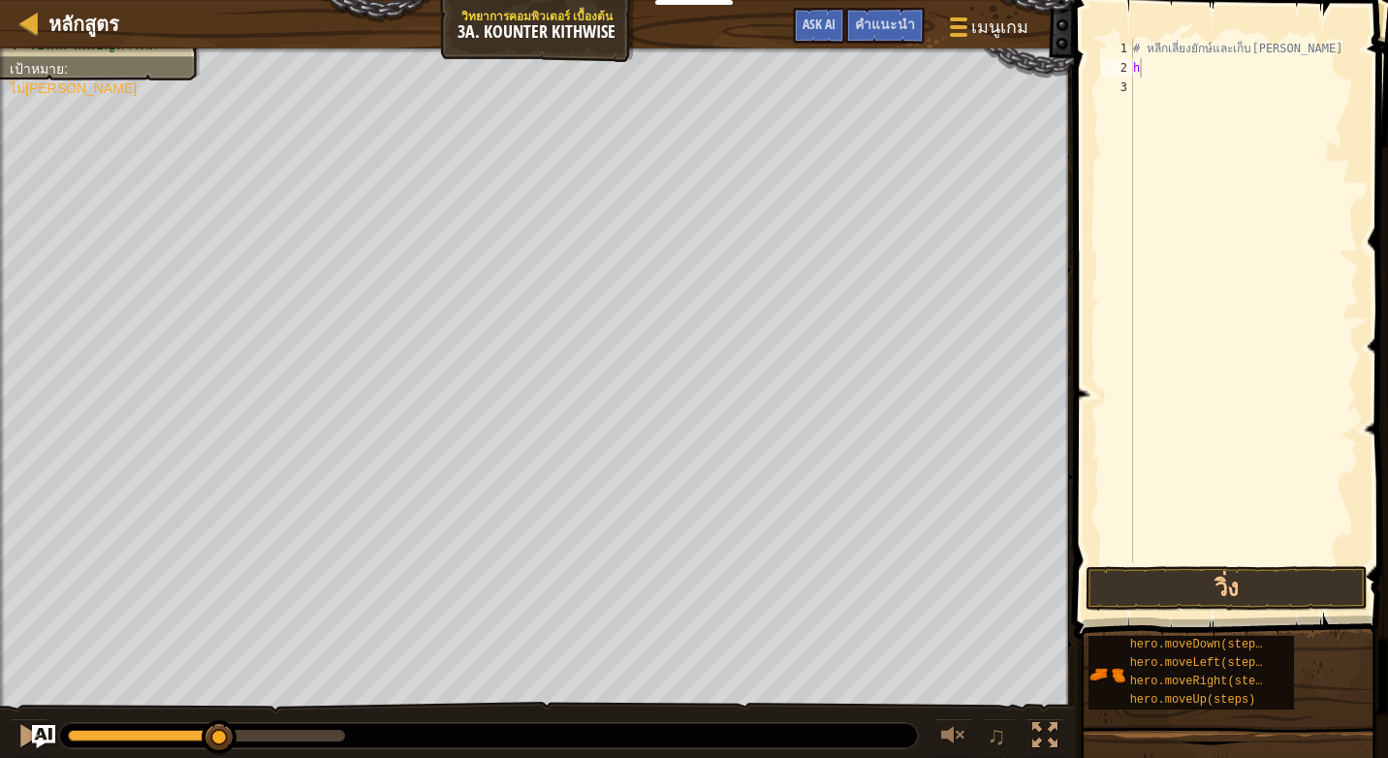
click at [1144, 66] on div "# หลีกเลี่ยงยักษ์และเก็บ[PERSON_NAME] h" at bounding box center [1244, 320] width 230 height 562
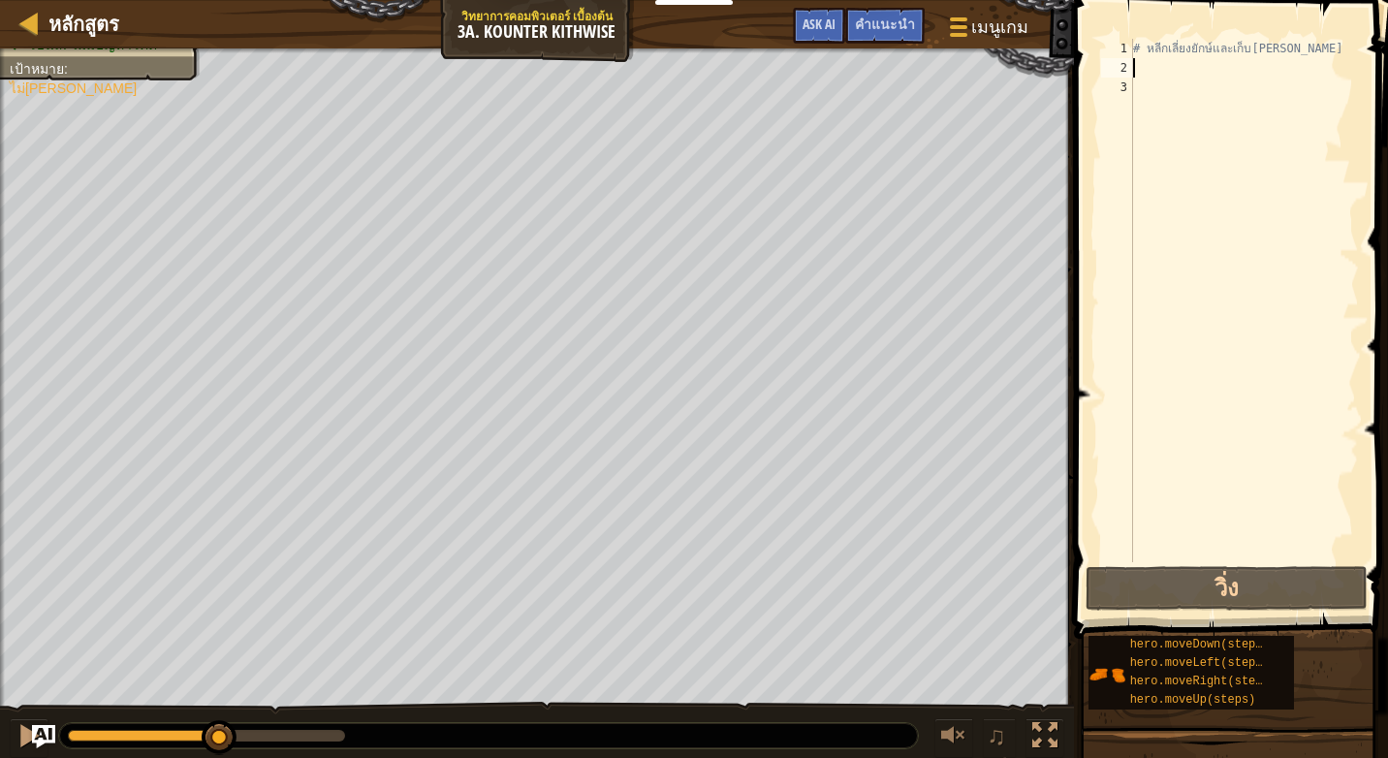
type textarea "h"
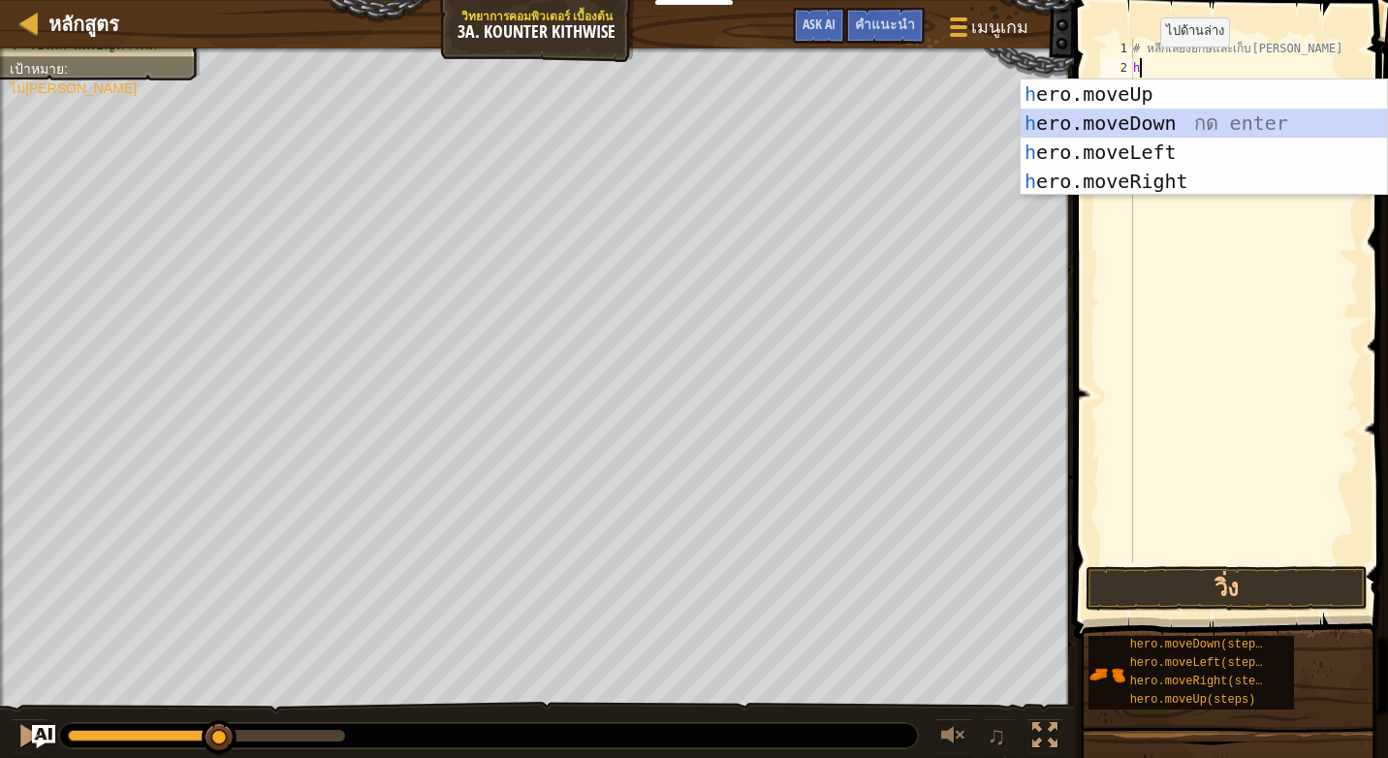
click at [1121, 122] on div "h ero.moveUp กด enter h ero.moveDown กด enter h ero.moveLeft กด enter h ero.mov…" at bounding box center [1203, 166] width 366 height 174
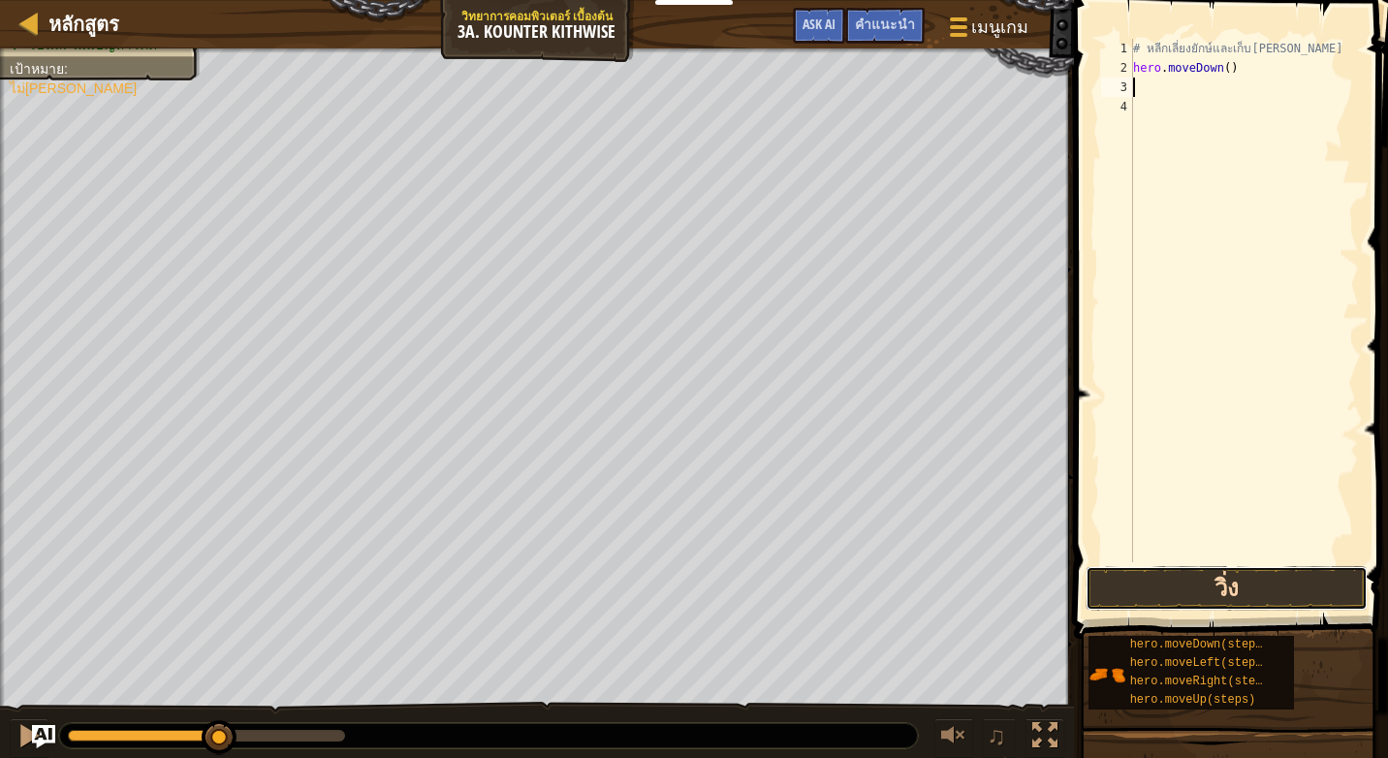
click at [1173, 581] on button "วิ่ง" at bounding box center [1226, 588] width 282 height 45
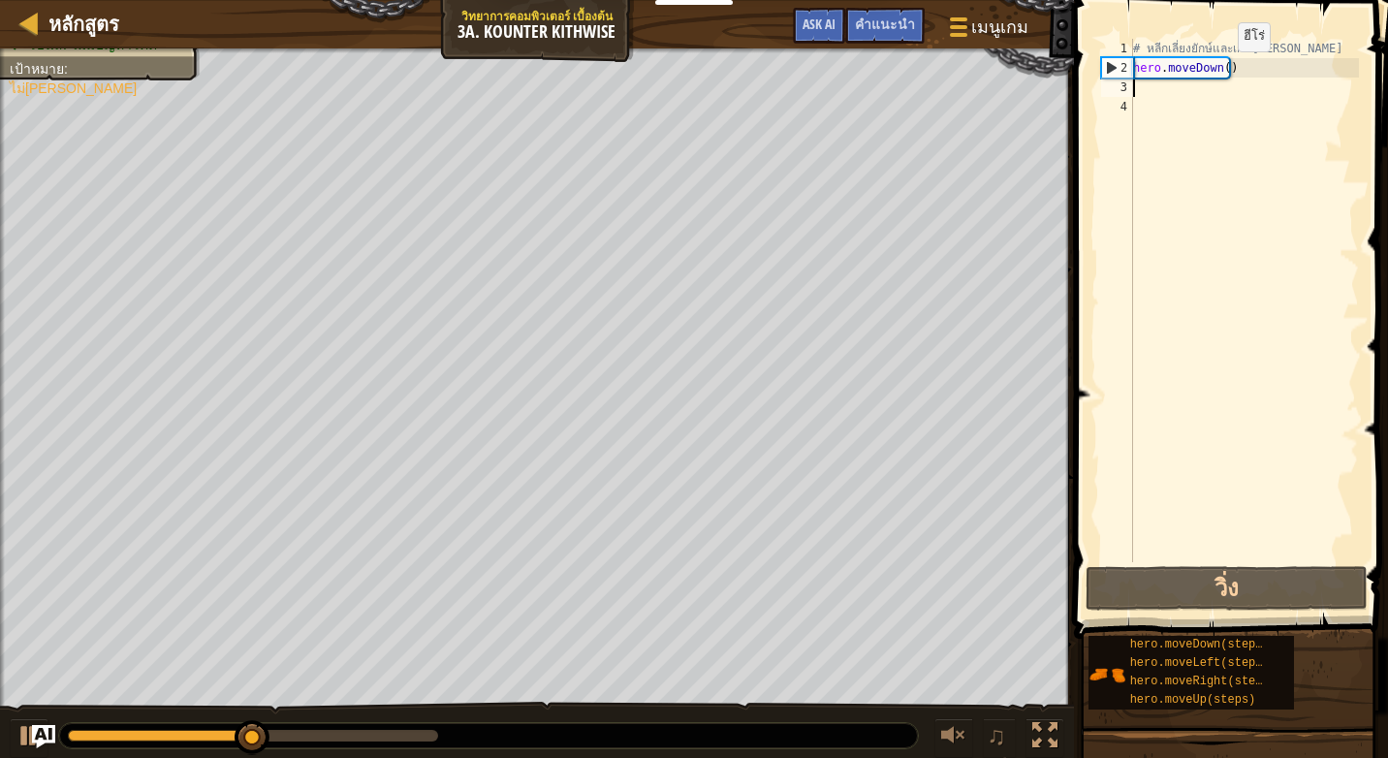
click at [1221, 71] on div "# หลีกเลี่ยงยักษ์และเก็บ[PERSON_NAME] hero . moveDown ( )" at bounding box center [1244, 320] width 230 height 562
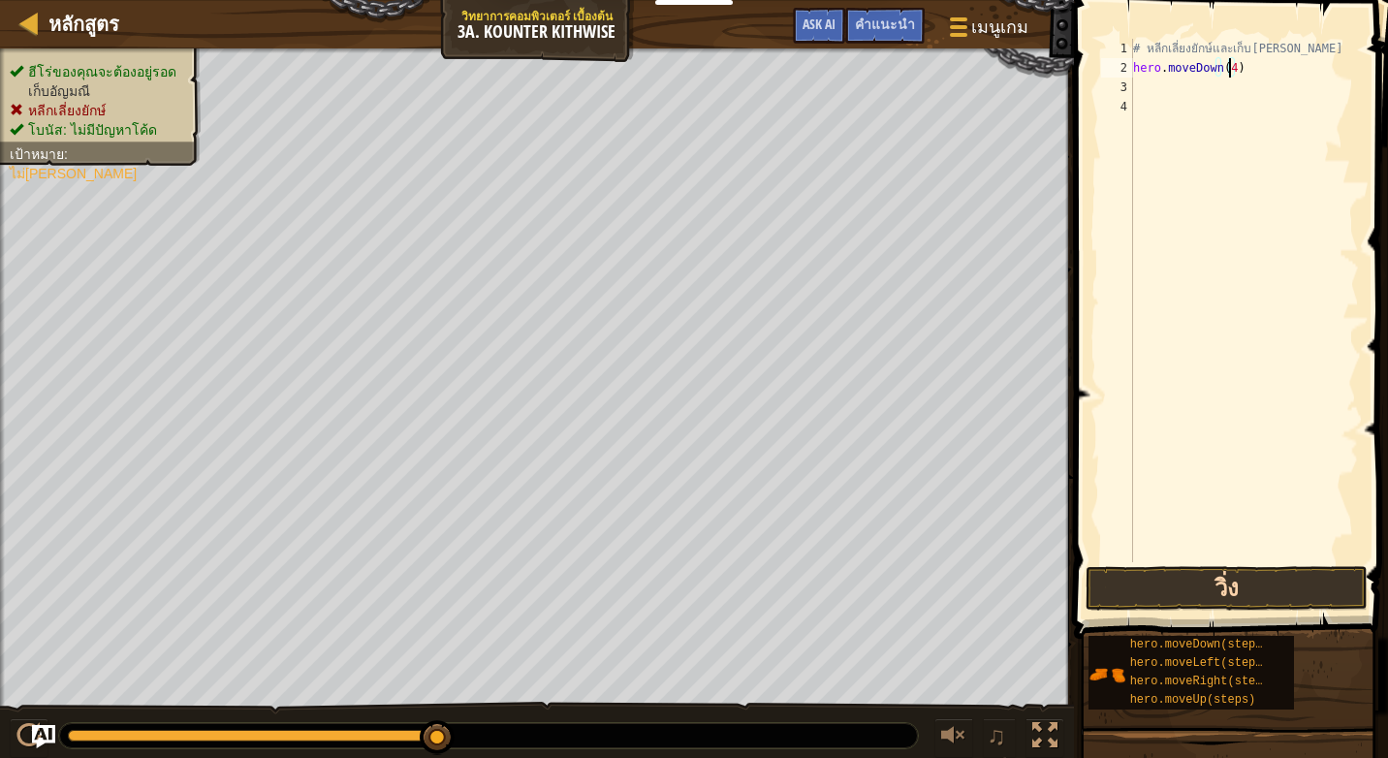
type textarea "hero.moveDown(4)"
click at [1209, 595] on button "วิ่ง" at bounding box center [1226, 588] width 282 height 45
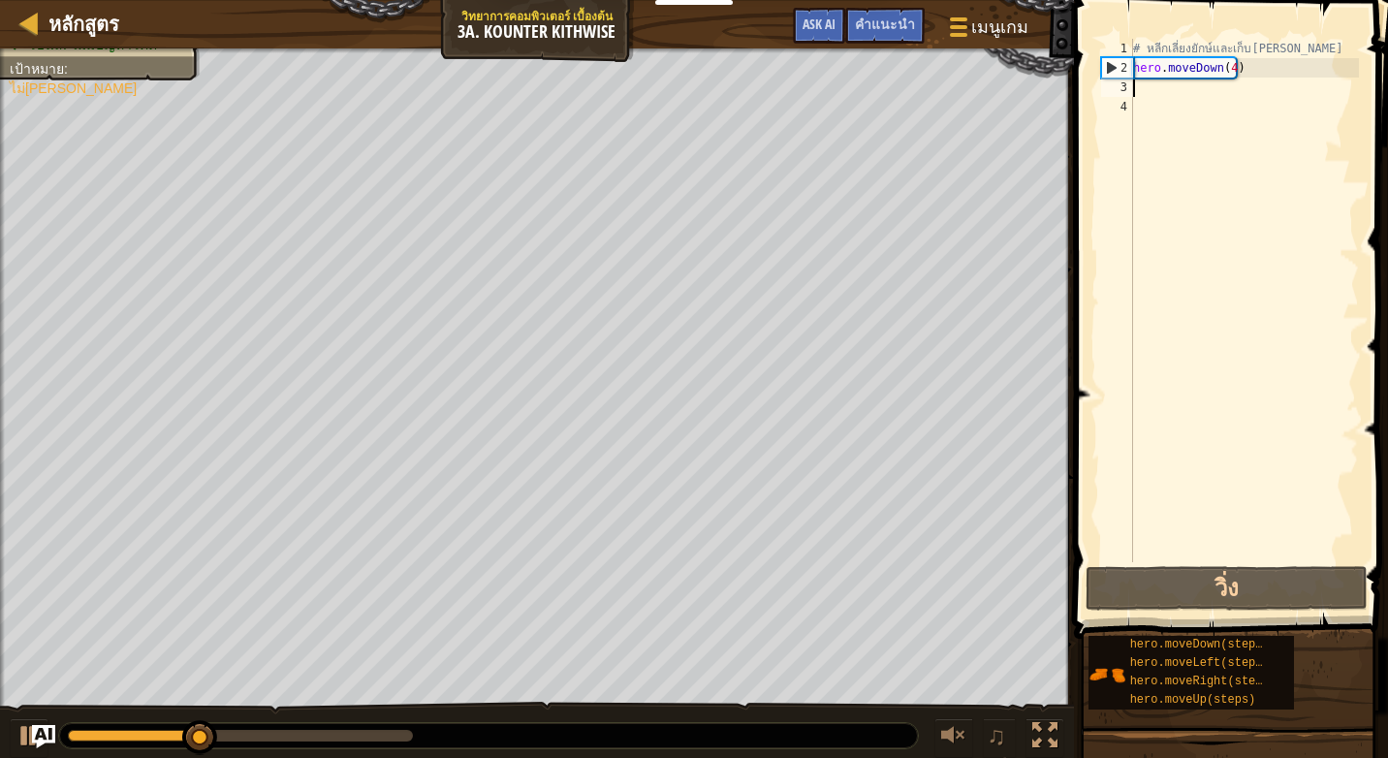
click at [1150, 91] on div "# หลีกเลี่ยงยักษ์และเก็บ[PERSON_NAME] hero . moveDown ( 4 )" at bounding box center [1244, 320] width 230 height 562
type textarea "h"
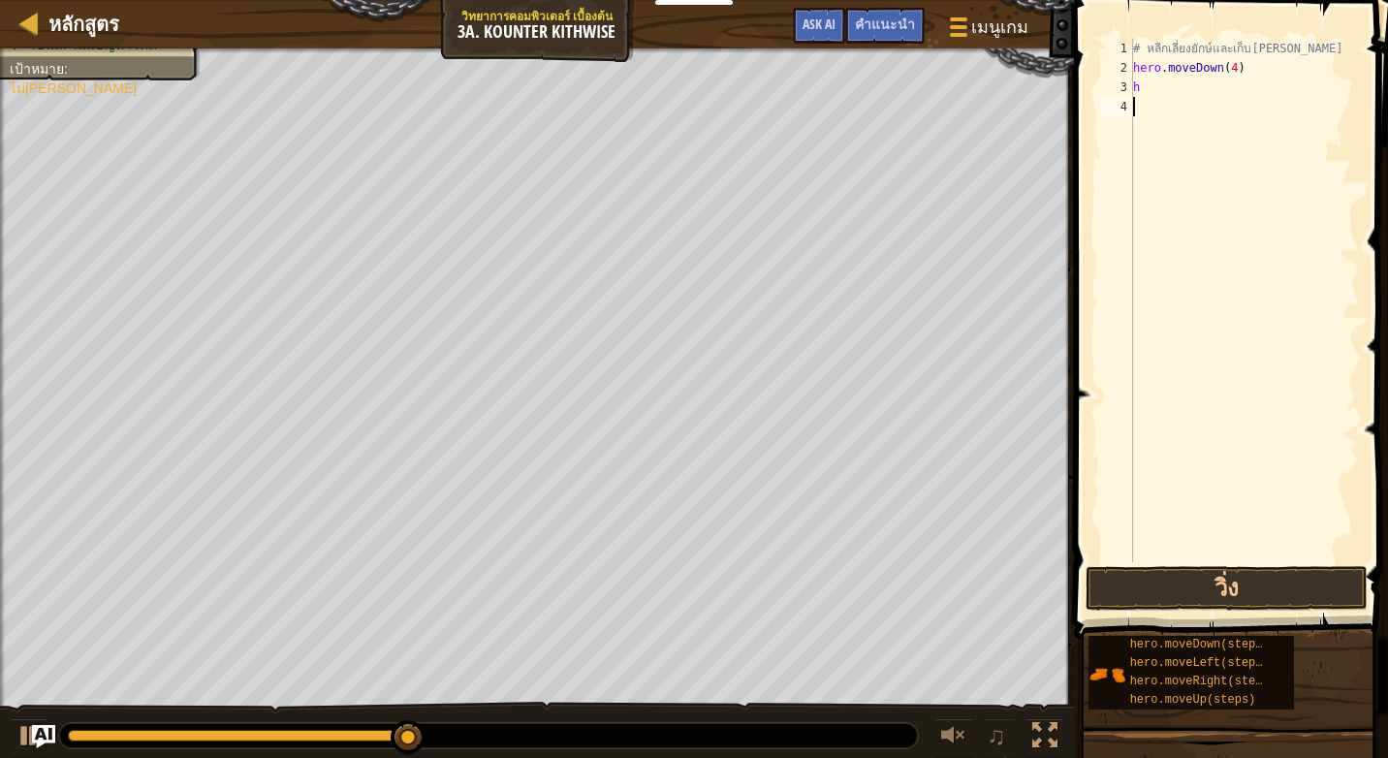
click at [1148, 260] on div "# หลีกเลี่ยงยักษ์และเก็บ[PERSON_NAME] hero . moveDown ( 4 ) h" at bounding box center [1244, 320] width 230 height 562
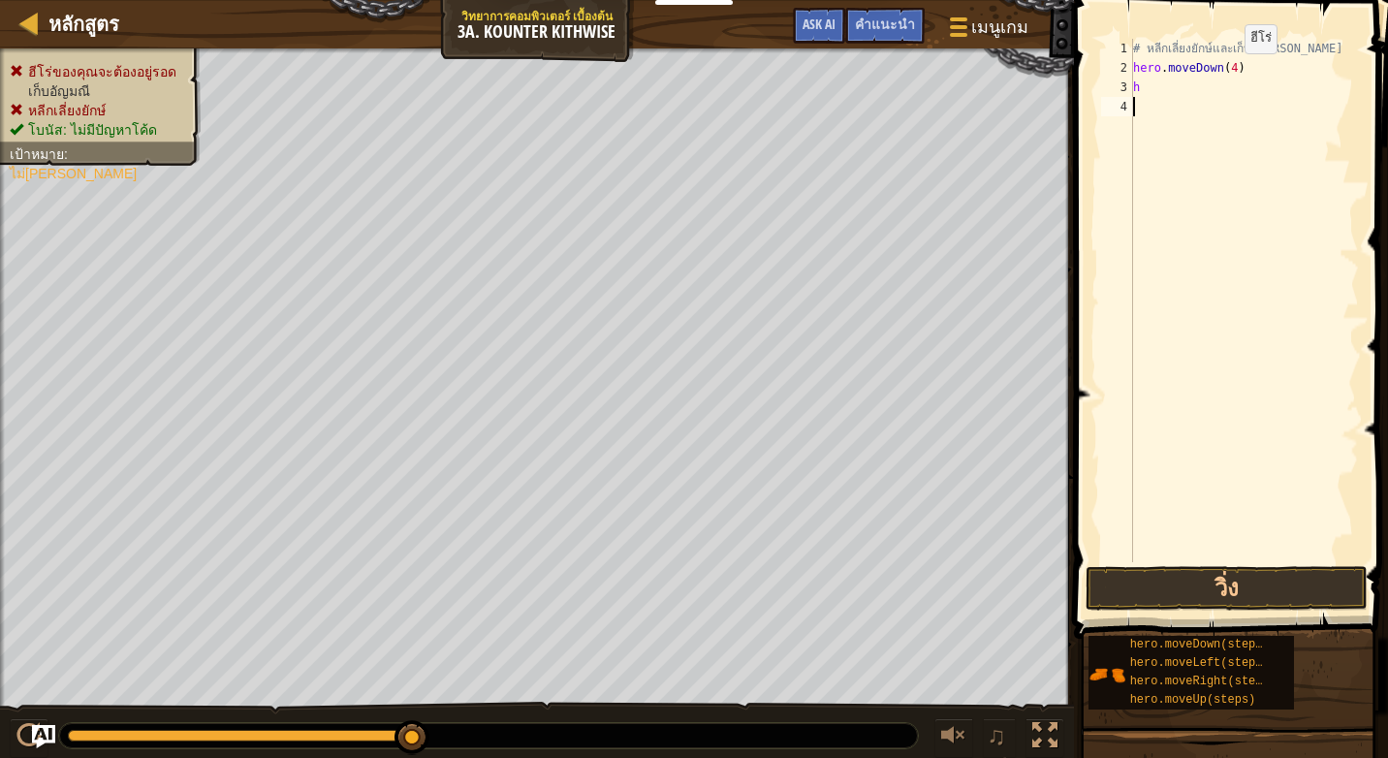
click at [1228, 73] on div "# หลีกเลี่ยงยักษ์และเก็บ[PERSON_NAME] hero . moveDown ( 4 ) h" at bounding box center [1244, 320] width 230 height 562
type textarea "hero.moveDown()"
